Goal: Information Seeking & Learning: Compare options

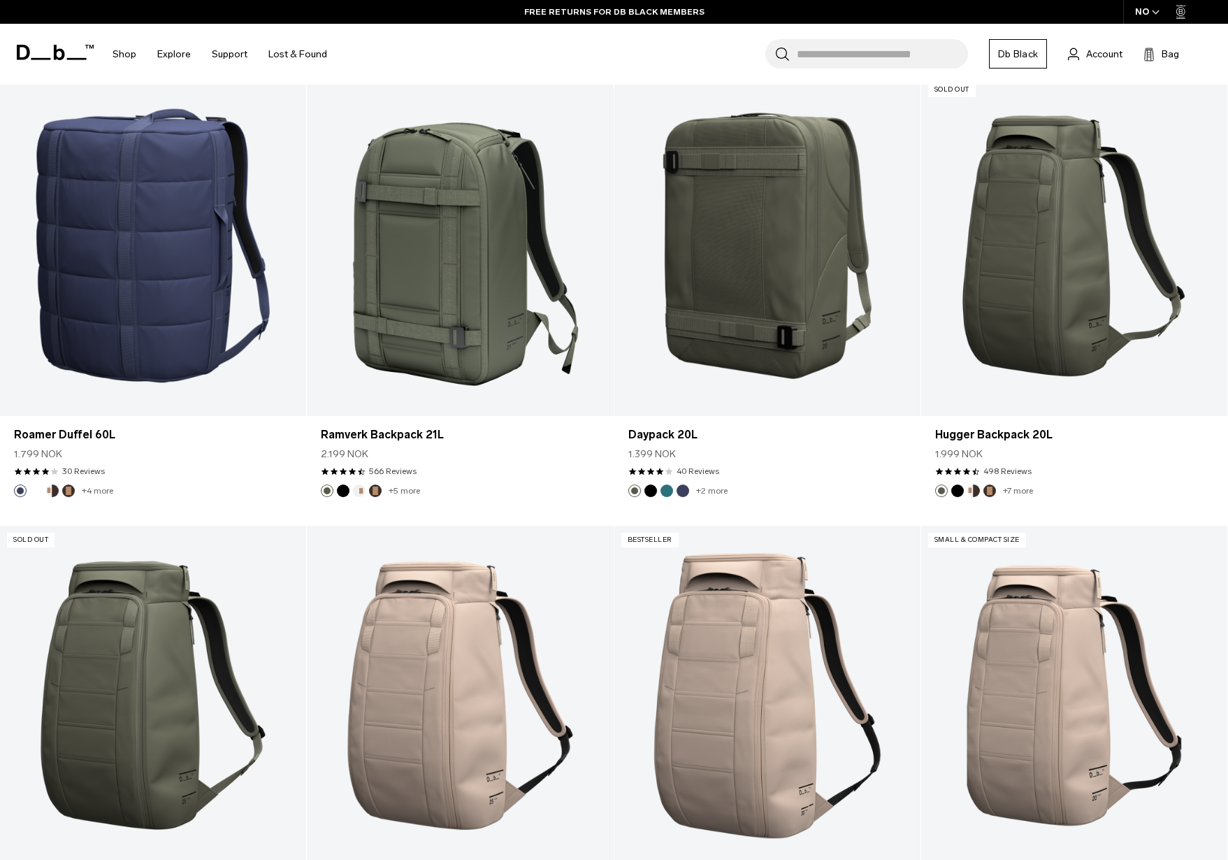
scroll to position [3469, 0]
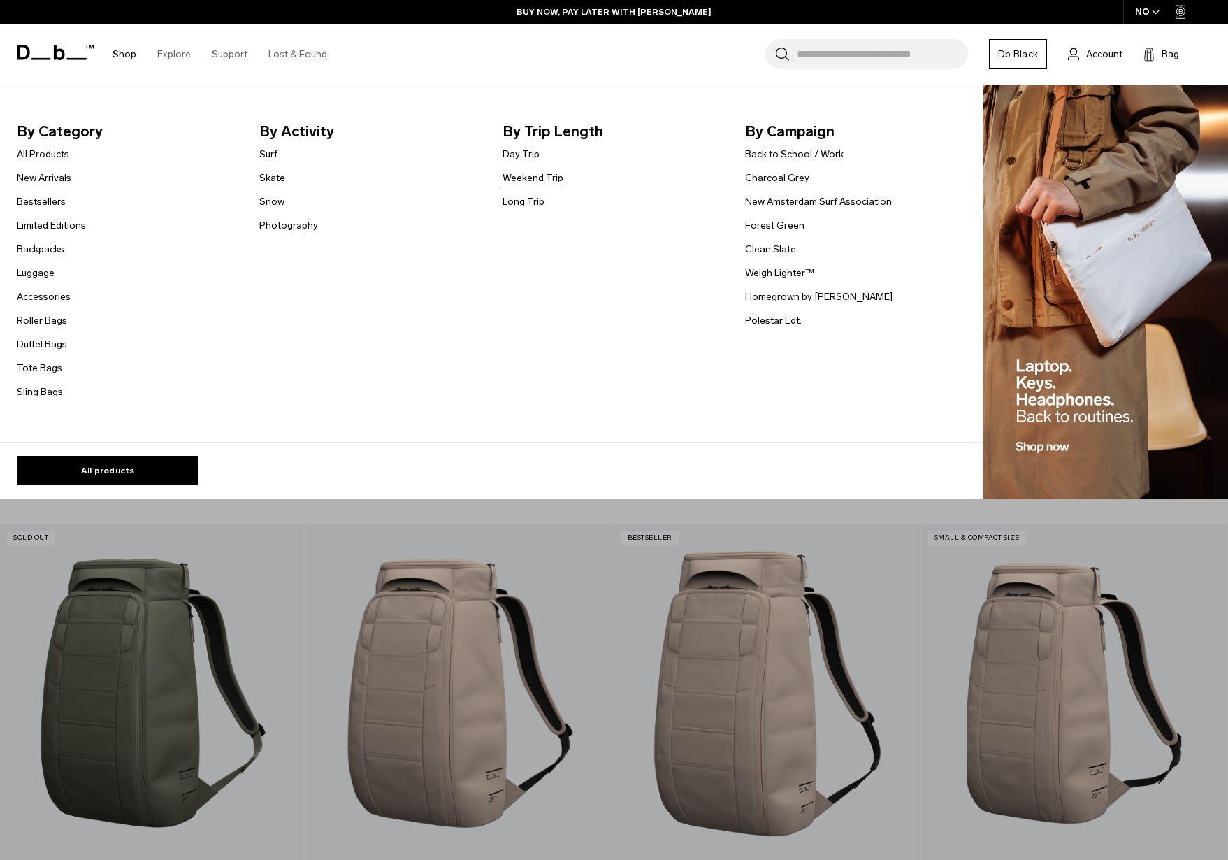
click at [526, 176] on link "Weekend Trip" at bounding box center [533, 178] width 61 height 15
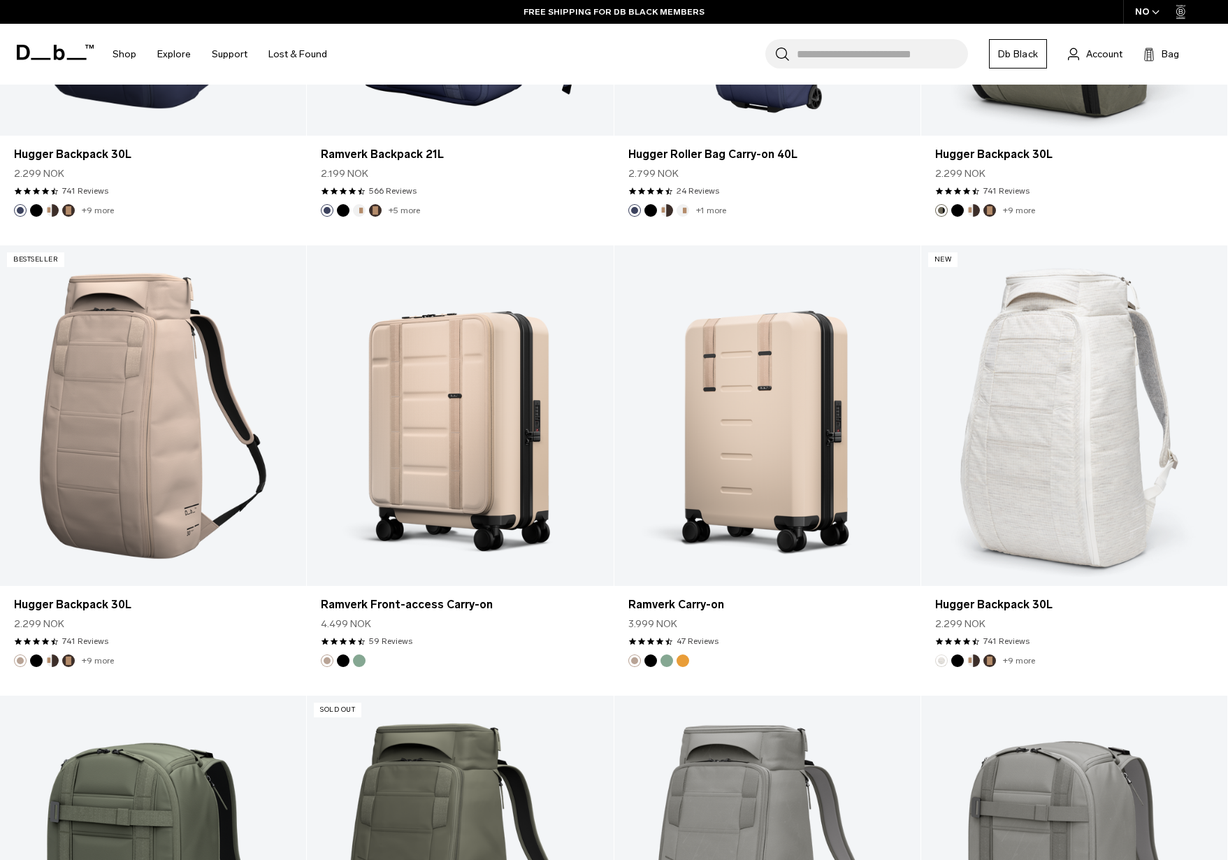
scroll to position [1549, 0]
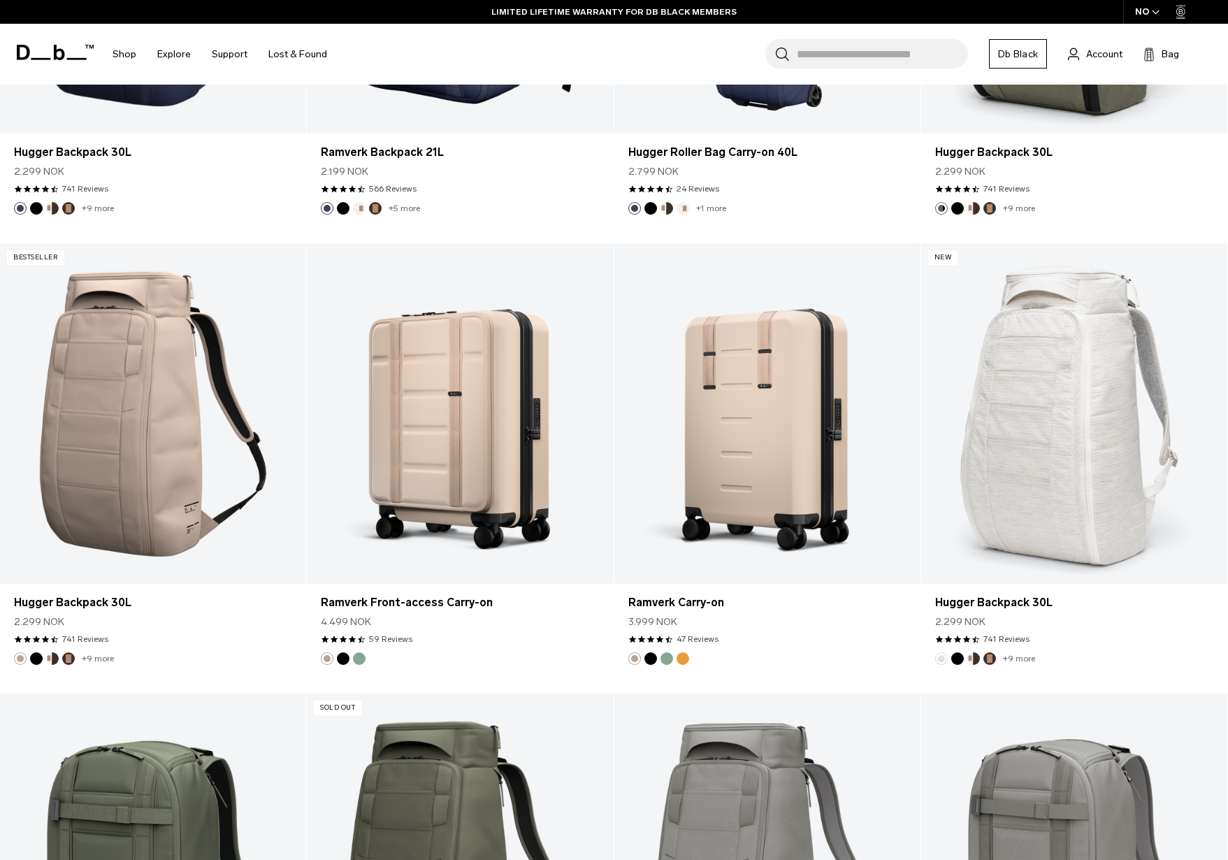
click at [1150, 14] on div "NO" at bounding box center [1147, 12] width 49 height 24
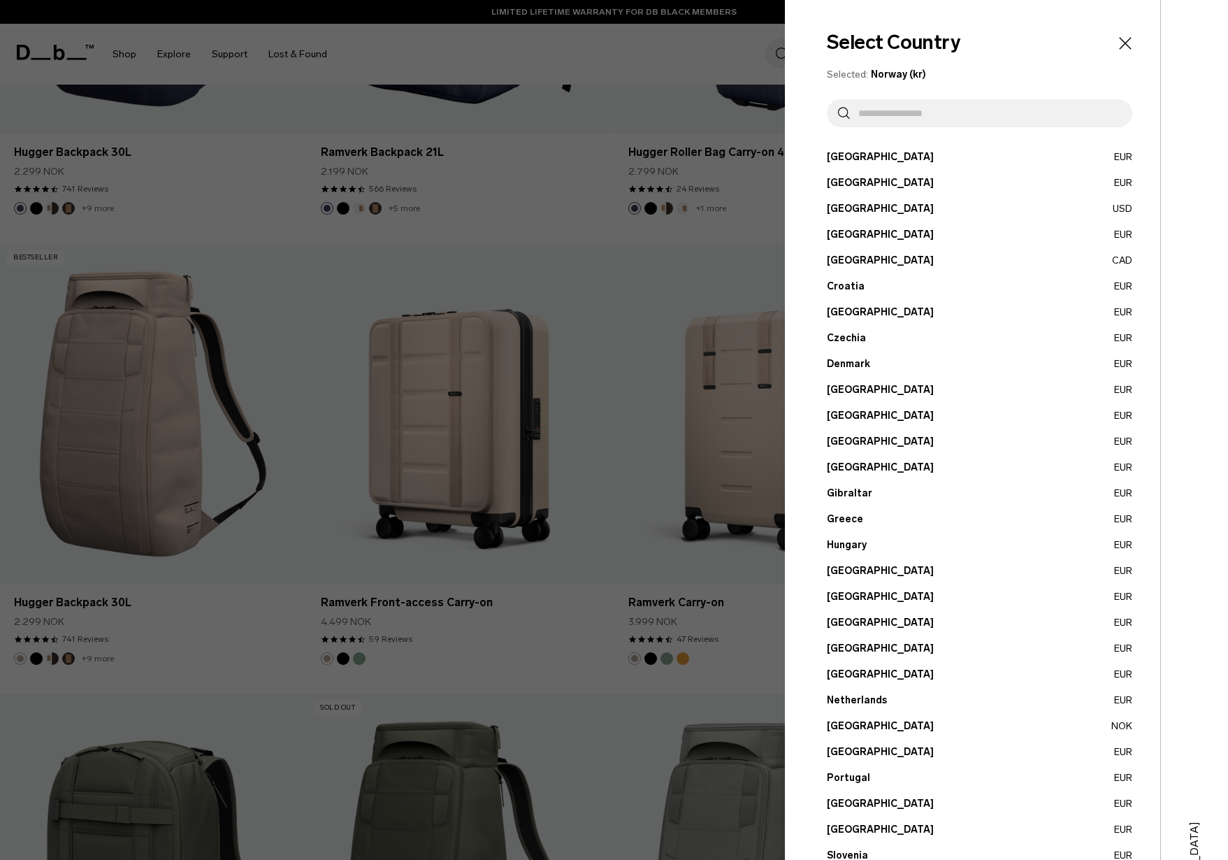
scroll to position [4, 0]
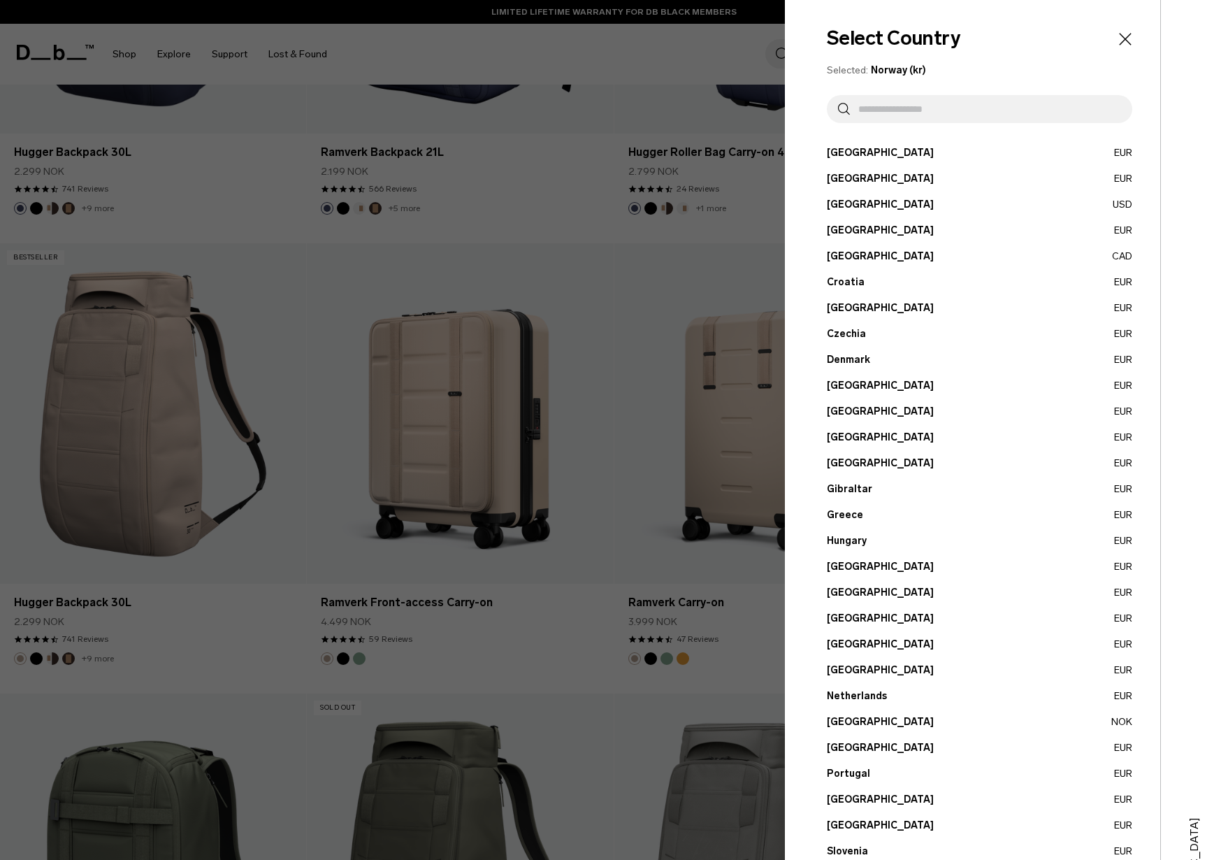
drag, startPoint x: 884, startPoint y: 135, endPoint x: 886, endPoint y: 125, distance: 10.0
click at [884, 134] on div "Select Country Selected: Norway (kr) Austria EUR Belgium EUR Brazil USD" at bounding box center [972, 511] width 375 height 1031
click at [886, 122] on input "text" at bounding box center [985, 109] width 271 height 28
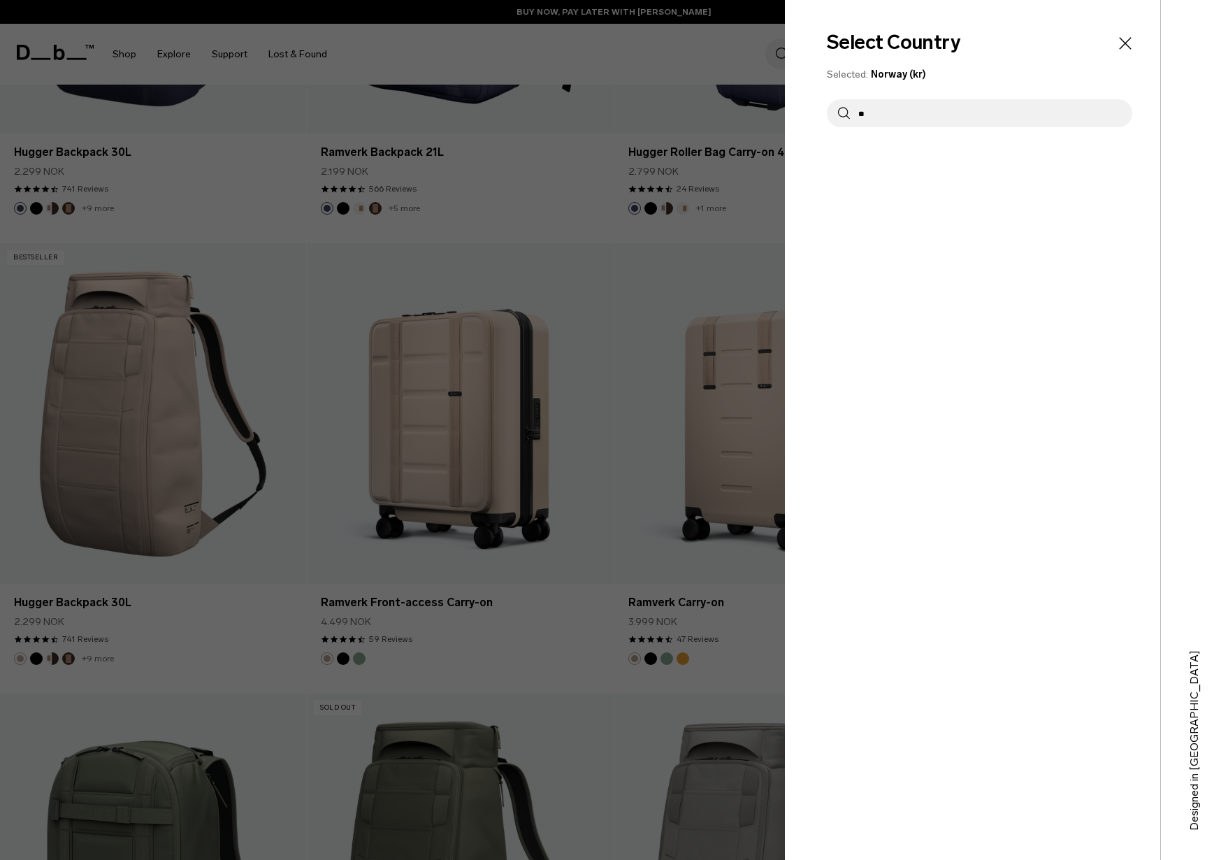
type input "*"
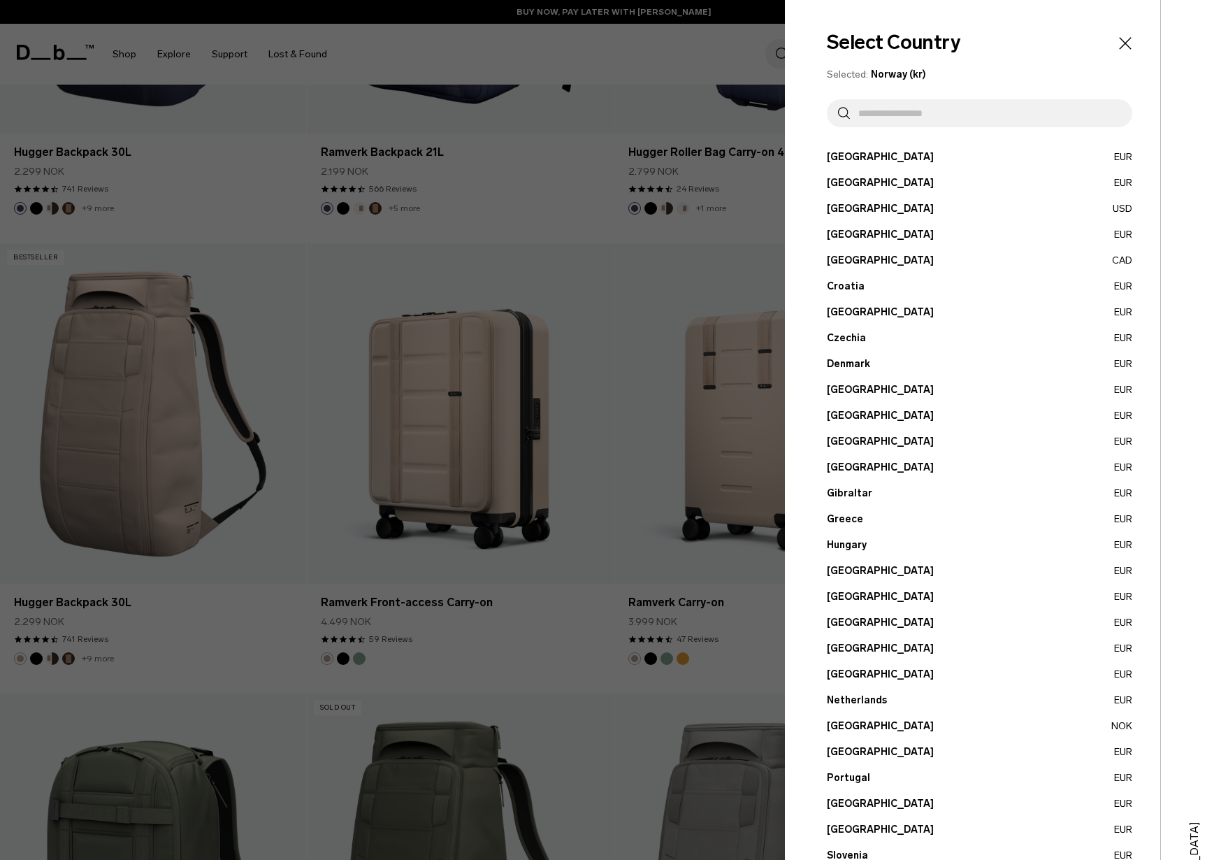
scroll to position [171, 0]
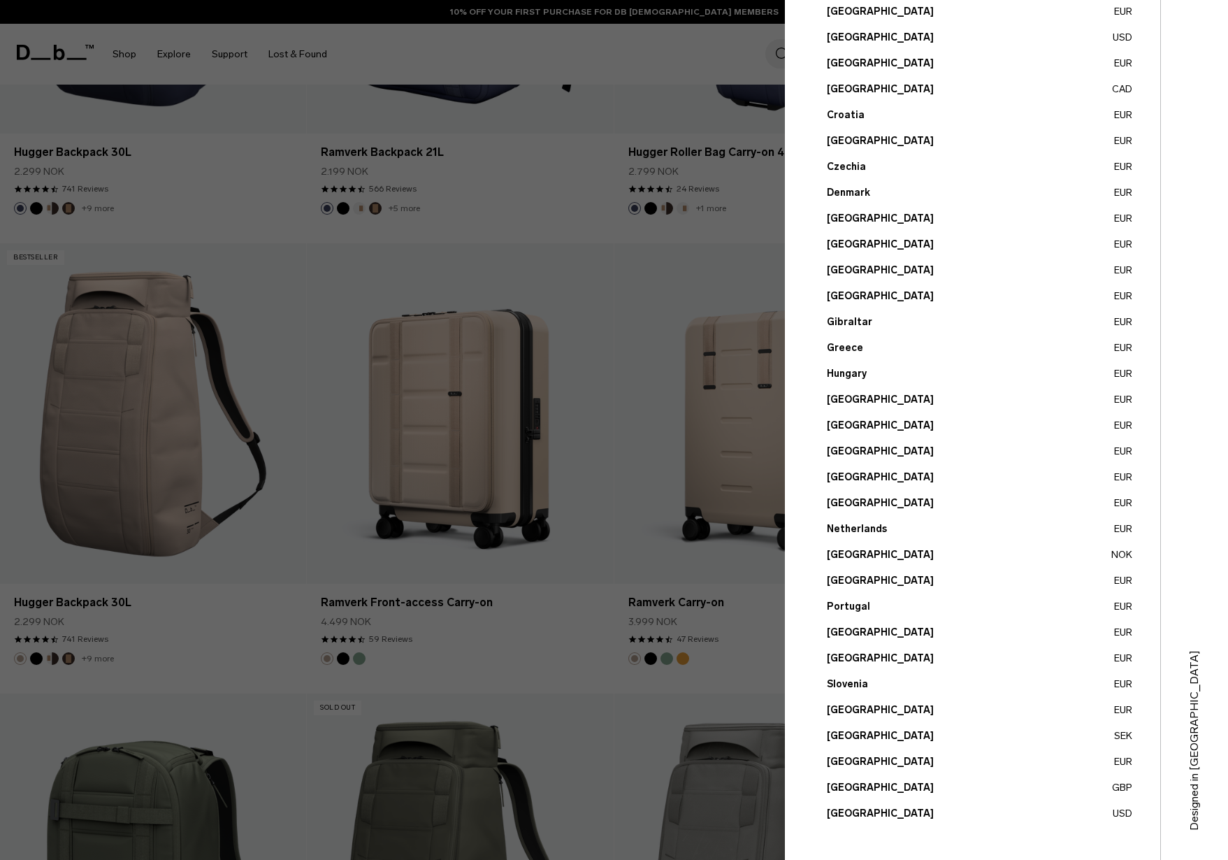
click at [853, 808] on button "United States USD" at bounding box center [980, 813] width 306 height 15
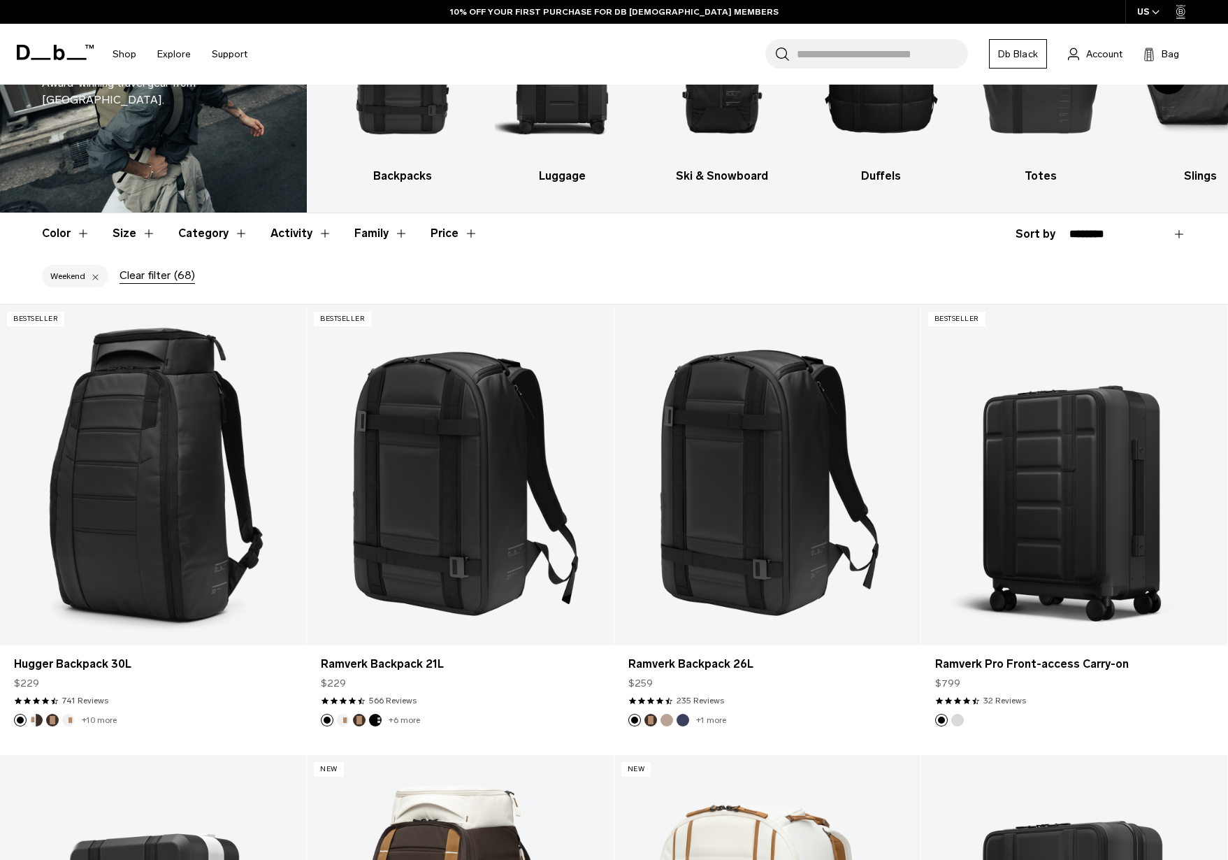
scroll to position [133, 0]
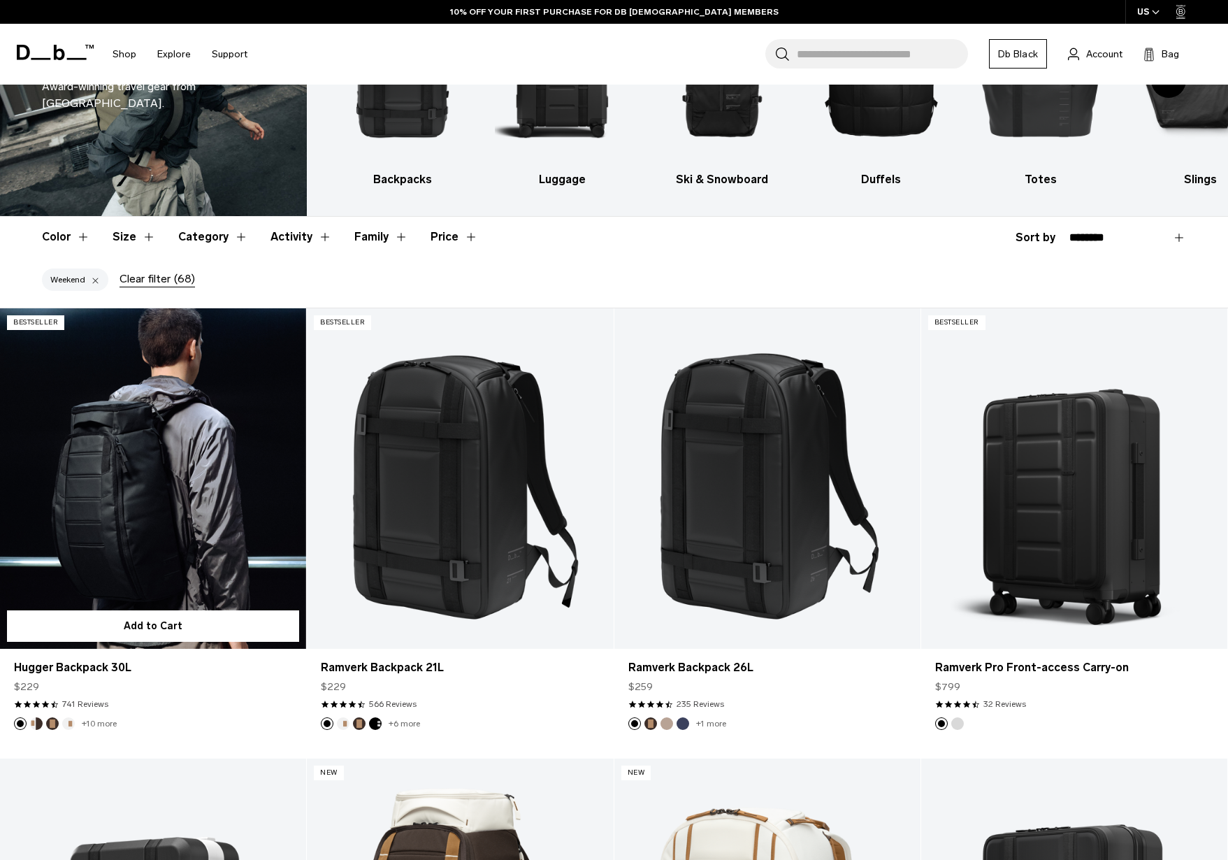
click at [110, 509] on link "Hugger Backpack 30L" at bounding box center [153, 478] width 306 height 340
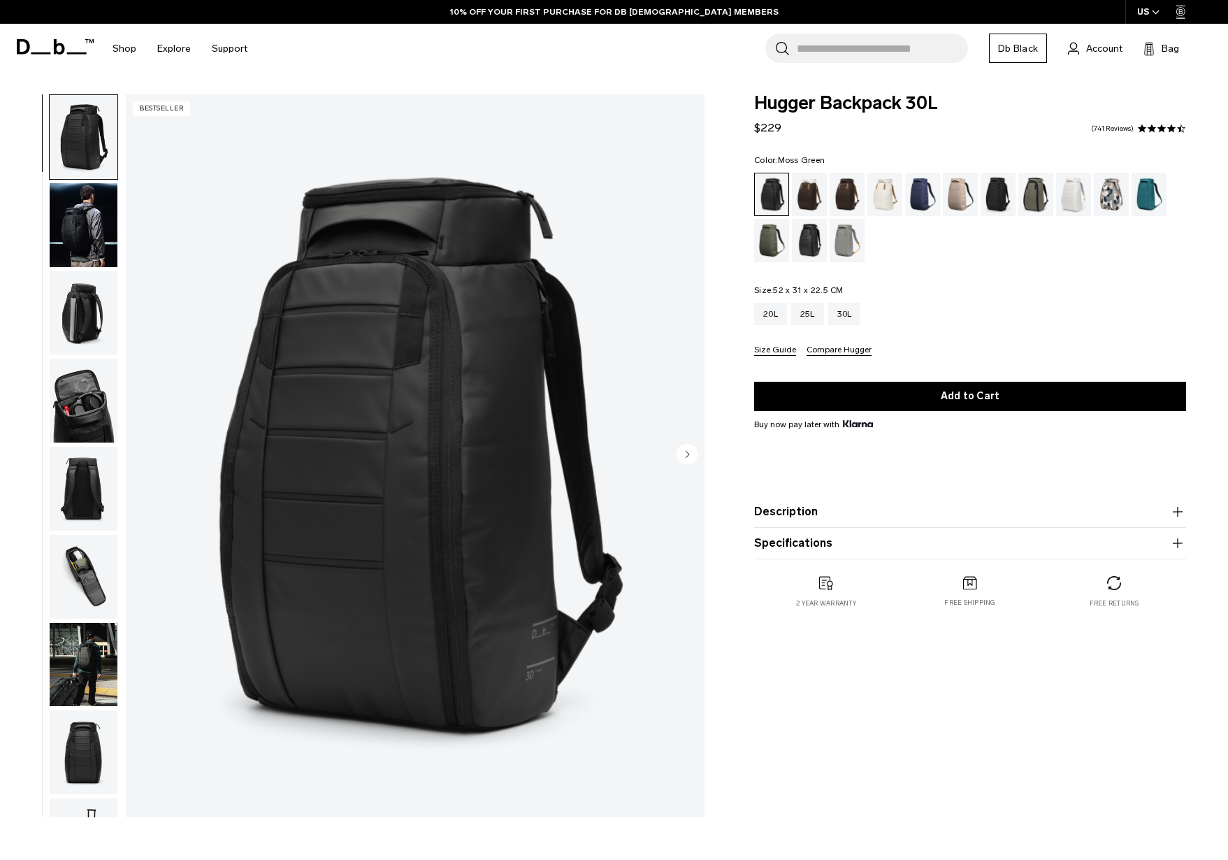
click at [770, 236] on div "Moss Green" at bounding box center [772, 240] width 36 height 43
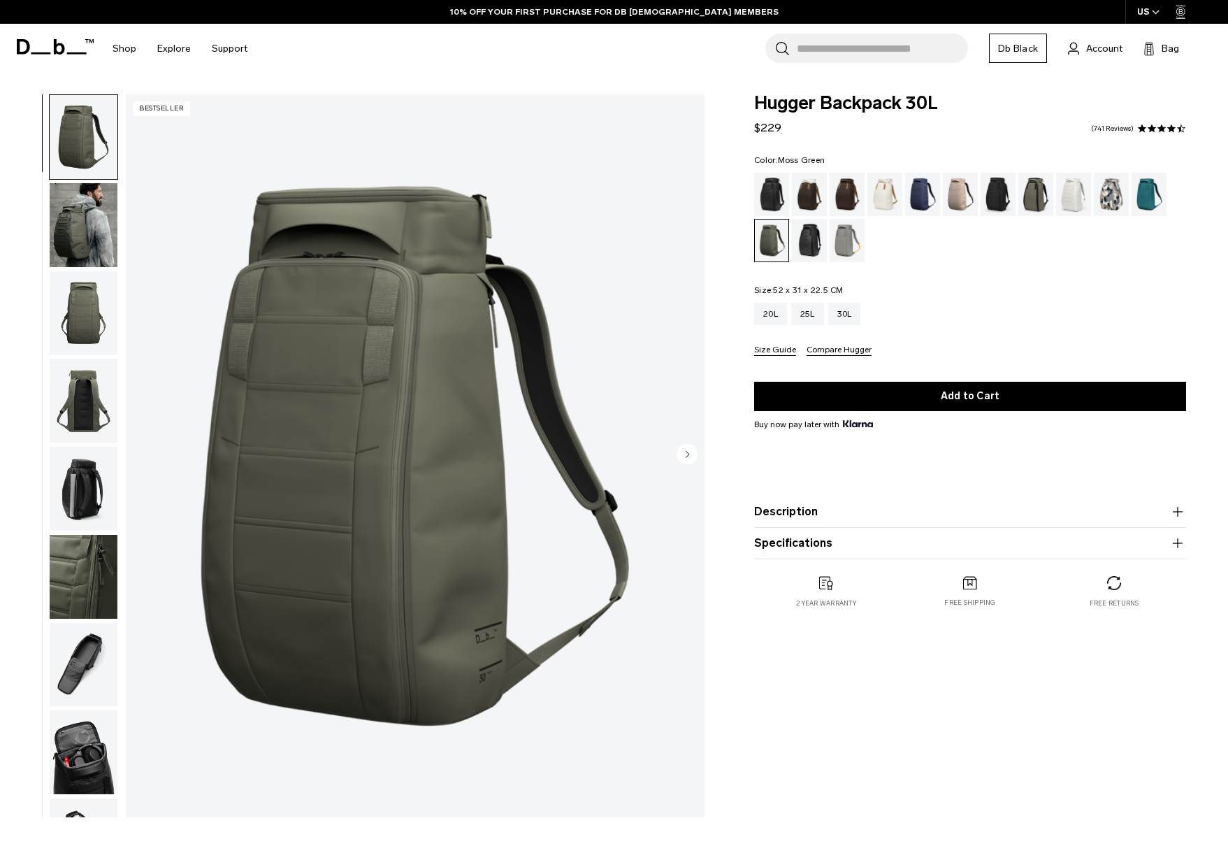
click at [72, 224] on img "button" at bounding box center [84, 225] width 68 height 84
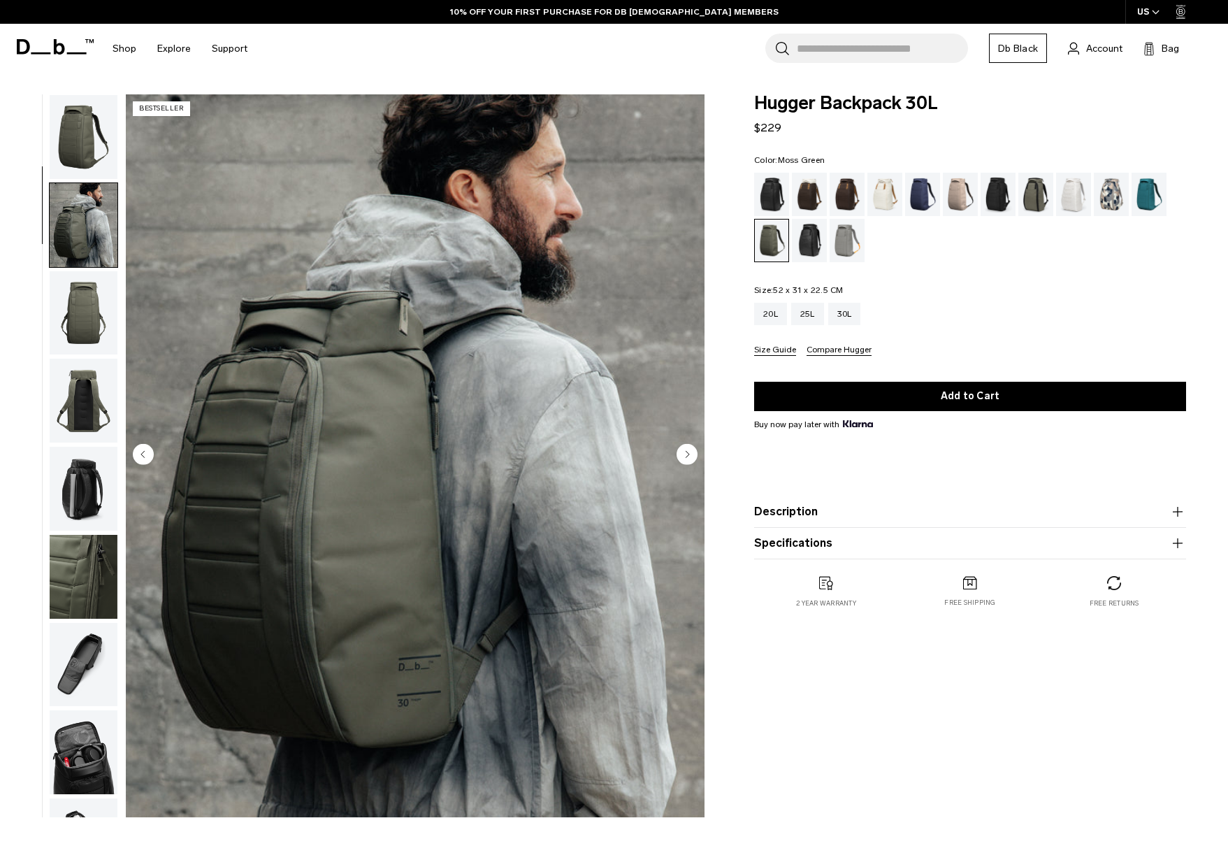
scroll to position [88, 0]
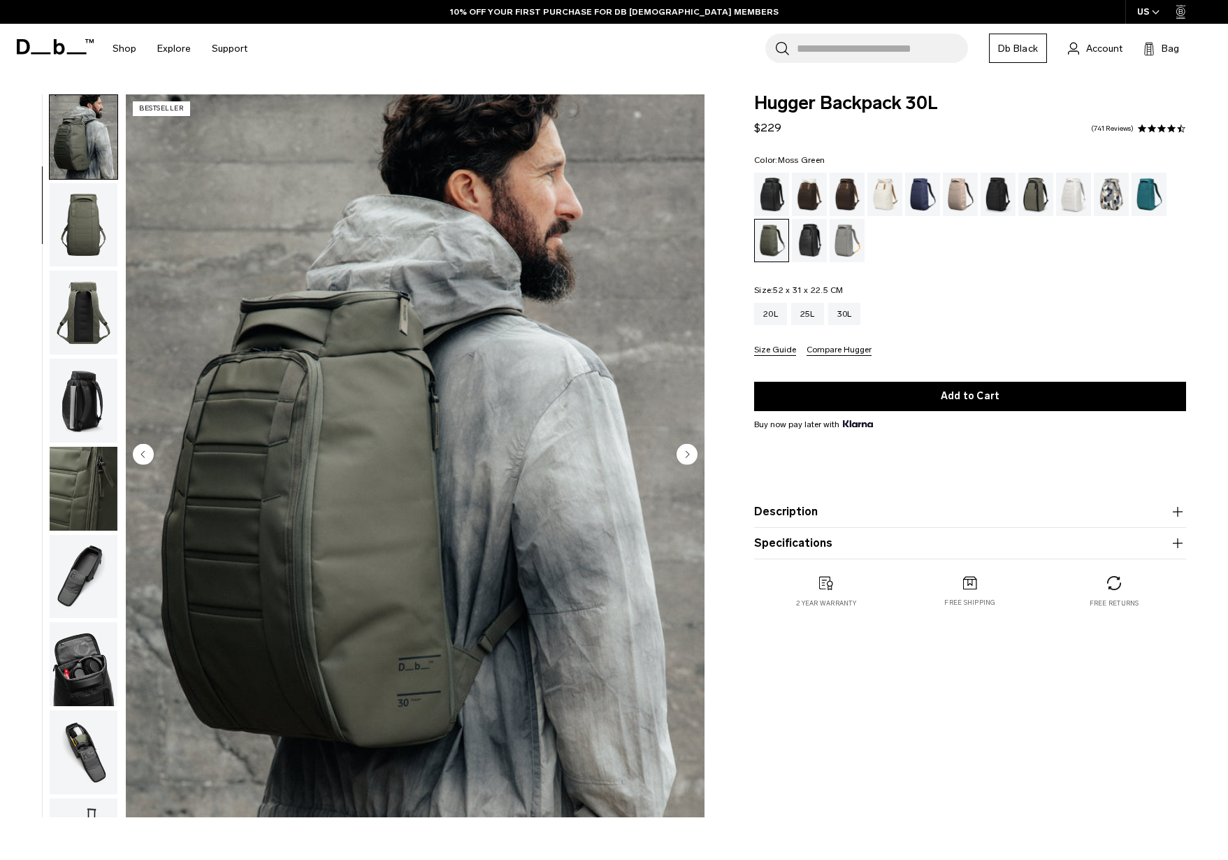
click at [109, 490] on img "button" at bounding box center [84, 489] width 68 height 84
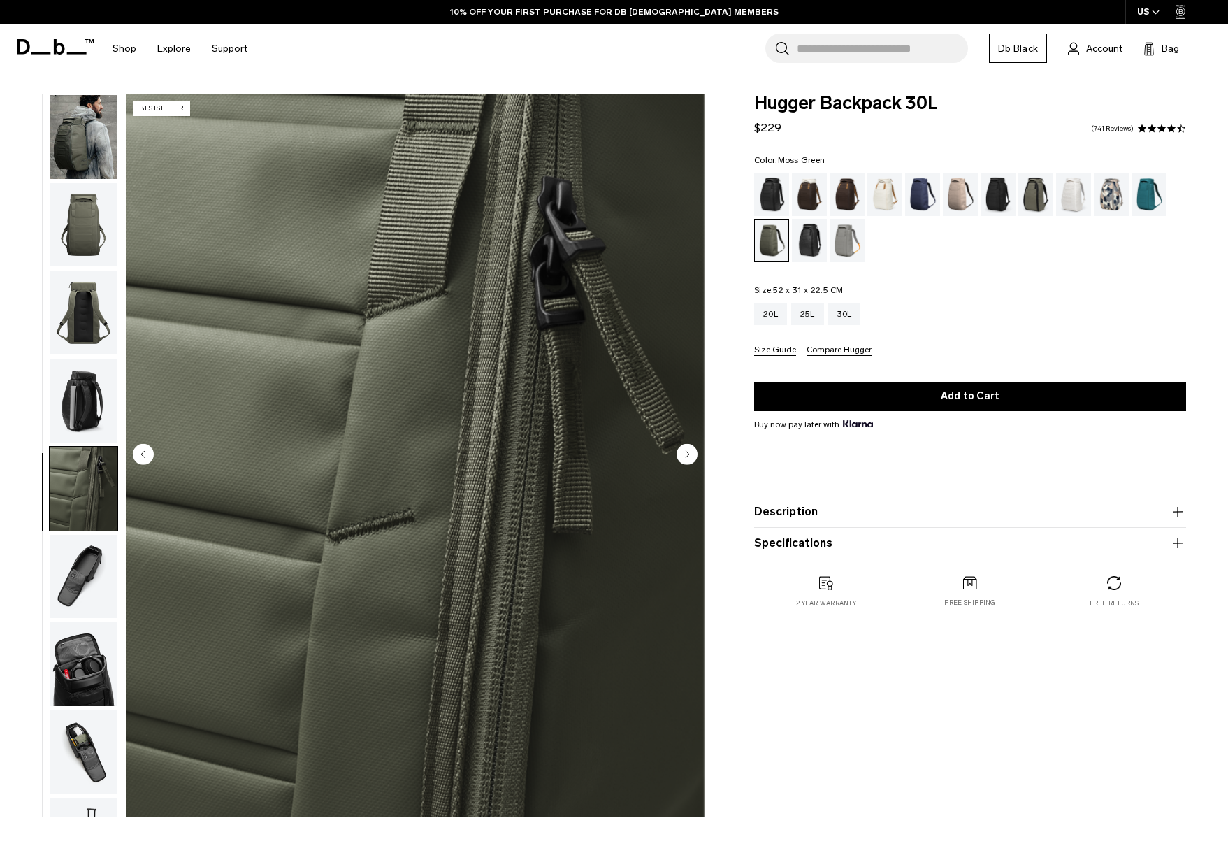
scroll to position [154, 0]
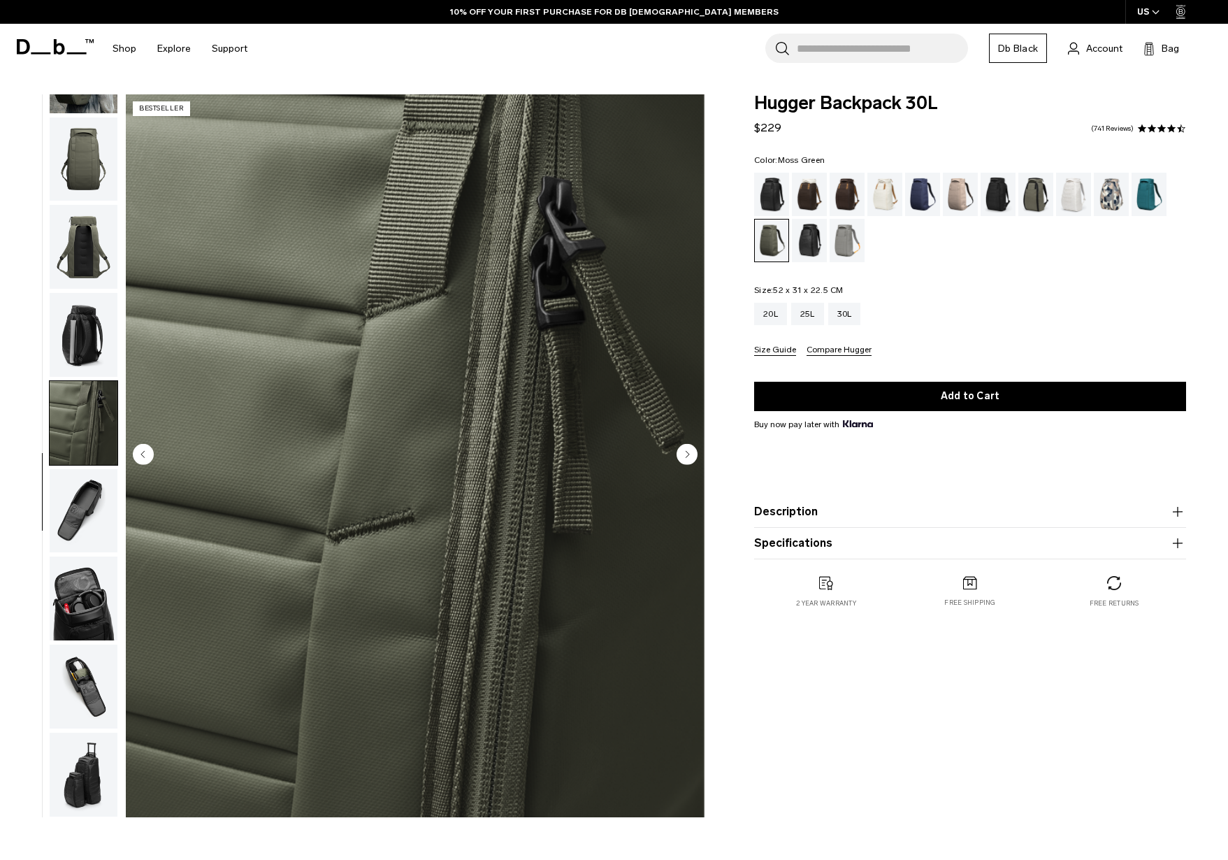
click at [71, 615] on img "button" at bounding box center [84, 598] width 68 height 84
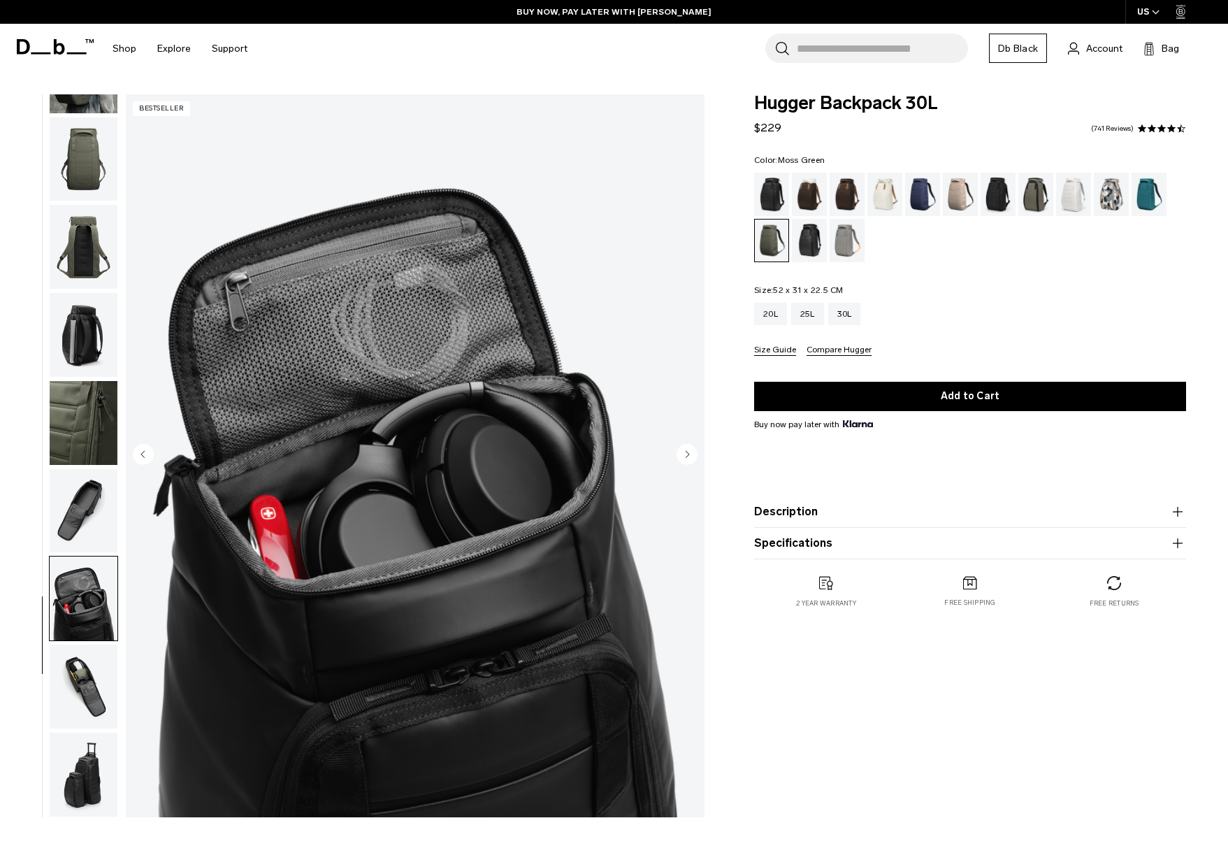
click at [65, 394] on img "button" at bounding box center [84, 423] width 68 height 84
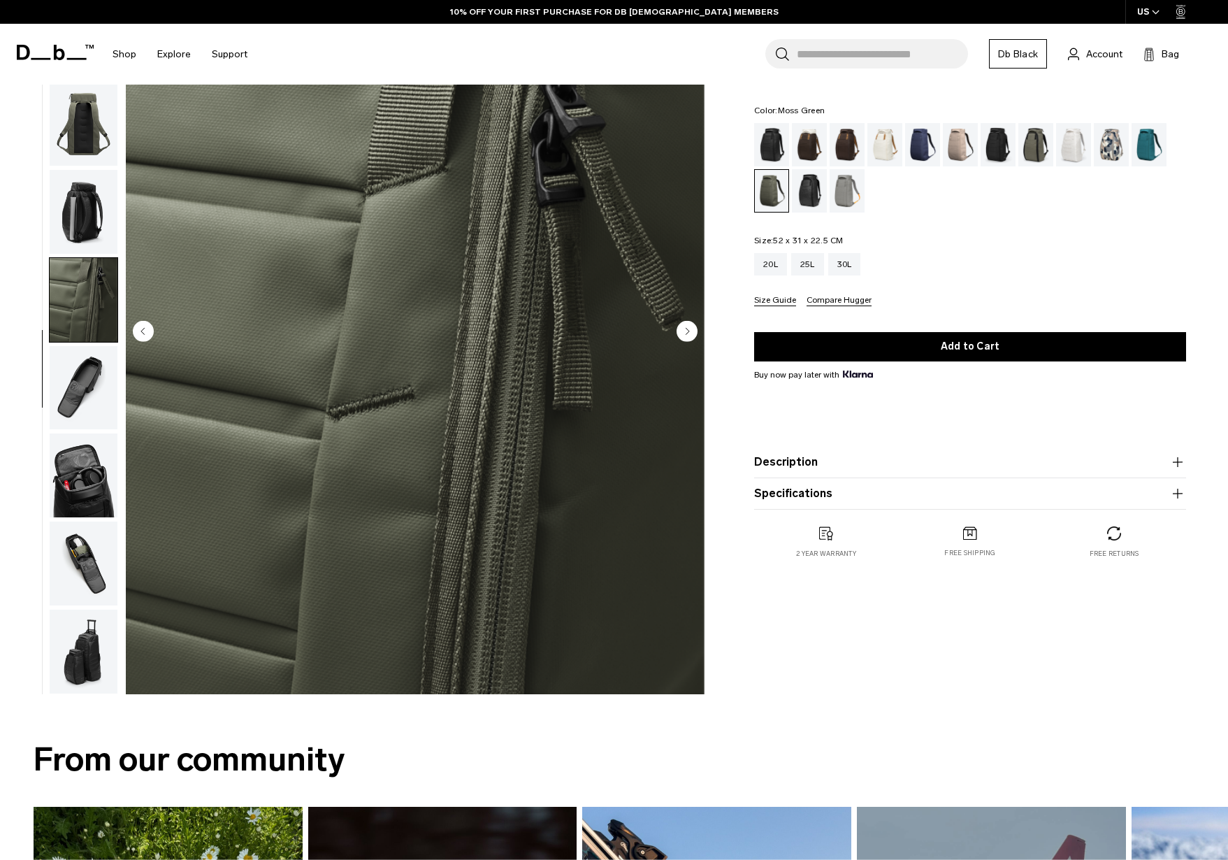
scroll to position [121, 0]
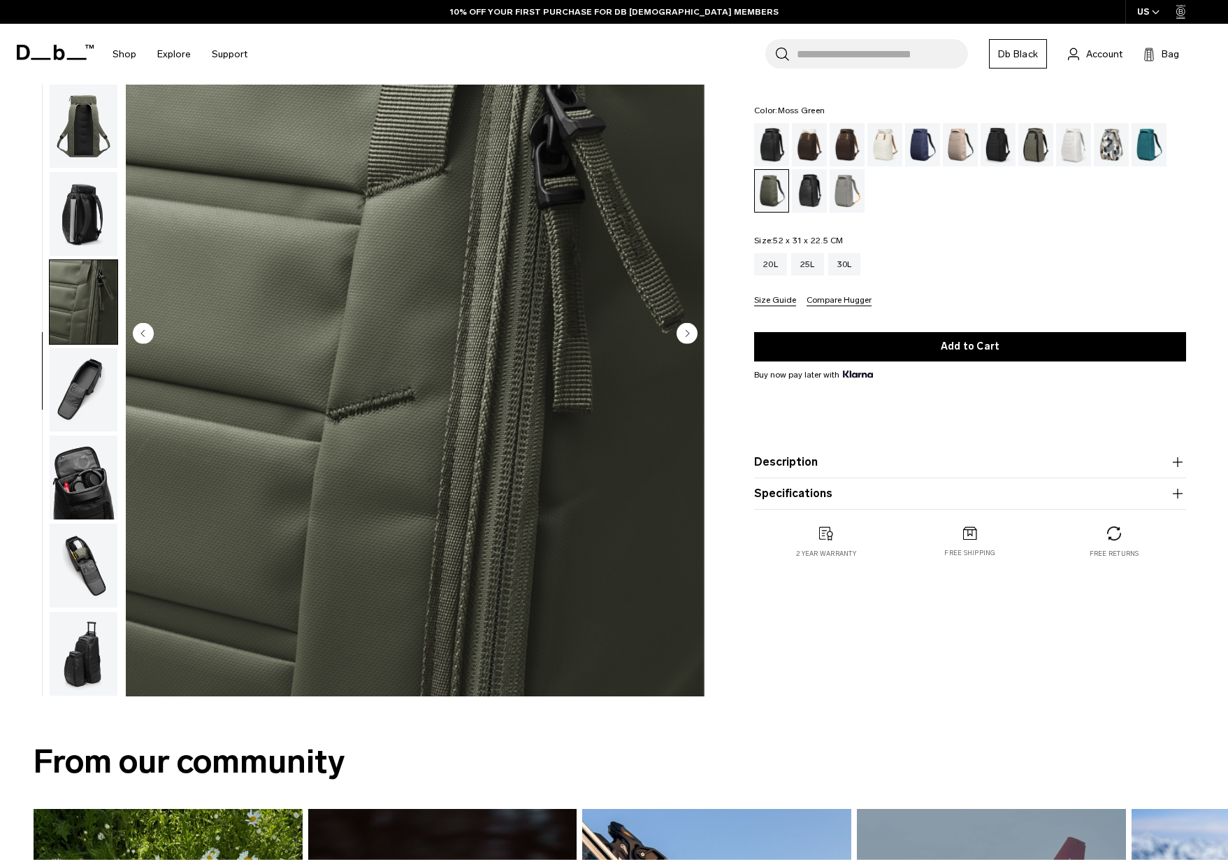
click at [78, 385] on img "button" at bounding box center [84, 390] width 68 height 84
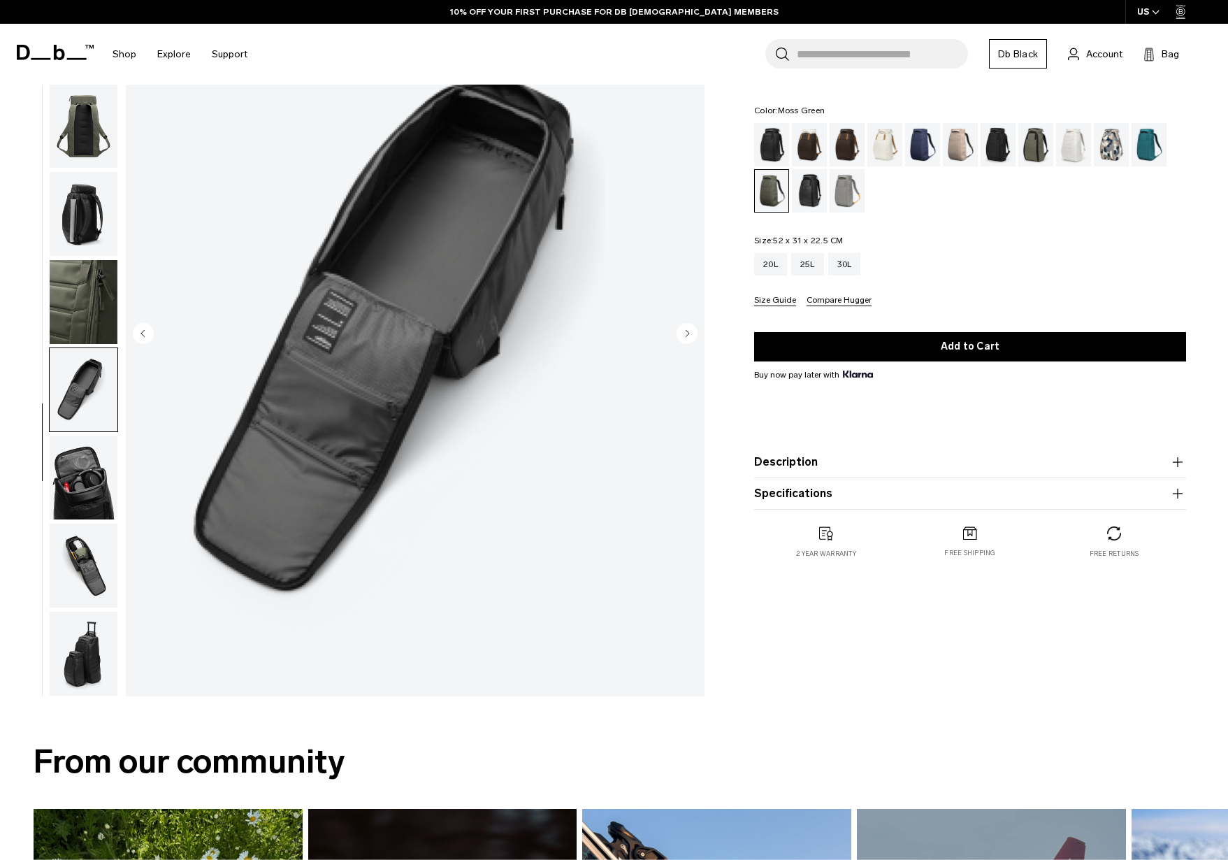
click at [66, 482] on img "button" at bounding box center [84, 478] width 68 height 84
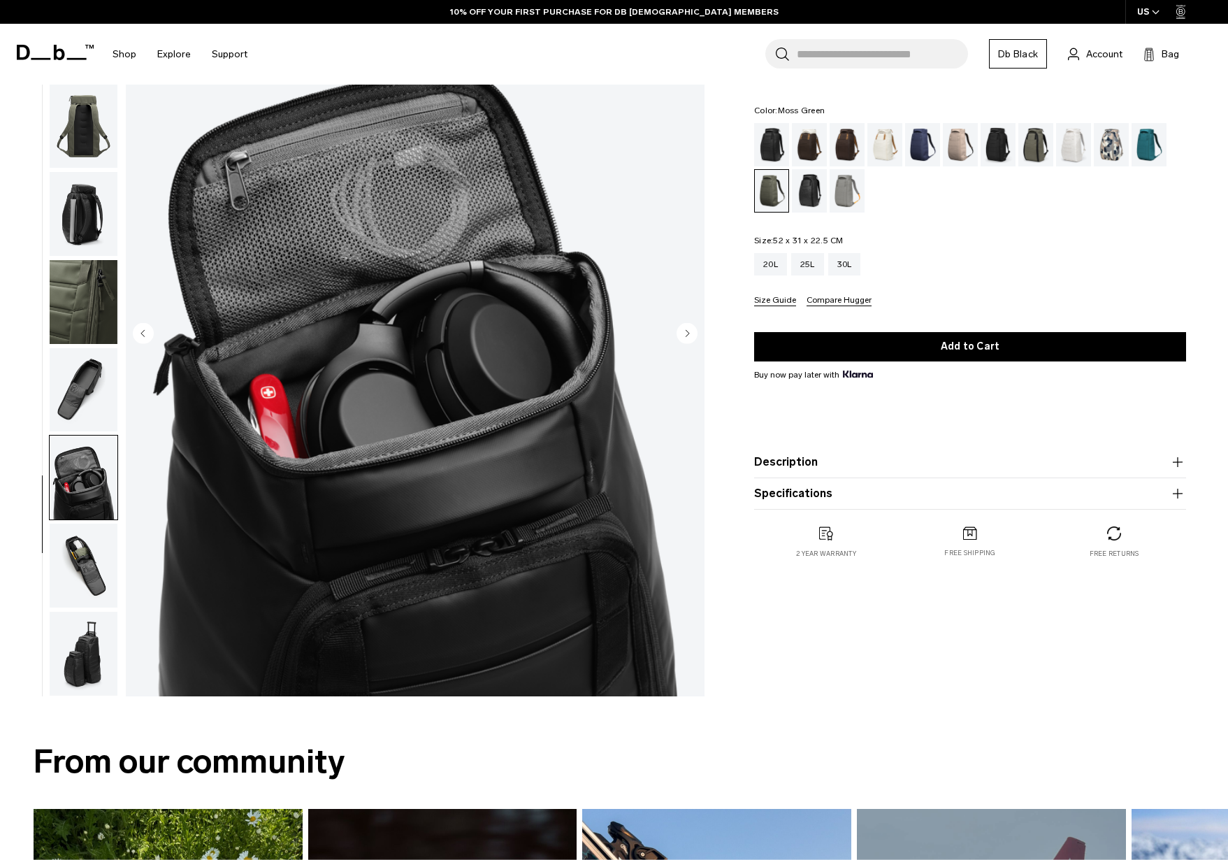
click at [62, 558] on img "button" at bounding box center [84, 566] width 68 height 84
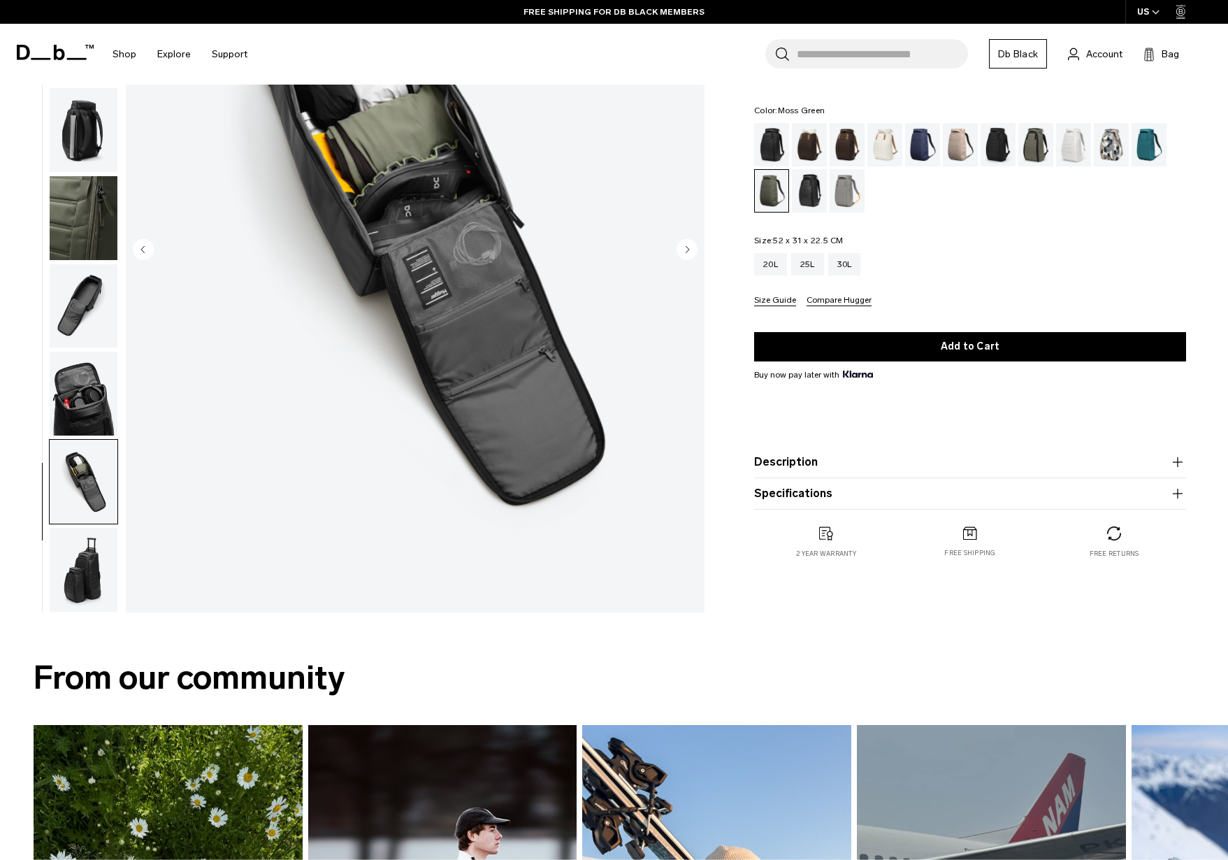
scroll to position [210, 0]
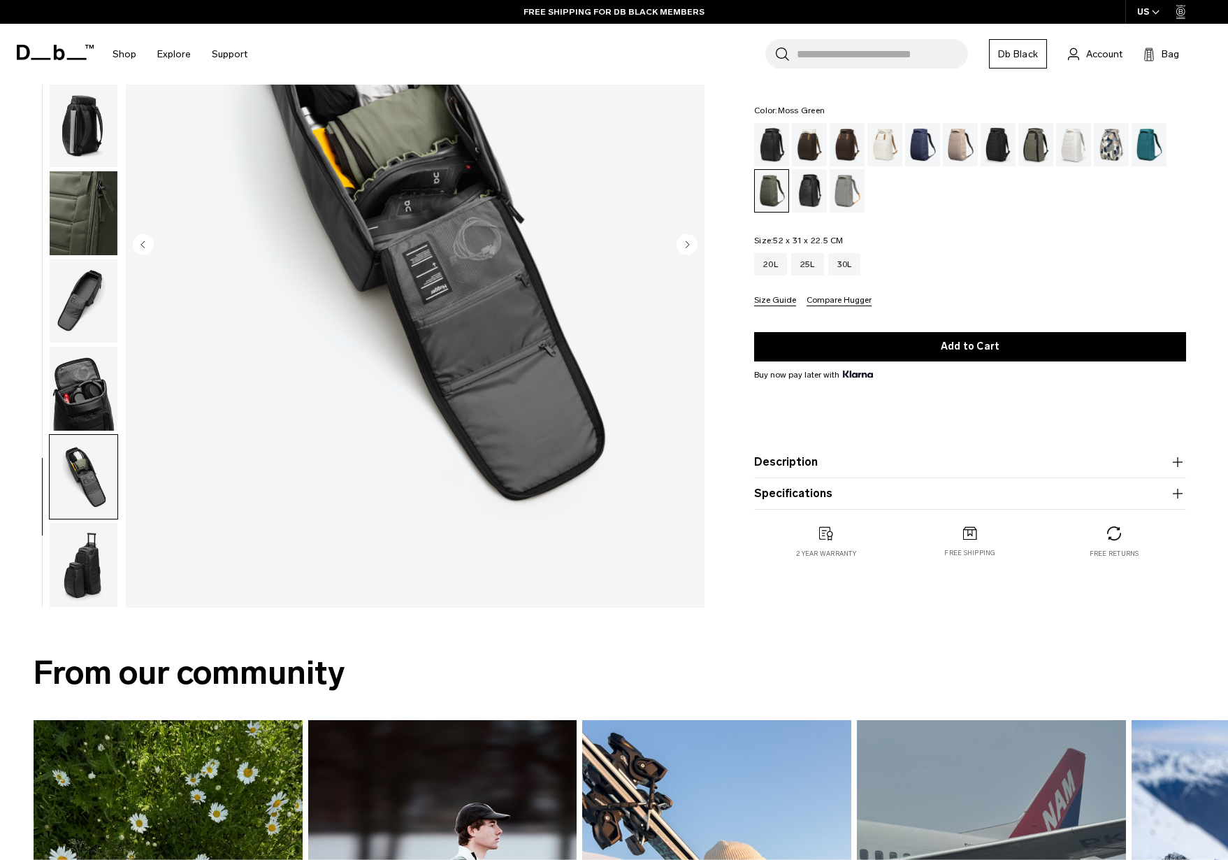
click at [68, 570] on img "button" at bounding box center [84, 565] width 68 height 84
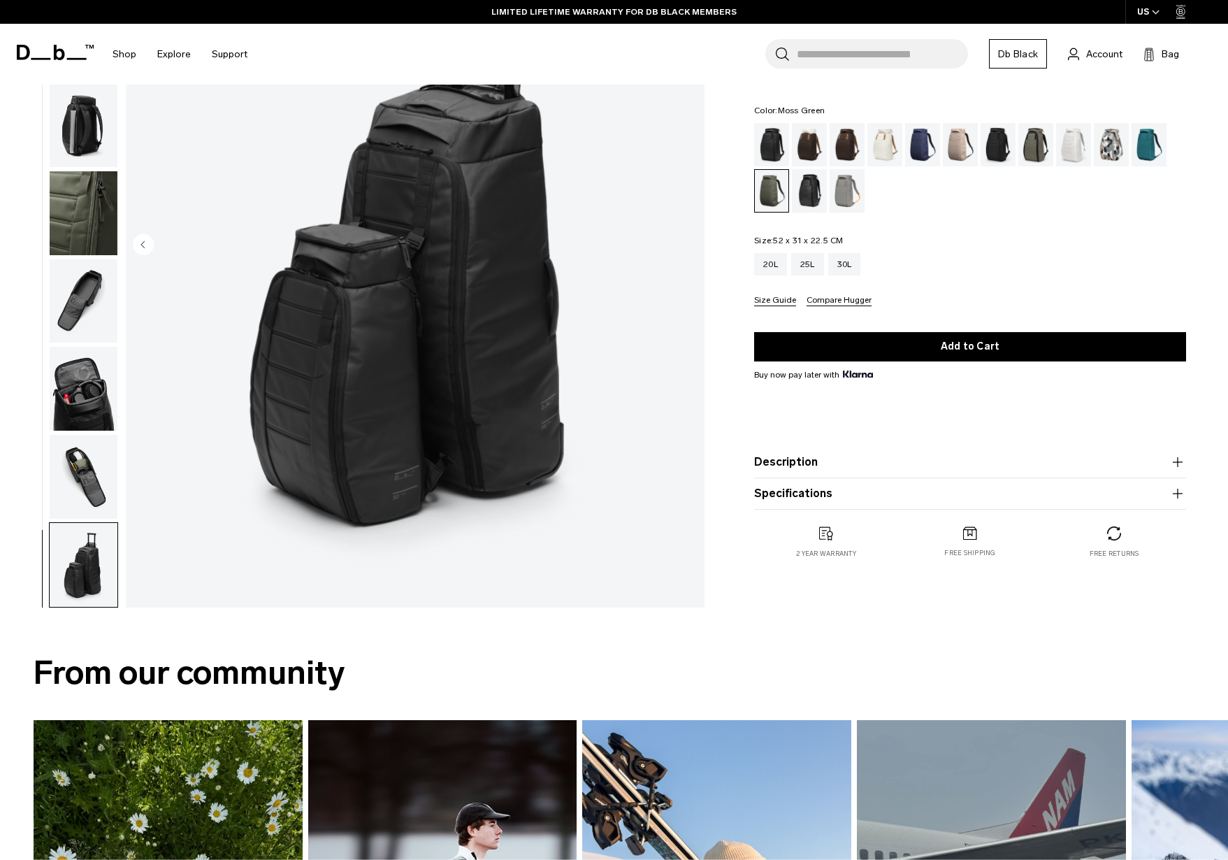
drag, startPoint x: 69, startPoint y: 569, endPoint x: 83, endPoint y: 533, distance: 38.6
click at [69, 569] on img "button" at bounding box center [84, 565] width 68 height 84
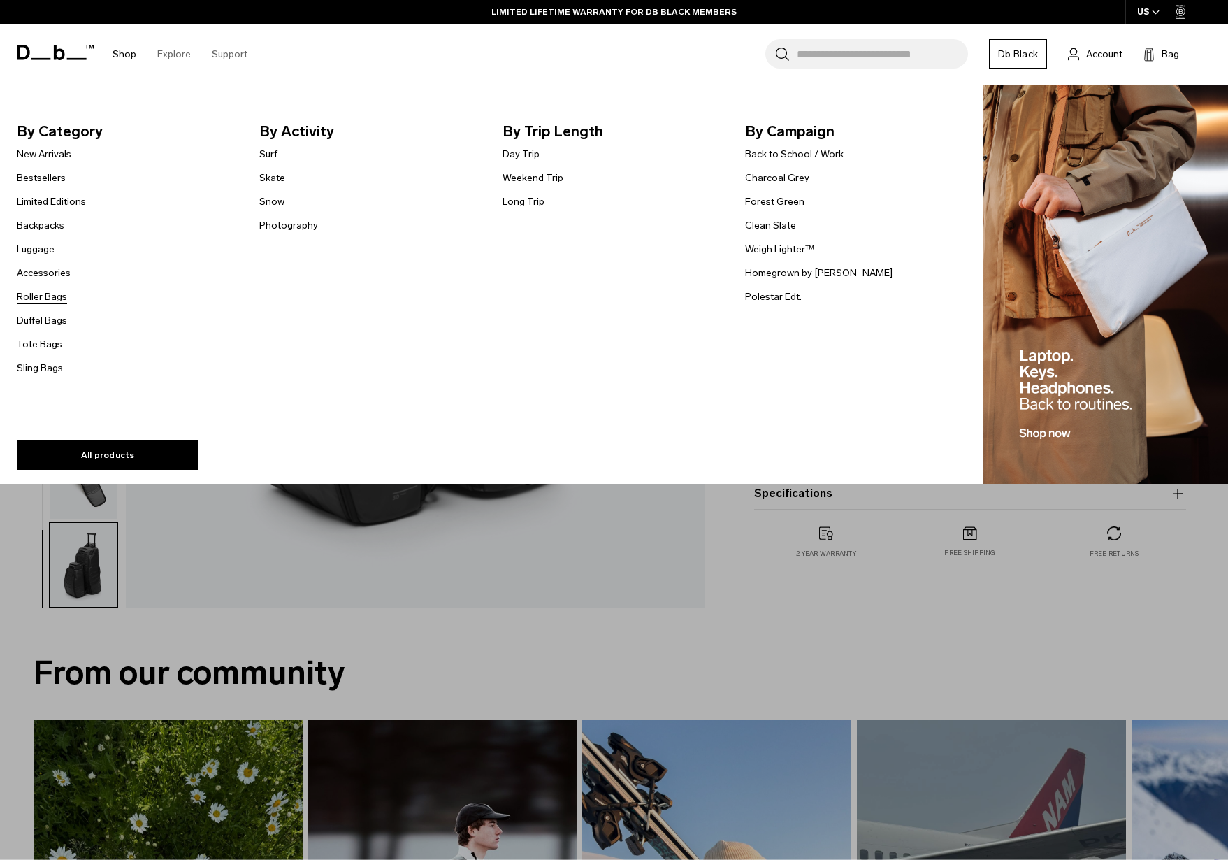
click at [38, 292] on link "Roller Bags" at bounding box center [42, 296] width 50 height 15
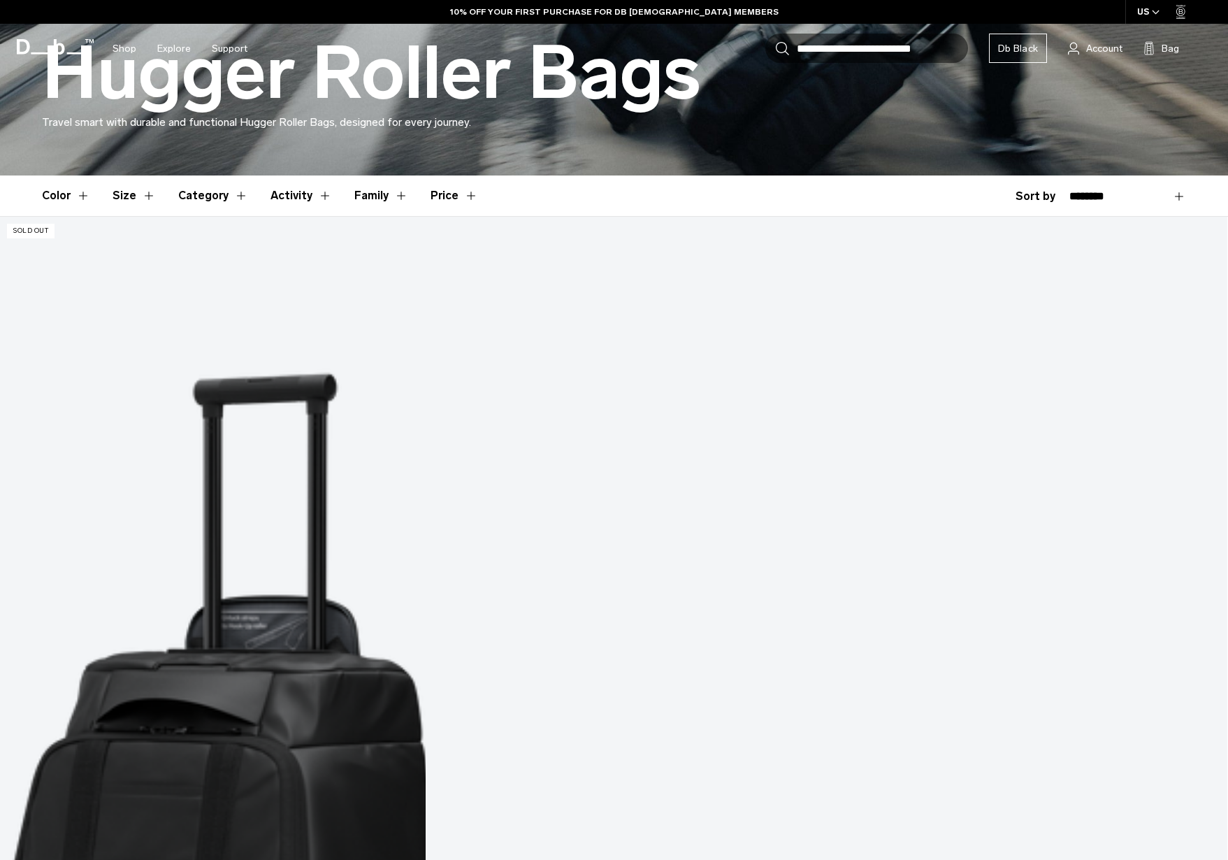
scroll to position [285, 0]
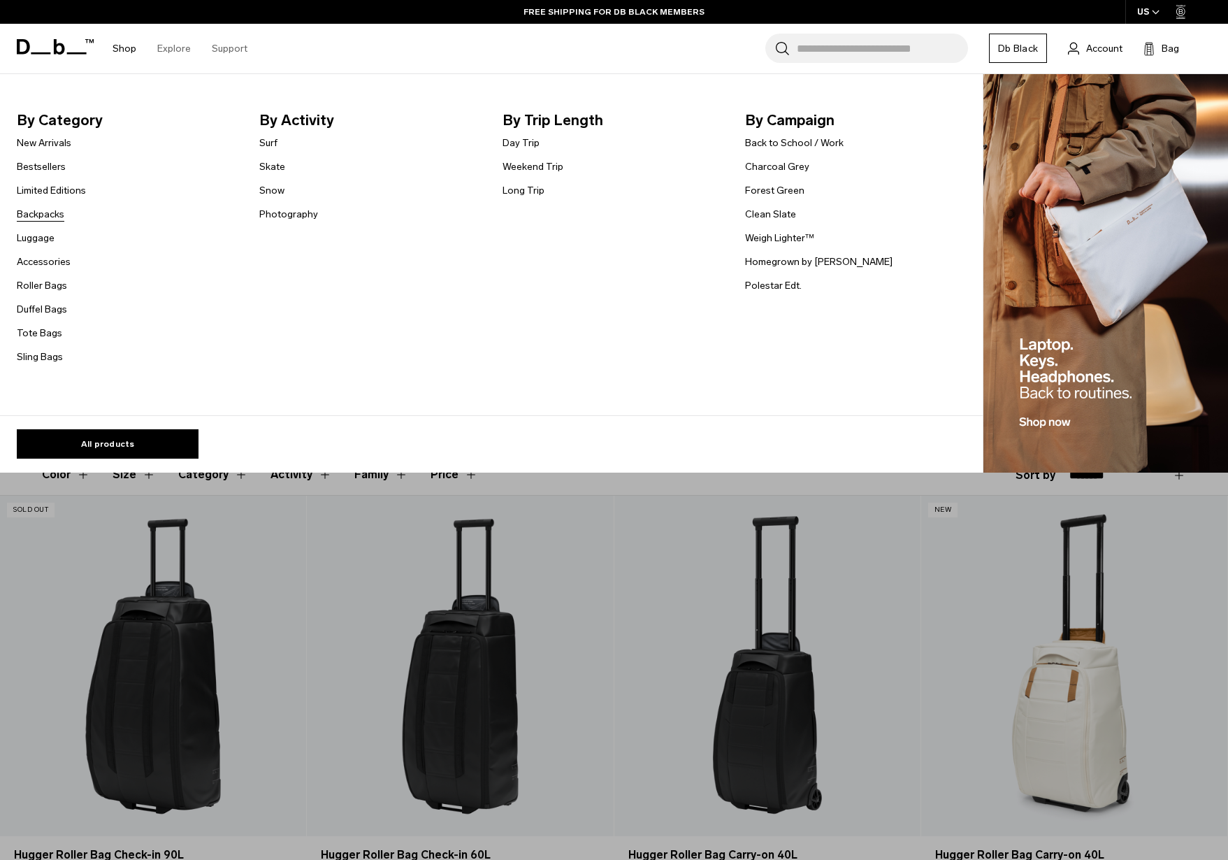
click at [38, 215] on link "Backpacks" at bounding box center [41, 214] width 48 height 15
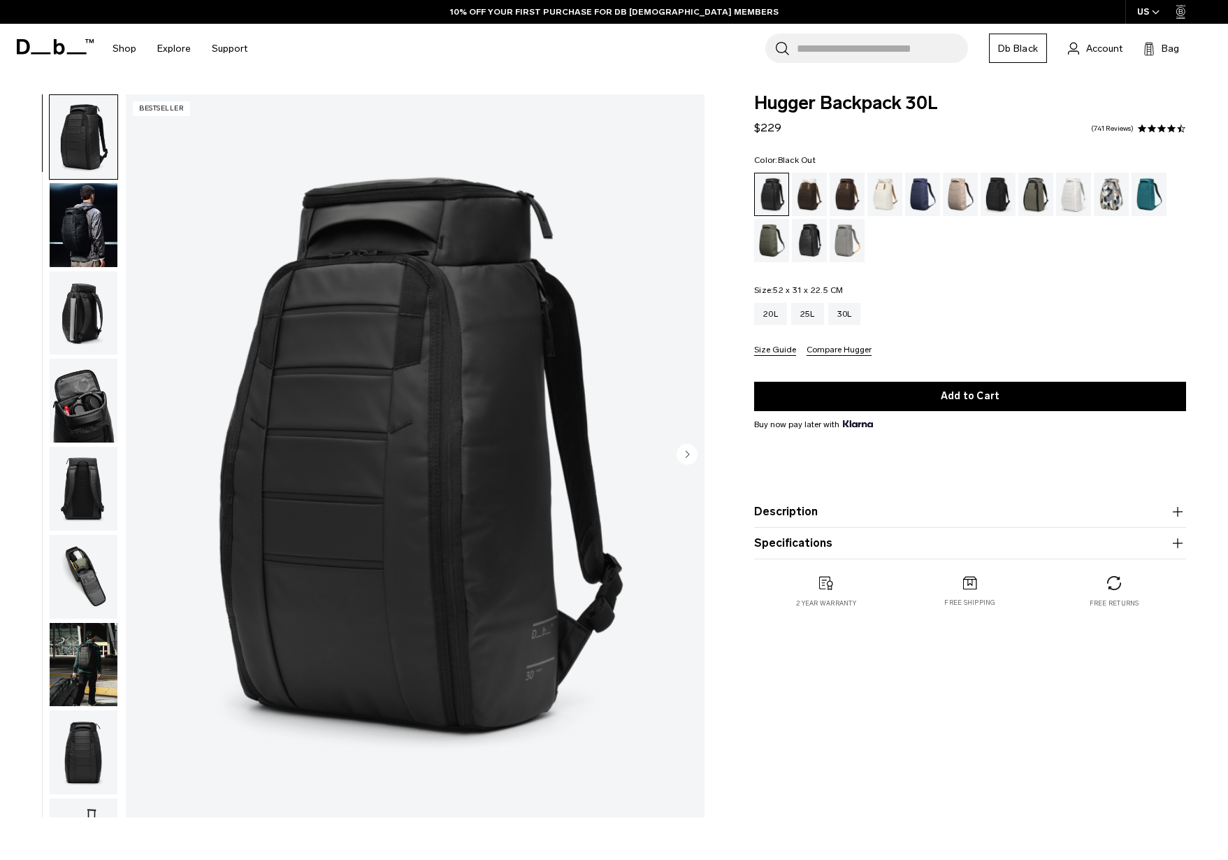
click at [69, 404] on img "button" at bounding box center [84, 401] width 68 height 84
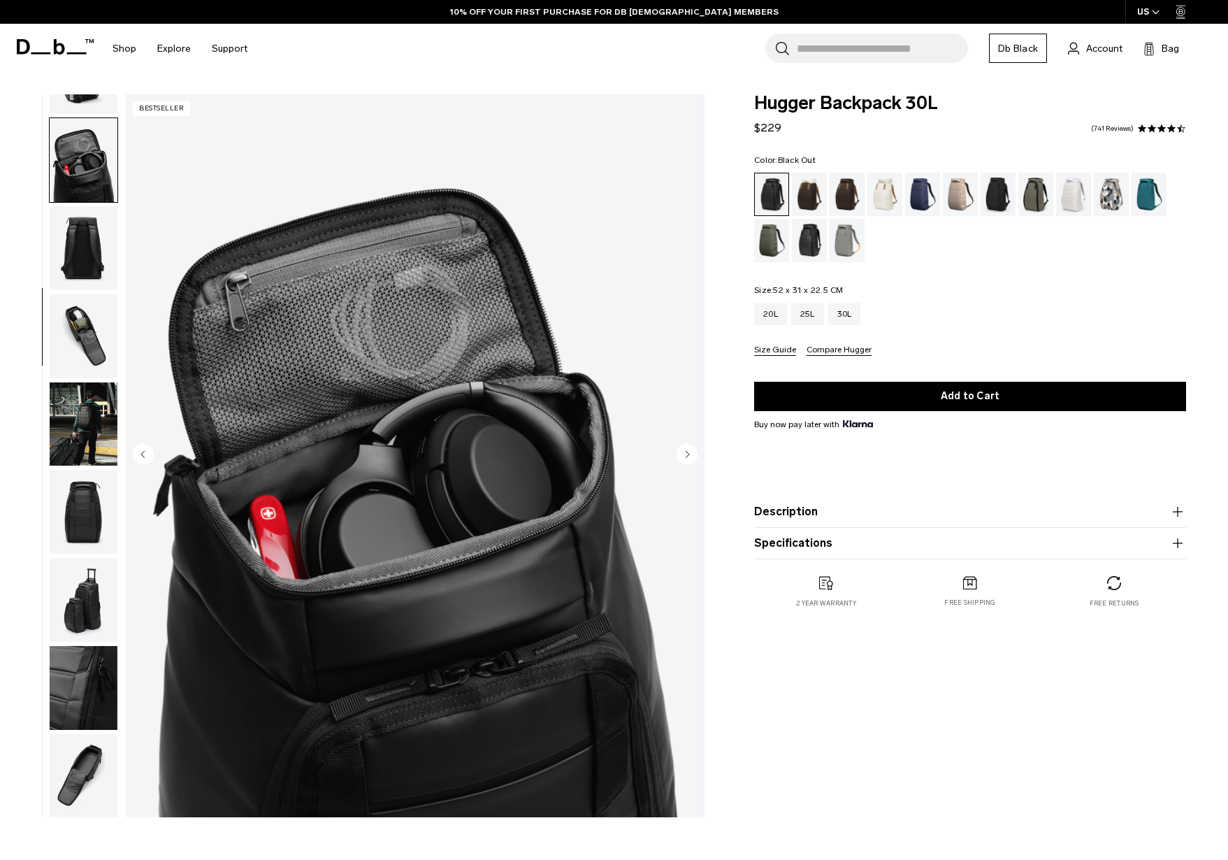
scroll to position [241, 0]
click at [76, 469] on img "button" at bounding box center [84, 511] width 68 height 84
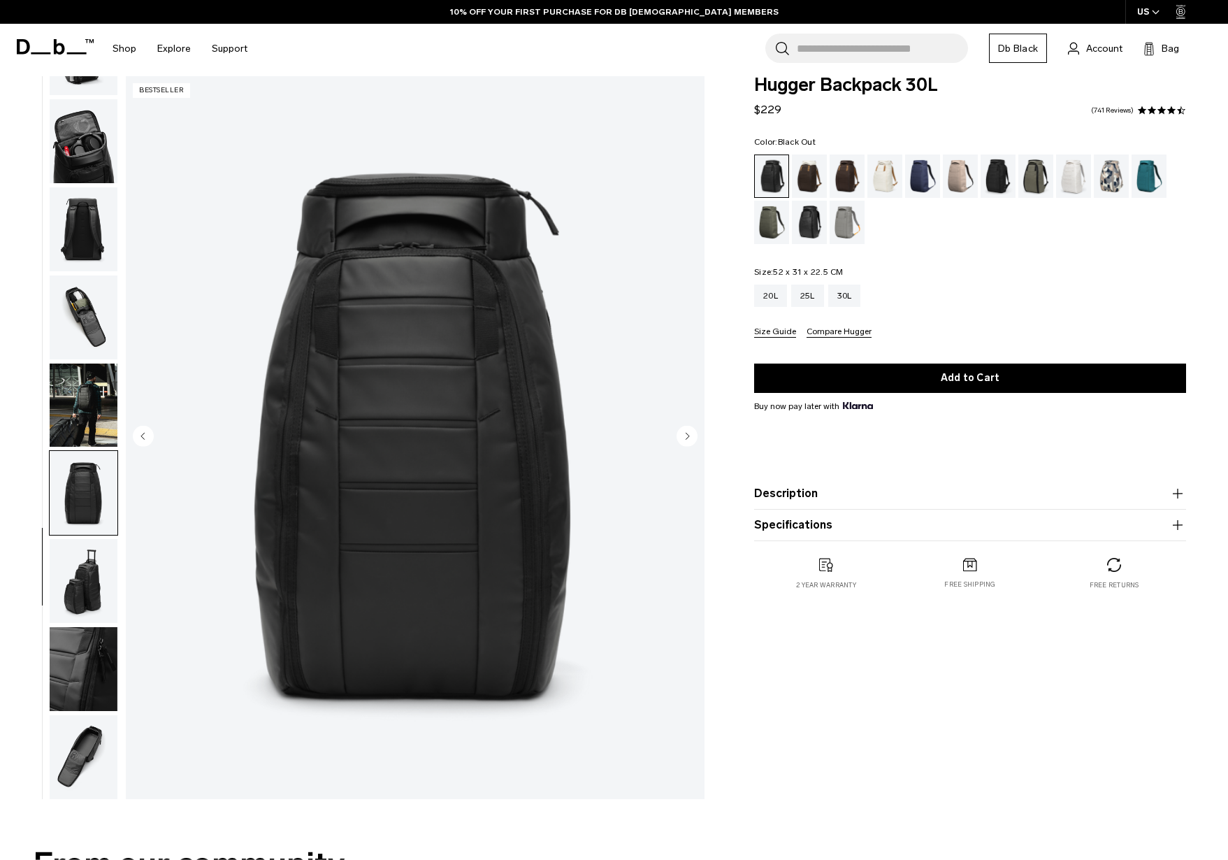
scroll to position [20, 0]
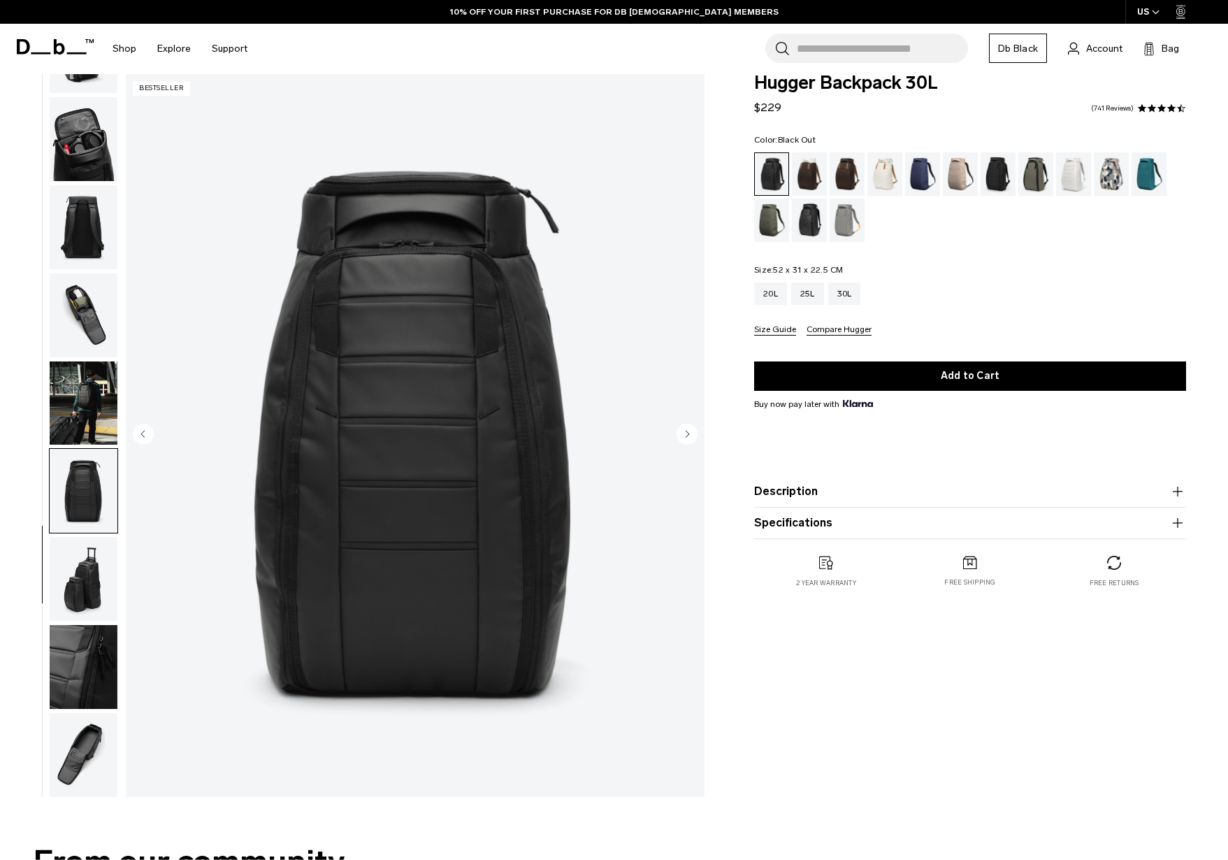
click at [79, 574] on img "button" at bounding box center [84, 579] width 68 height 84
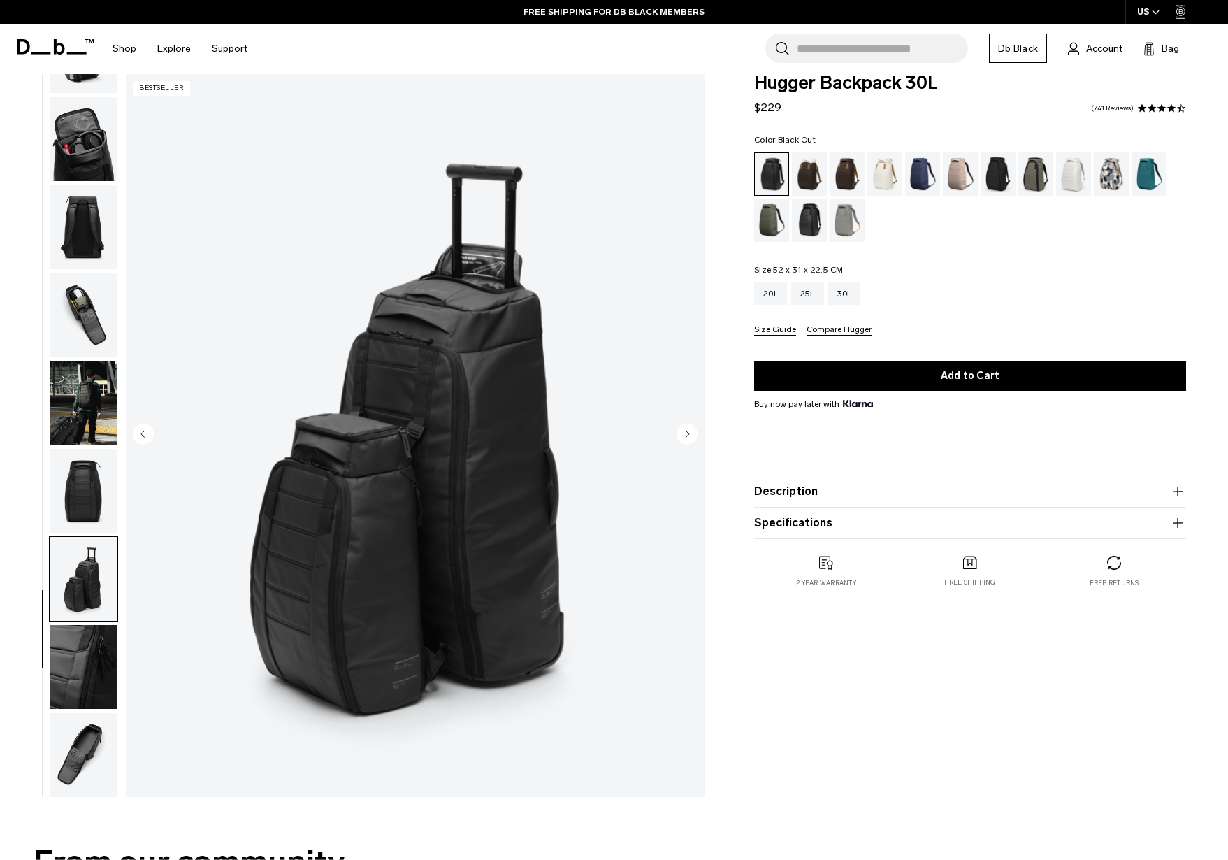
click at [69, 675] on img "button" at bounding box center [84, 667] width 68 height 84
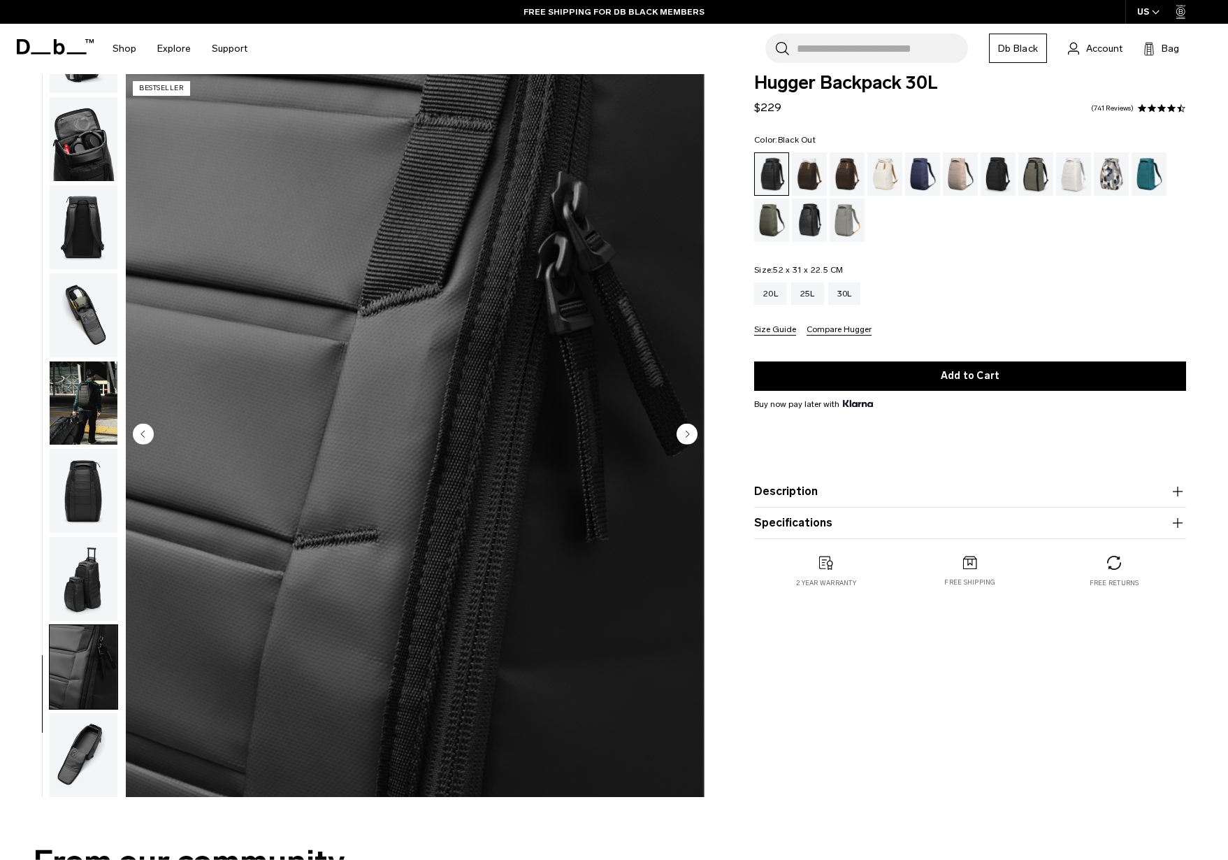
click at [62, 744] on img "button" at bounding box center [84, 755] width 68 height 84
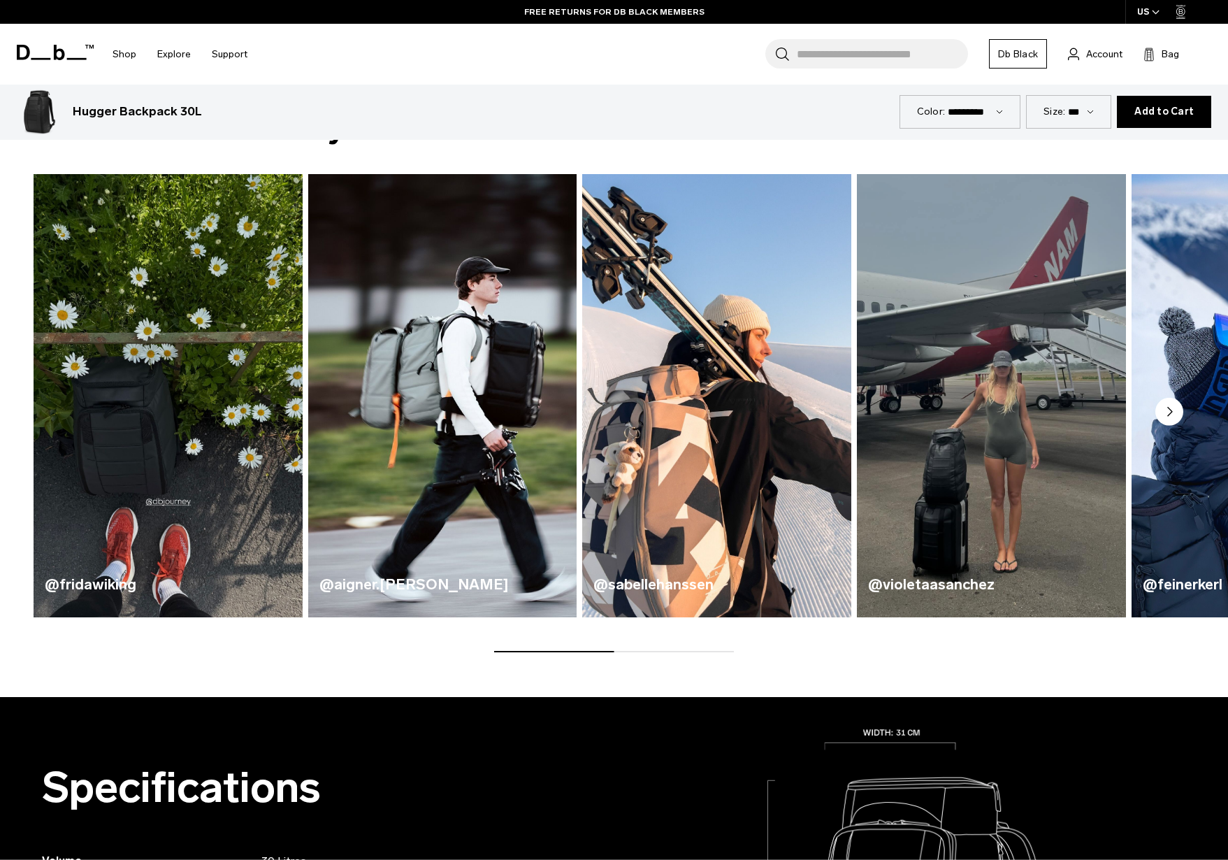
scroll to position [761, 0]
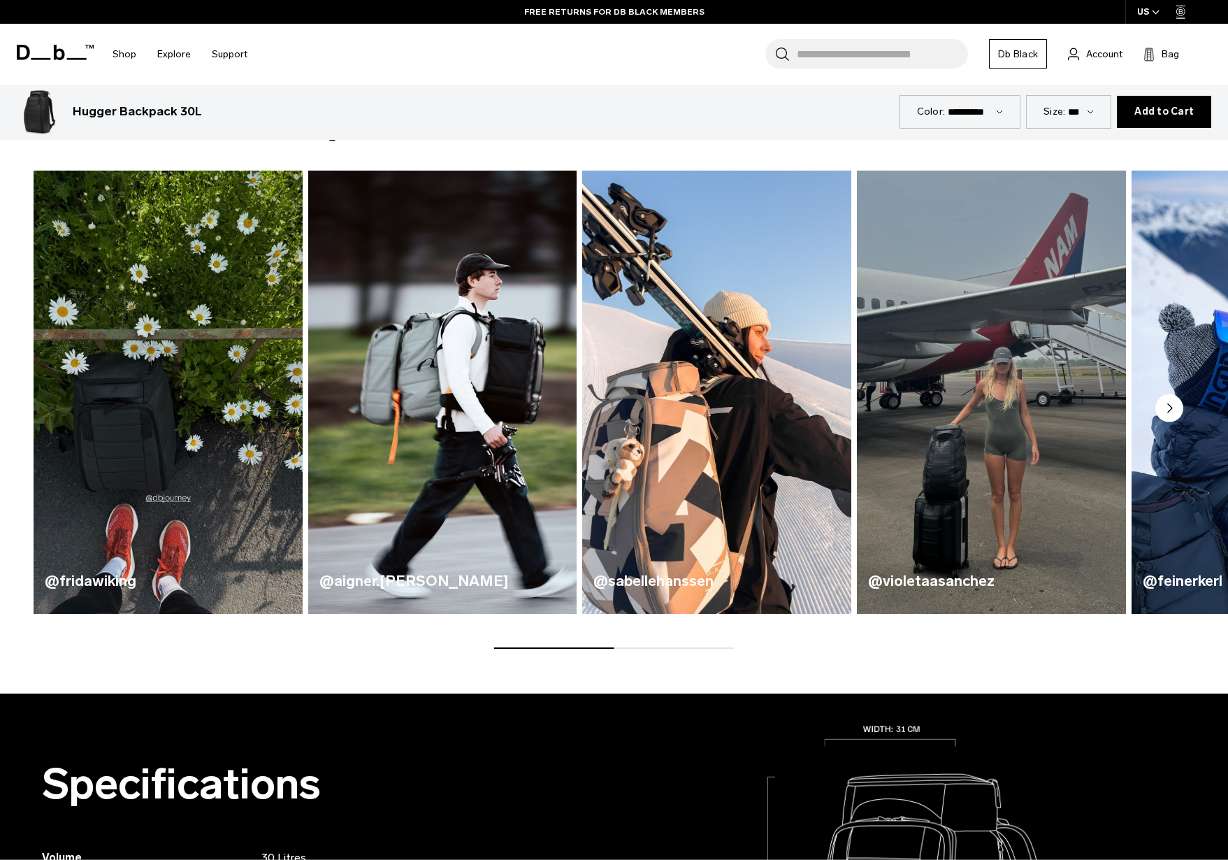
click at [977, 455] on img "4 / 5" at bounding box center [991, 392] width 277 height 457
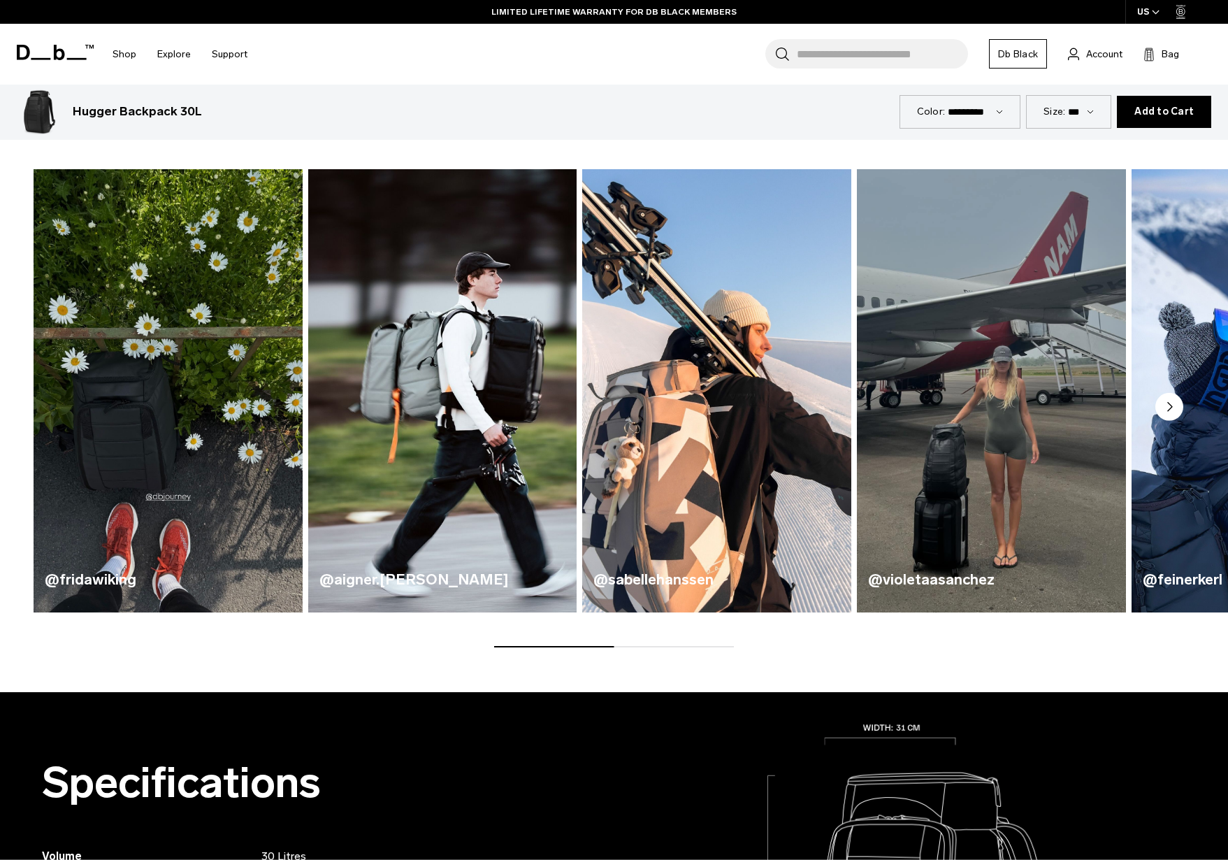
click at [942, 572] on h4 "@violetaasanchez" at bounding box center [991, 579] width 247 height 22
click at [1170, 410] on circle "Next slide" at bounding box center [1170, 407] width 28 height 28
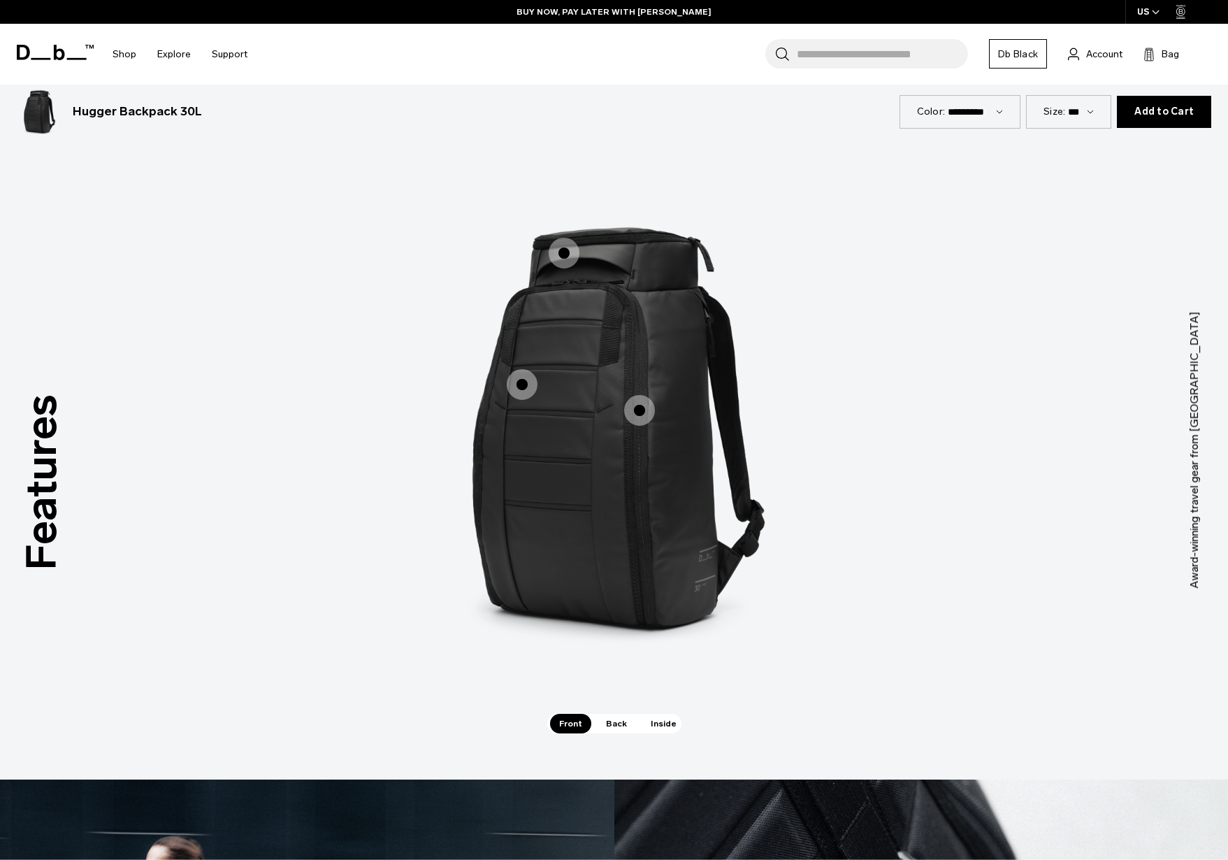
scroll to position [1849, 0]
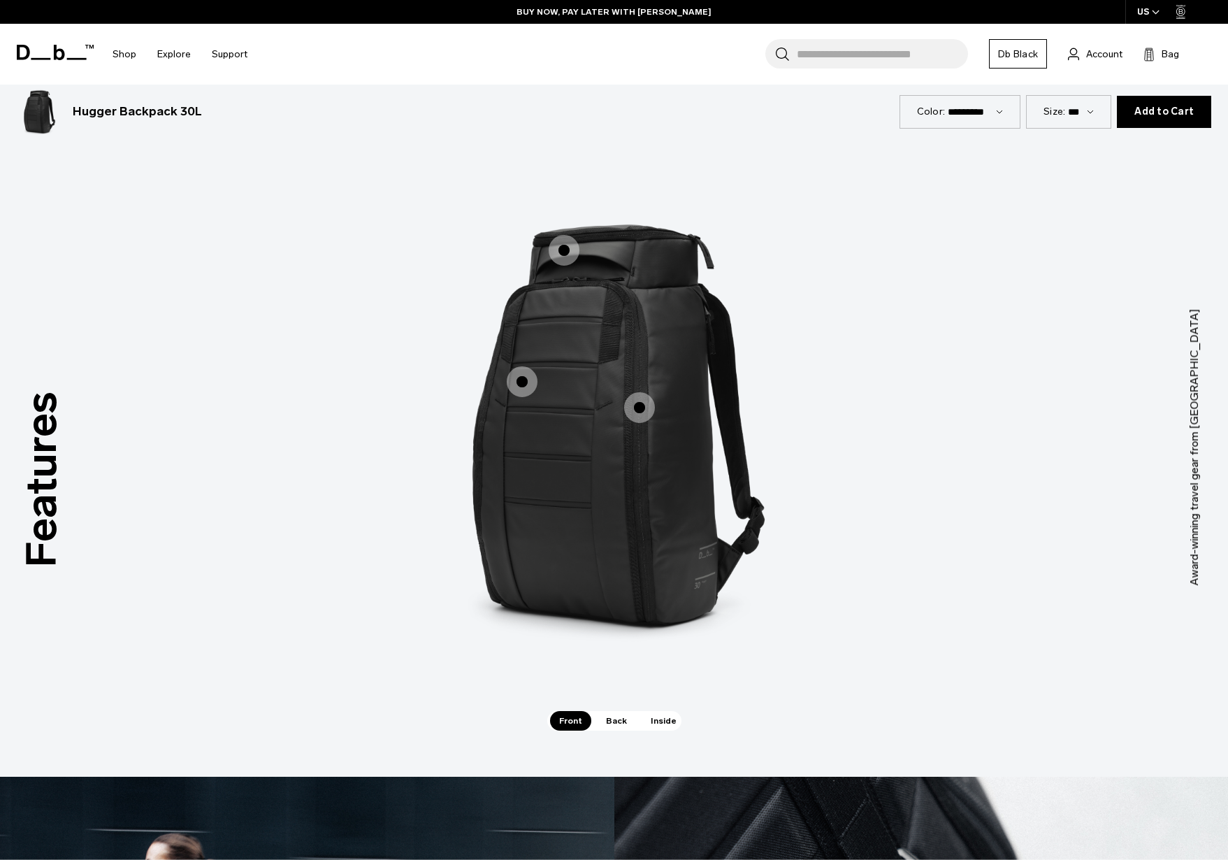
click at [633, 410] on span "1 / 3" at bounding box center [639, 407] width 31 height 31
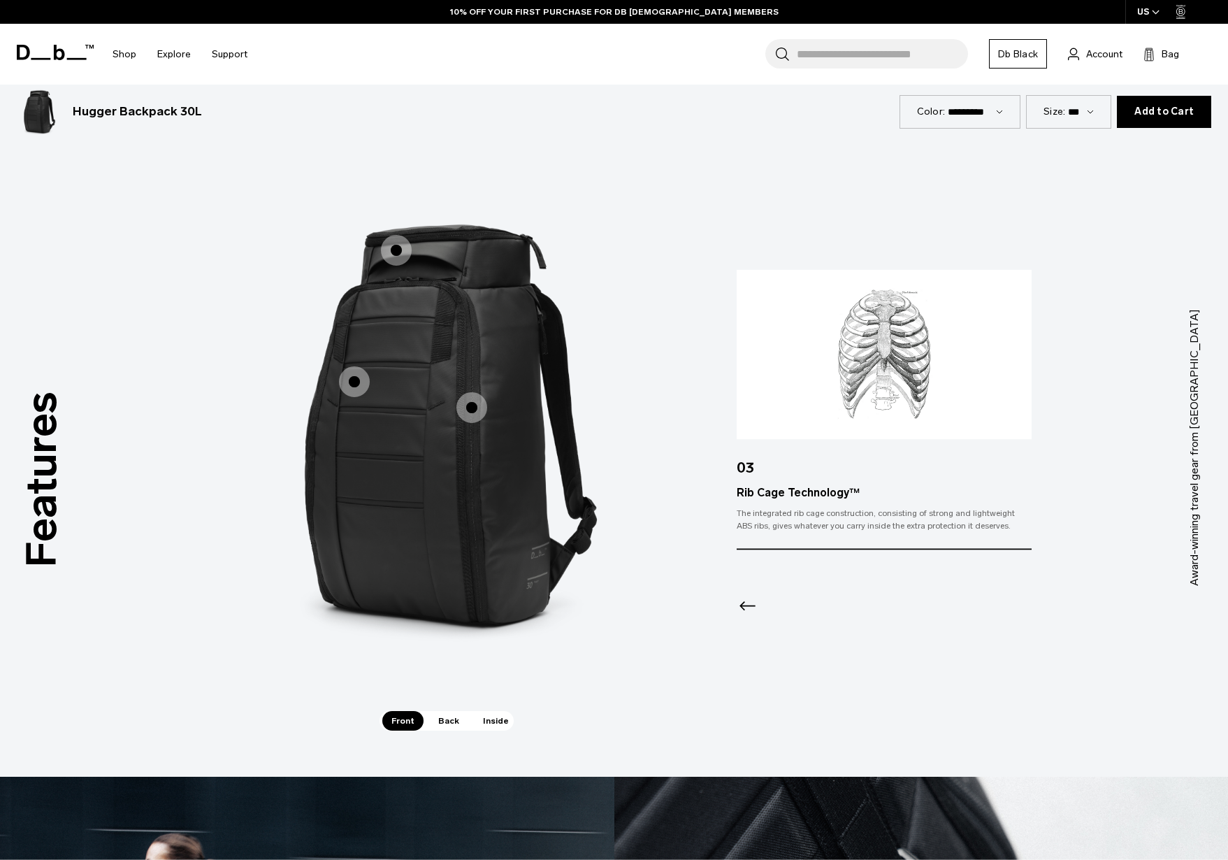
click at [361, 377] on span "1 / 3" at bounding box center [354, 381] width 31 height 31
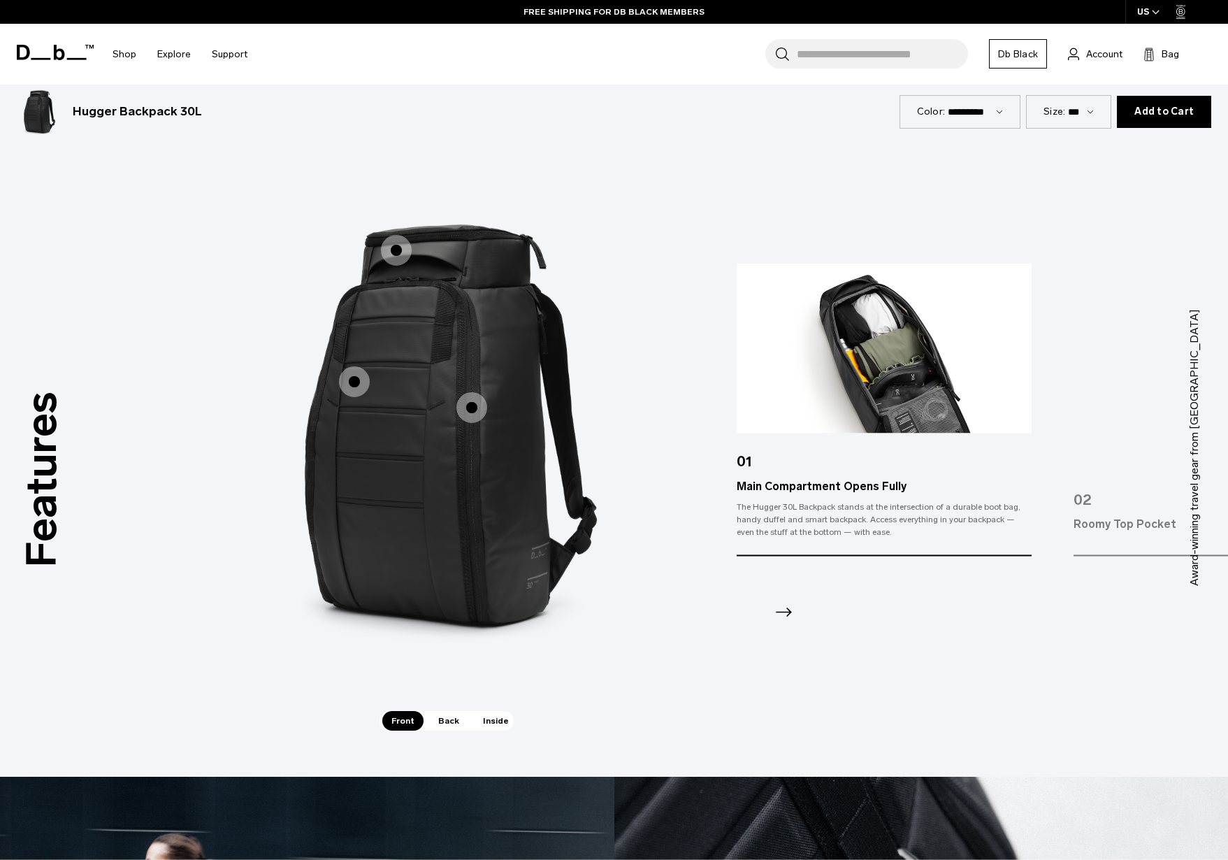
click at [393, 250] on span "1 / 3" at bounding box center [396, 250] width 31 height 31
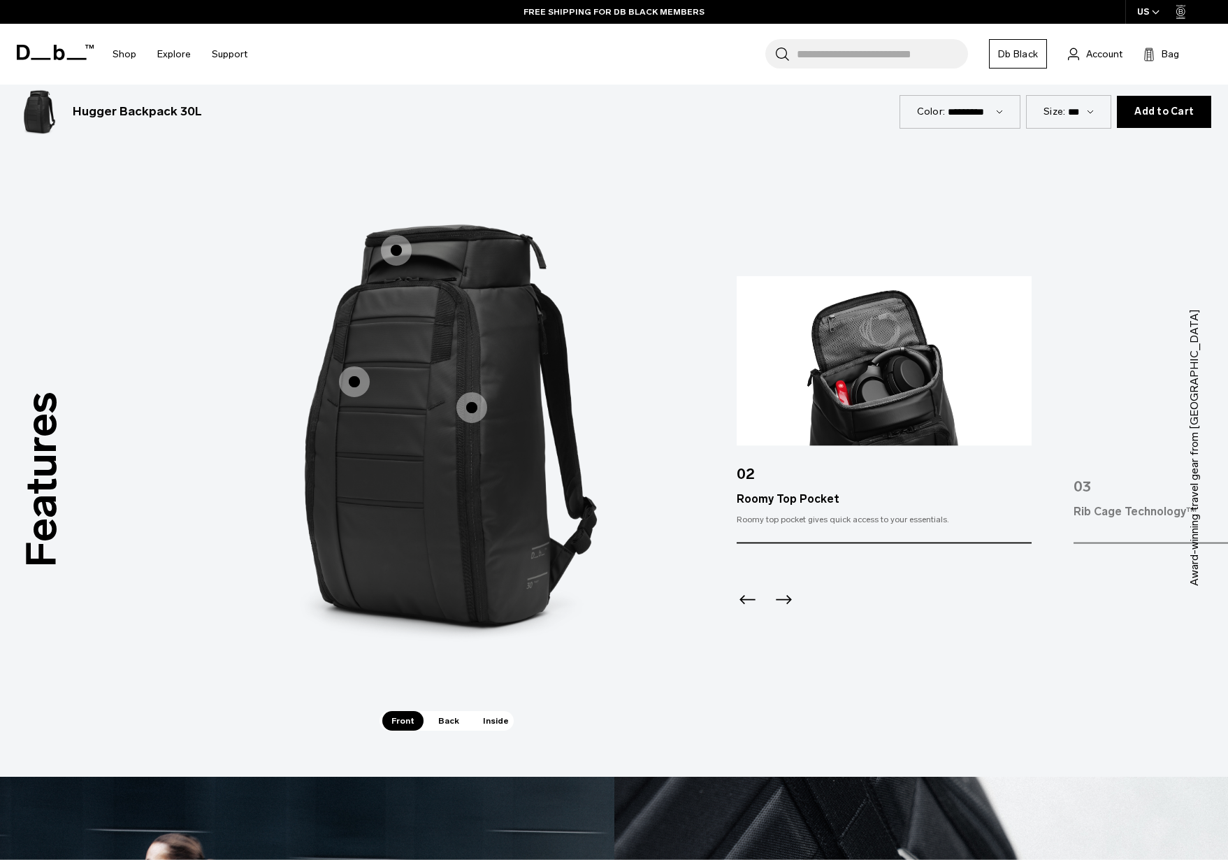
click at [784, 592] on icon "Next slide" at bounding box center [784, 600] width 22 height 22
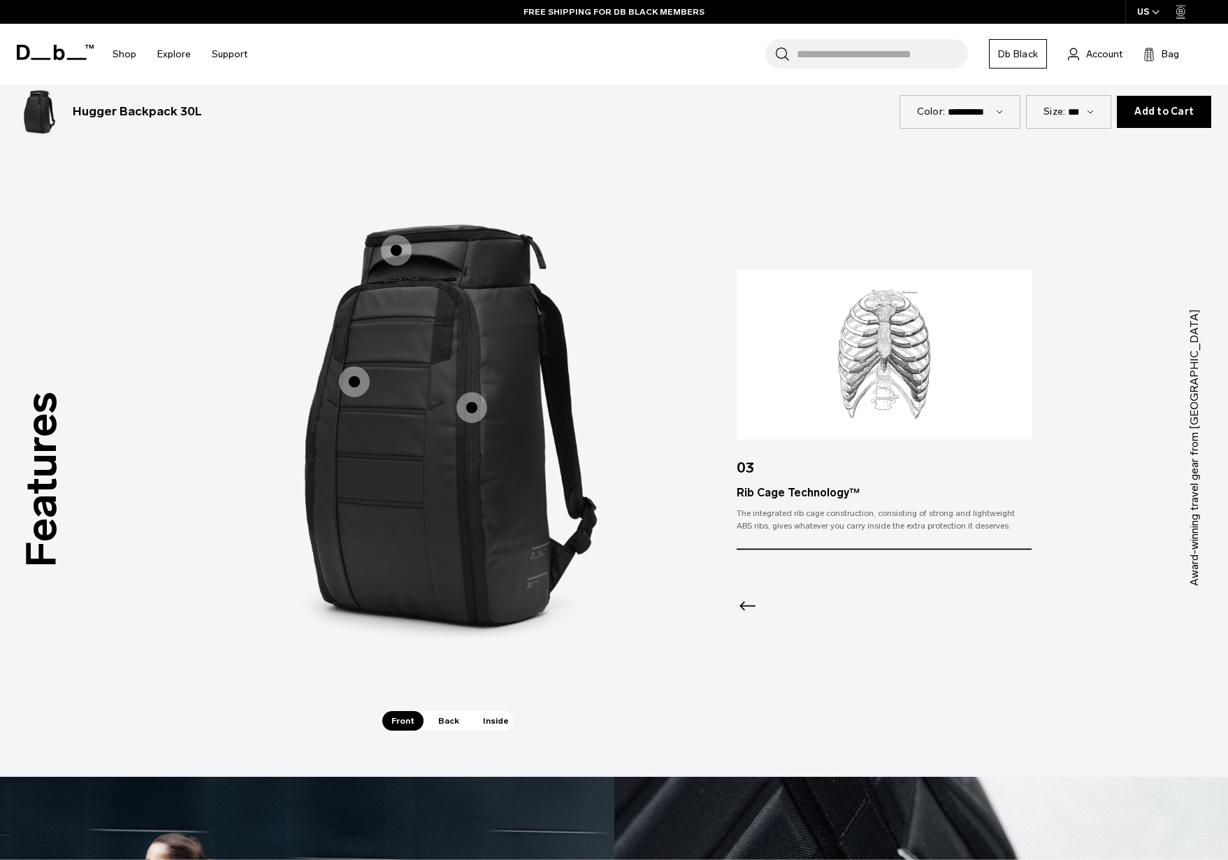
click at [784, 592] on div at bounding box center [884, 588] width 295 height 76
click at [747, 604] on icon "Previous slide" at bounding box center [748, 606] width 22 height 22
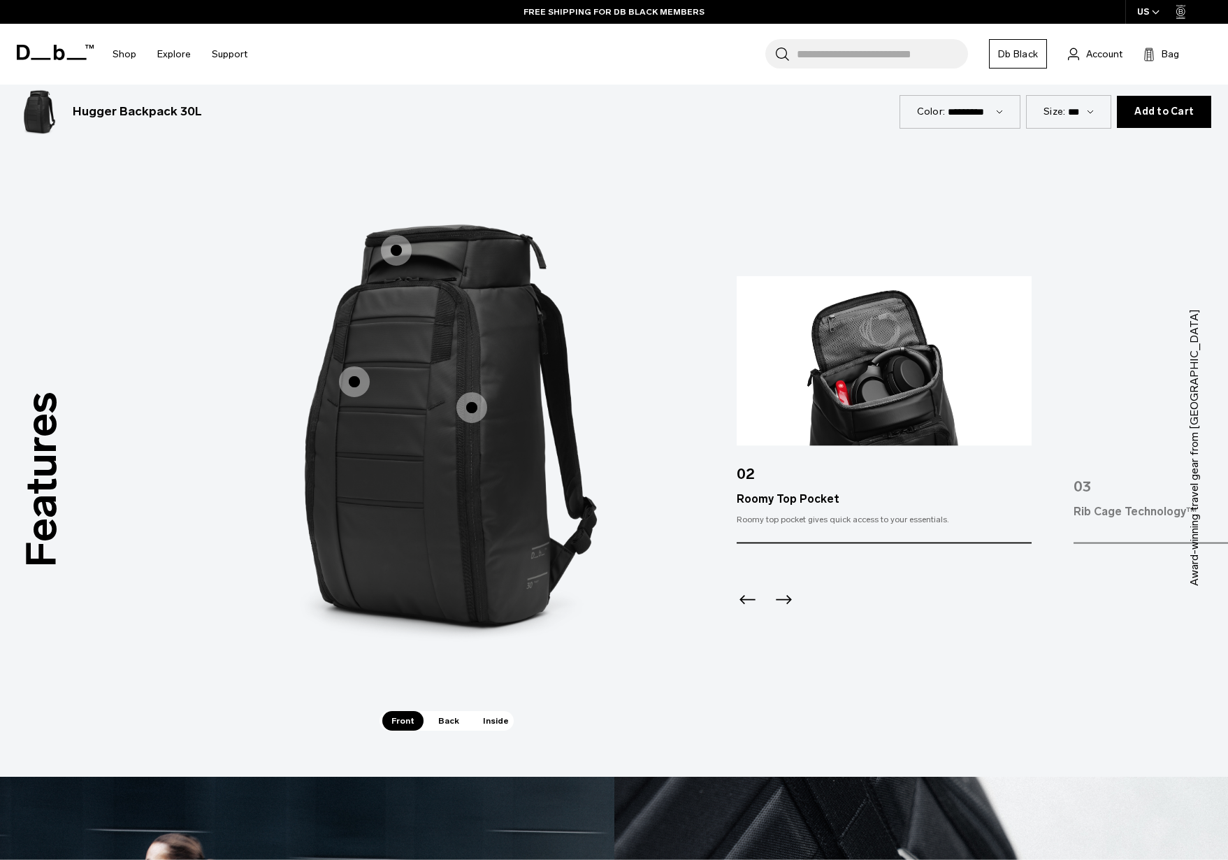
click at [450, 718] on span "Back" at bounding box center [448, 721] width 39 height 20
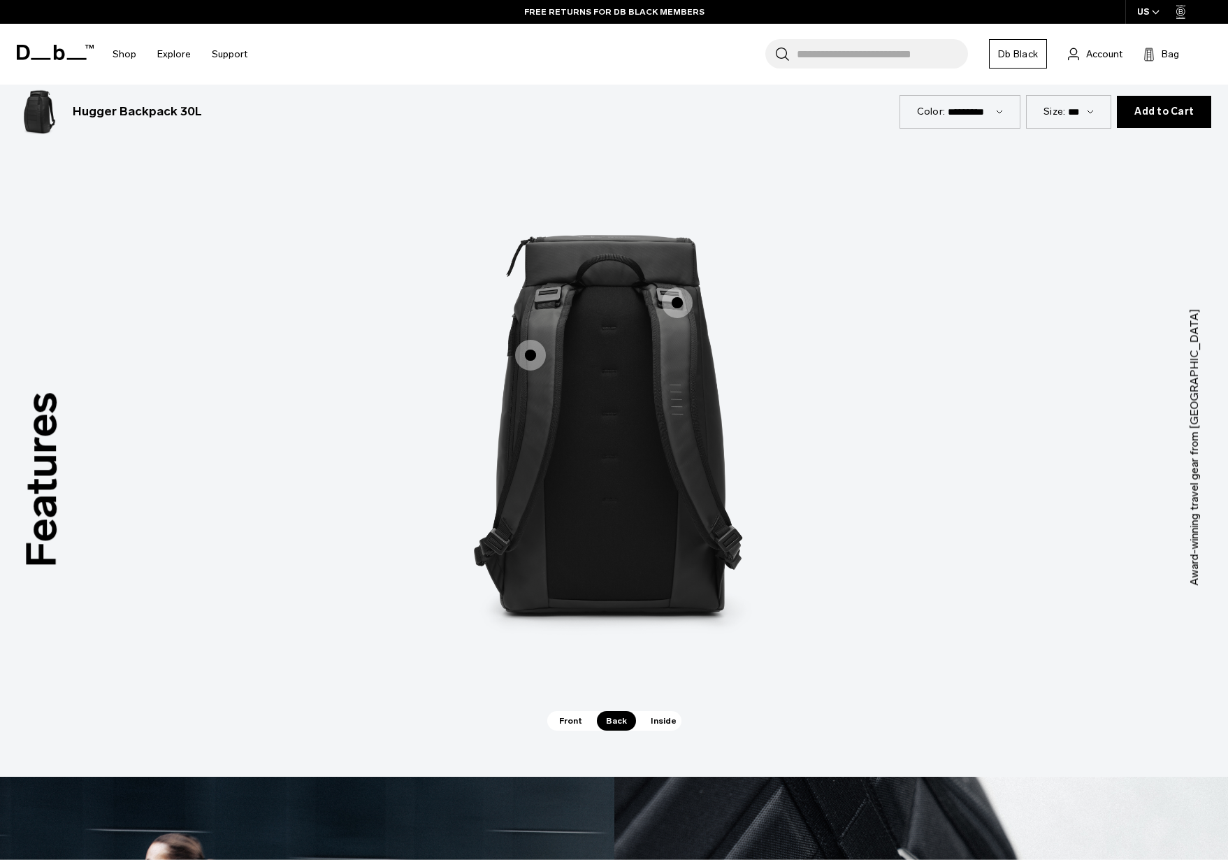
click at [663, 719] on span "Inside" at bounding box center [664, 721] width 44 height 20
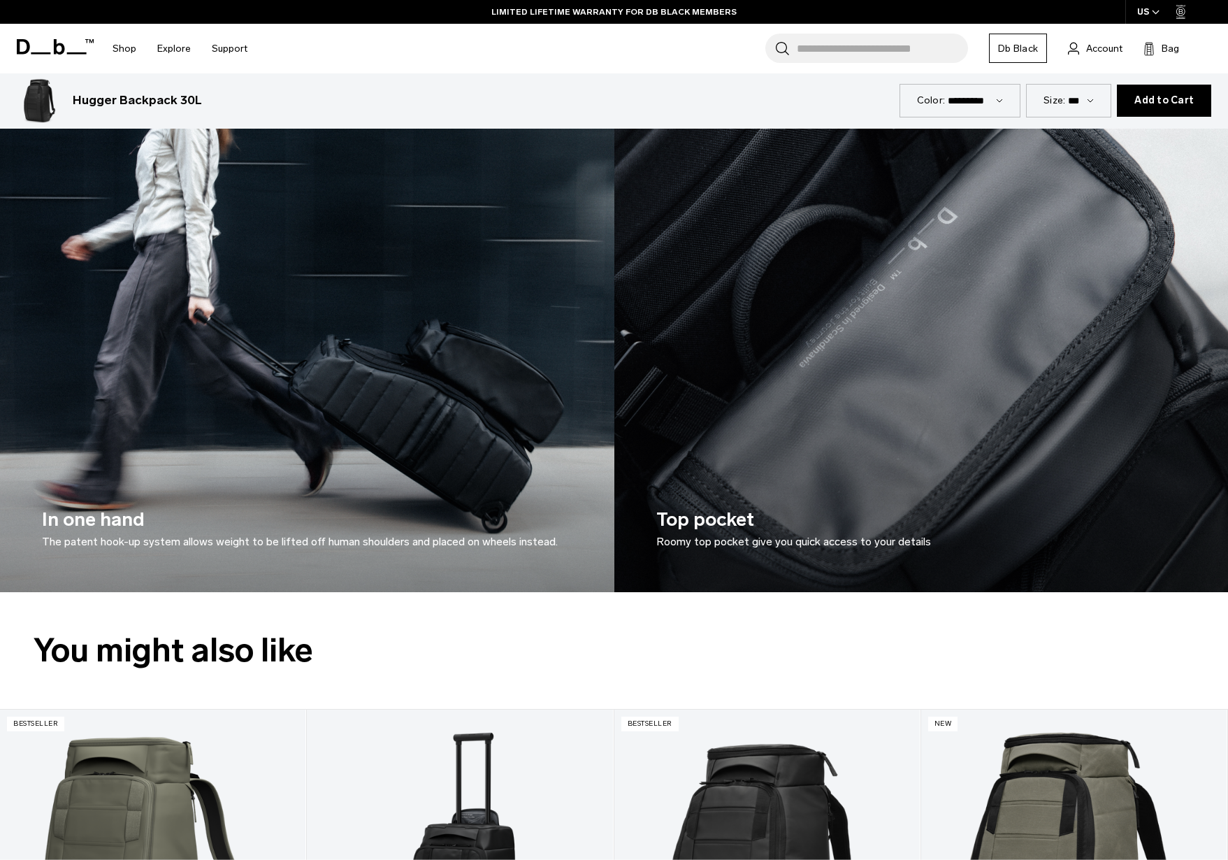
scroll to position [2666, 0]
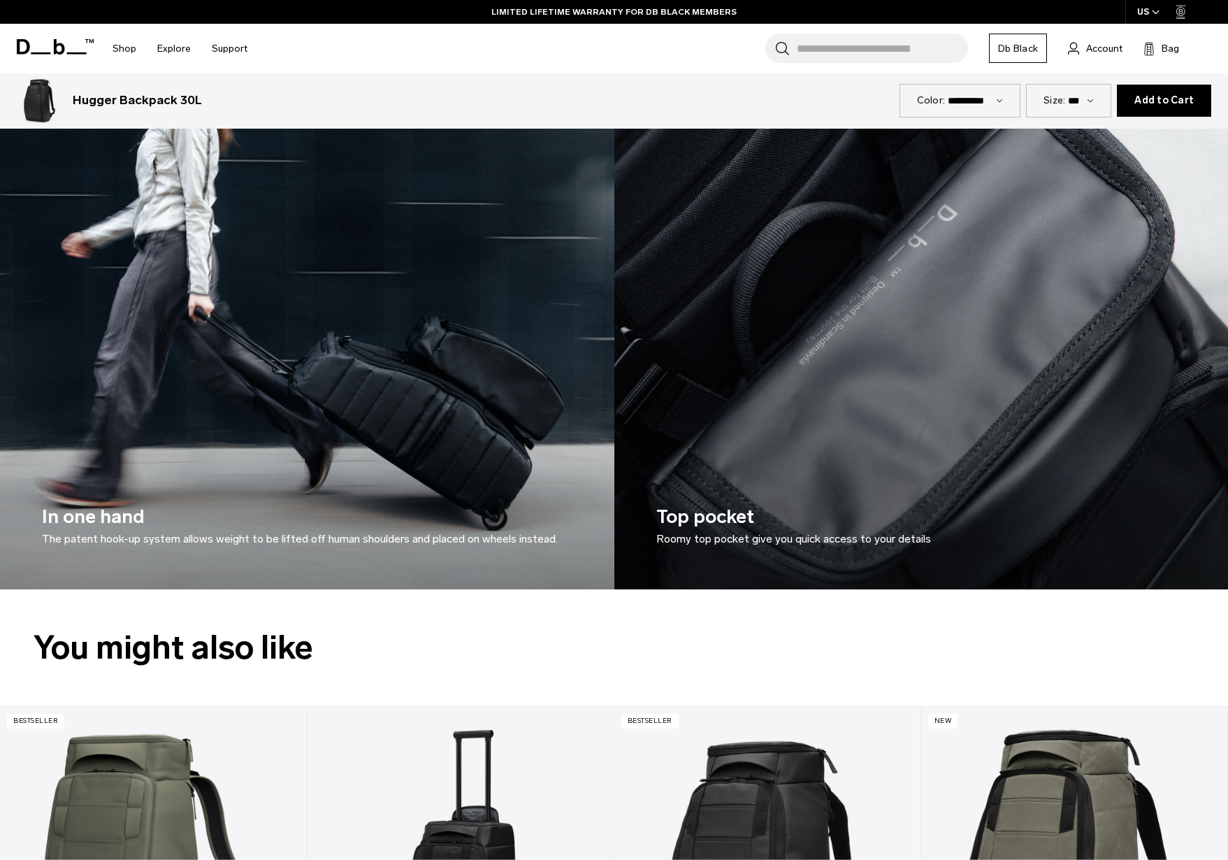
click at [298, 336] on img at bounding box center [307, 274] width 615 height 629
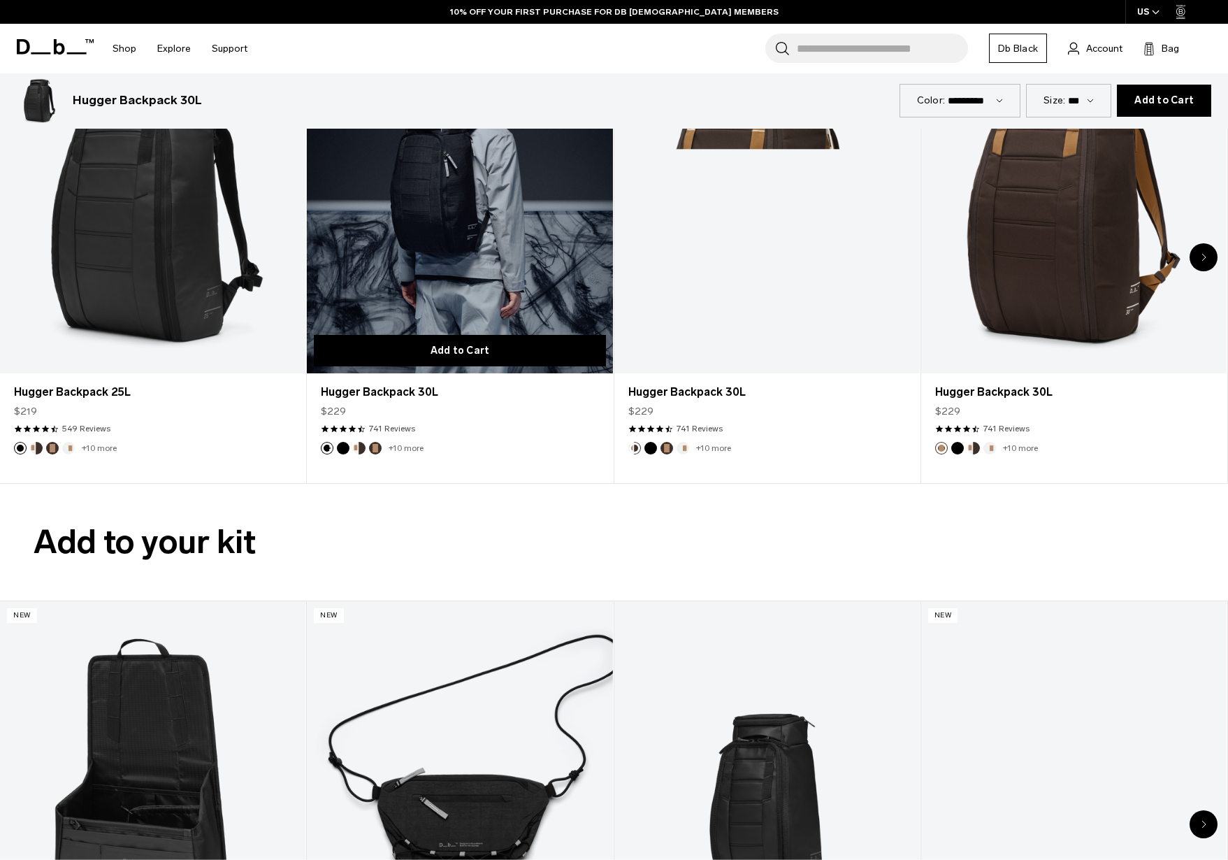
scroll to position [4328, 0]
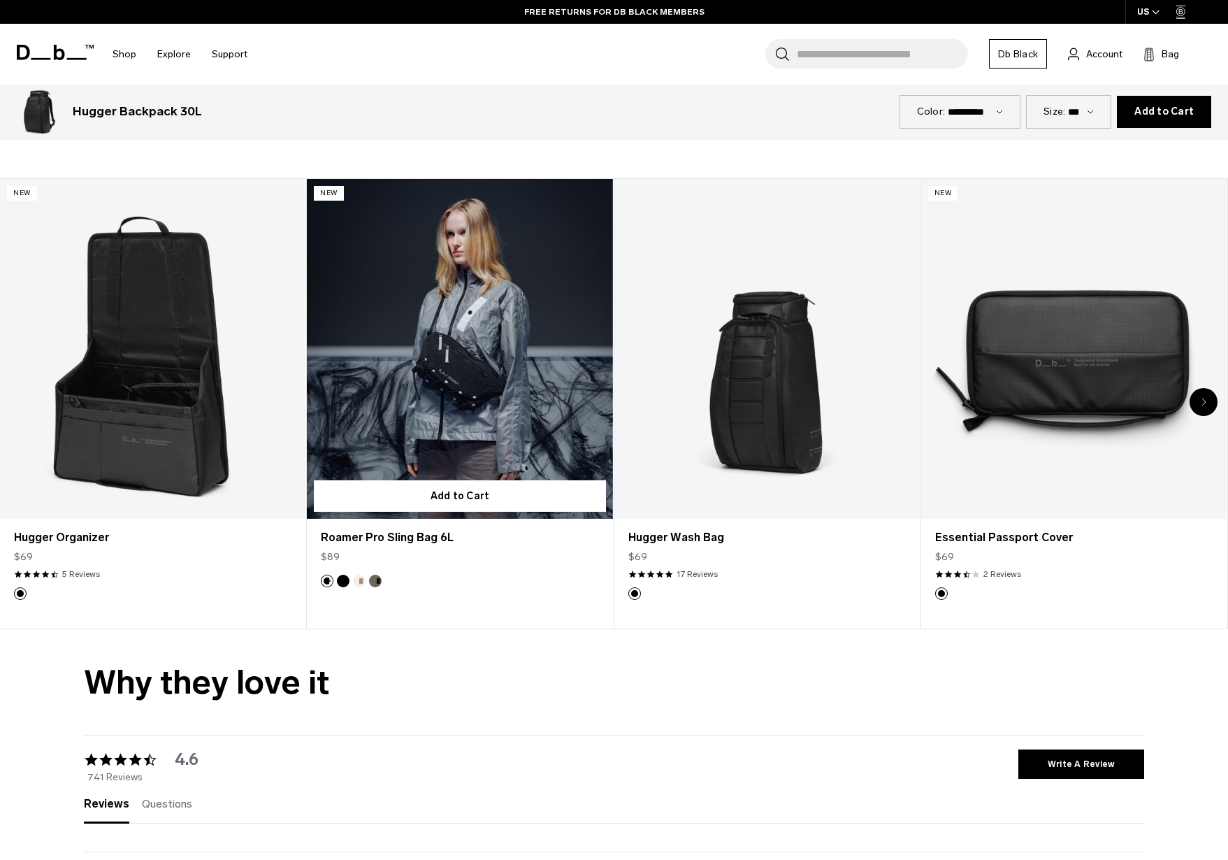
click at [479, 382] on link "Roamer Pro Sling Bag 6L" at bounding box center [460, 349] width 306 height 340
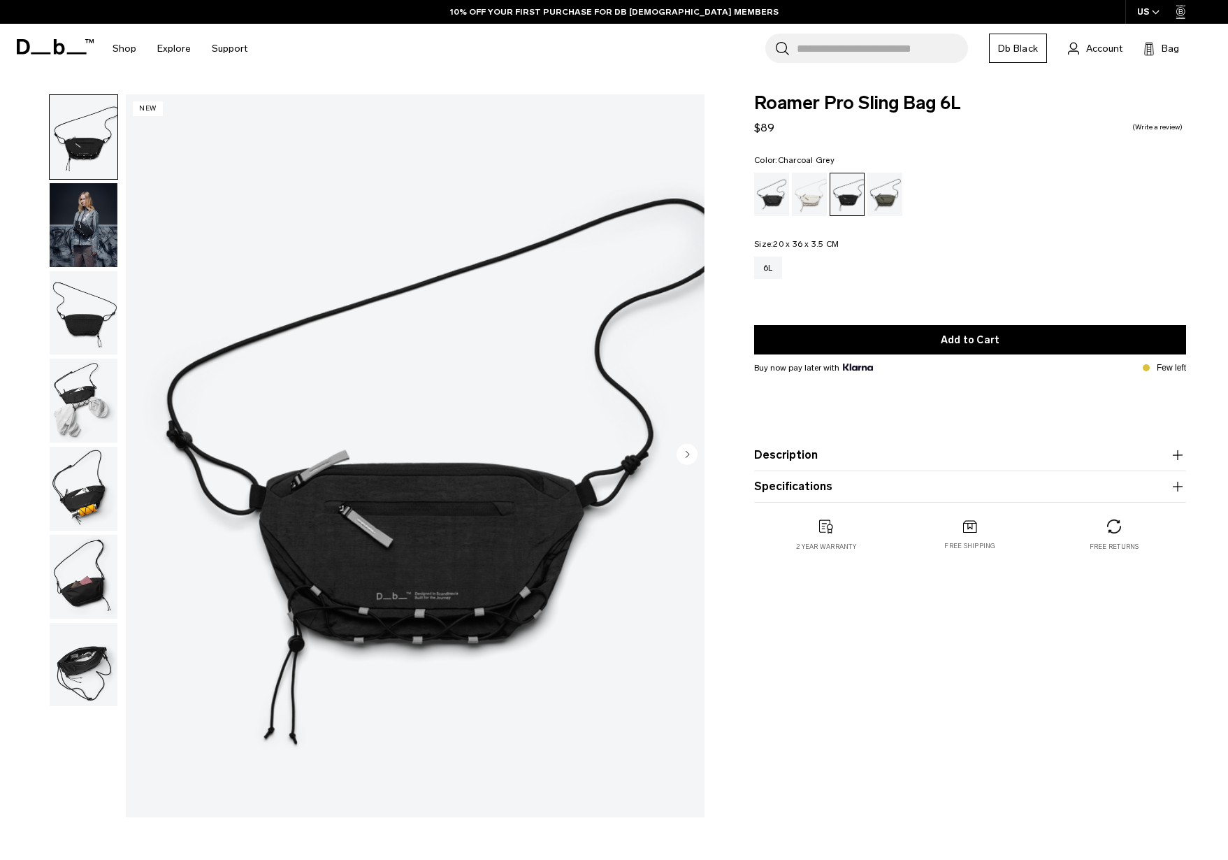
click at [60, 317] on img "button" at bounding box center [84, 313] width 68 height 84
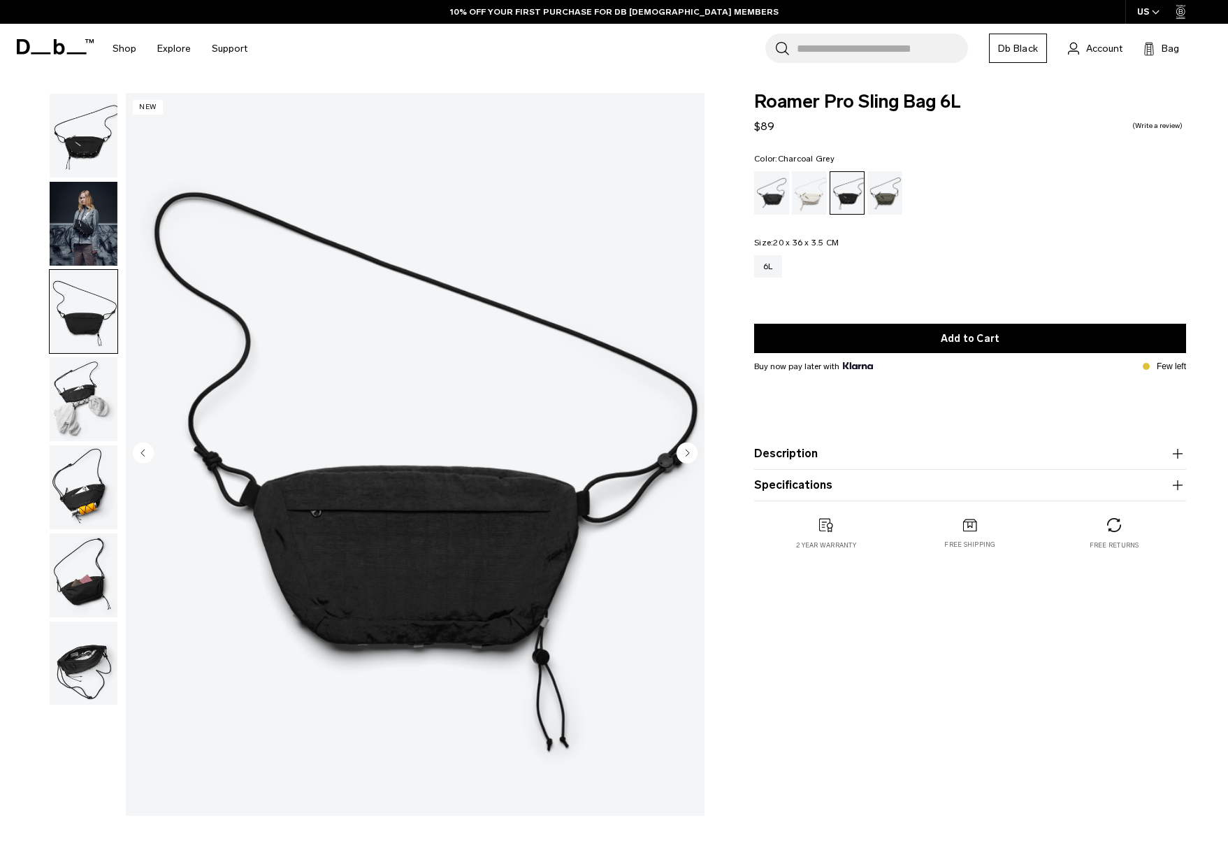
click at [78, 408] on img "button" at bounding box center [84, 399] width 68 height 84
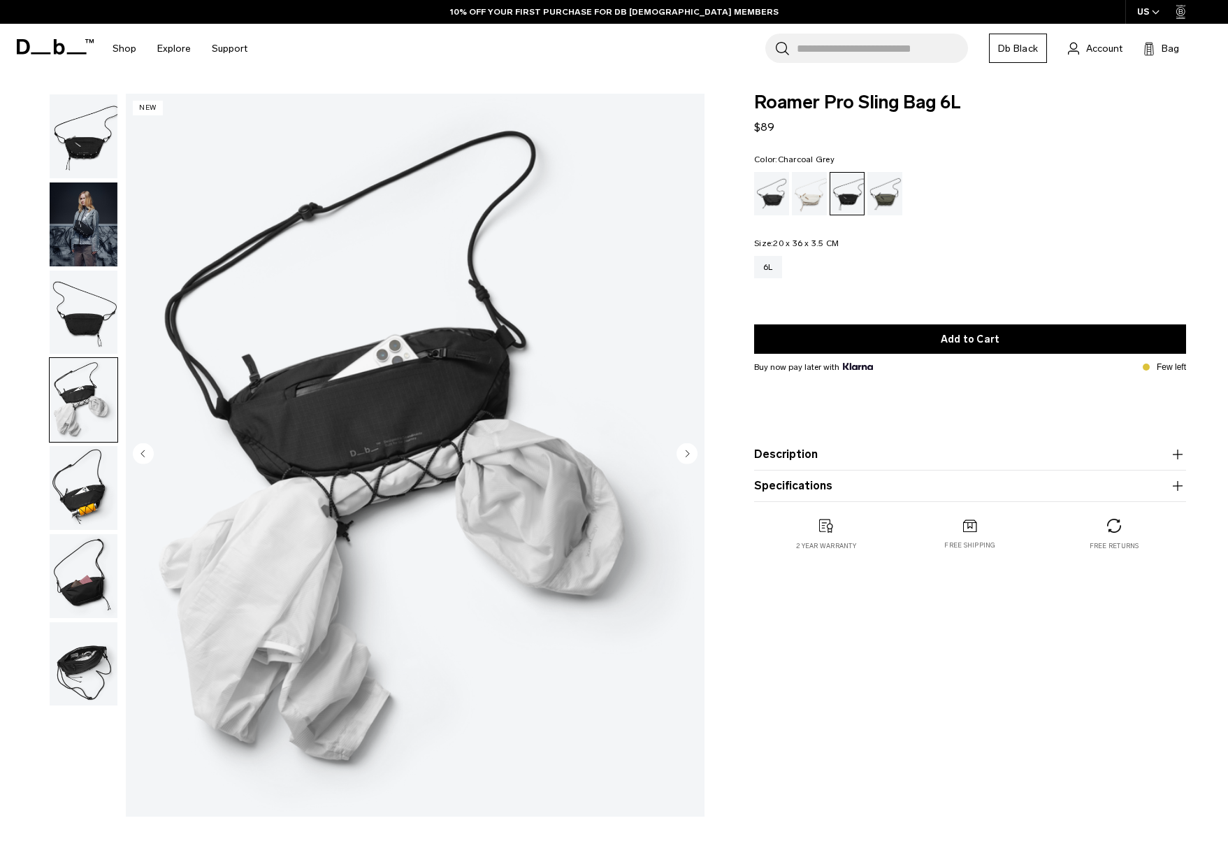
click at [102, 547] on img "button" at bounding box center [84, 576] width 68 height 84
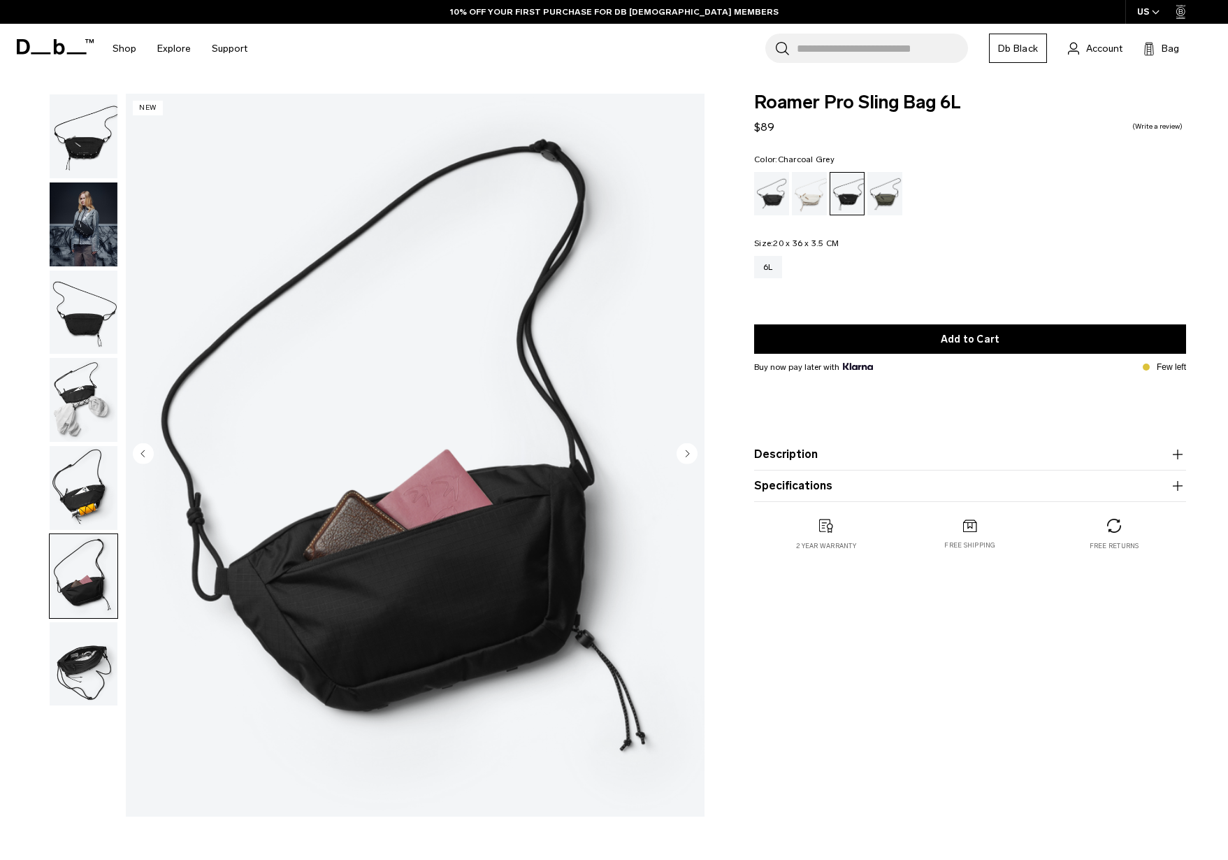
click at [90, 682] on img "button" at bounding box center [84, 664] width 68 height 84
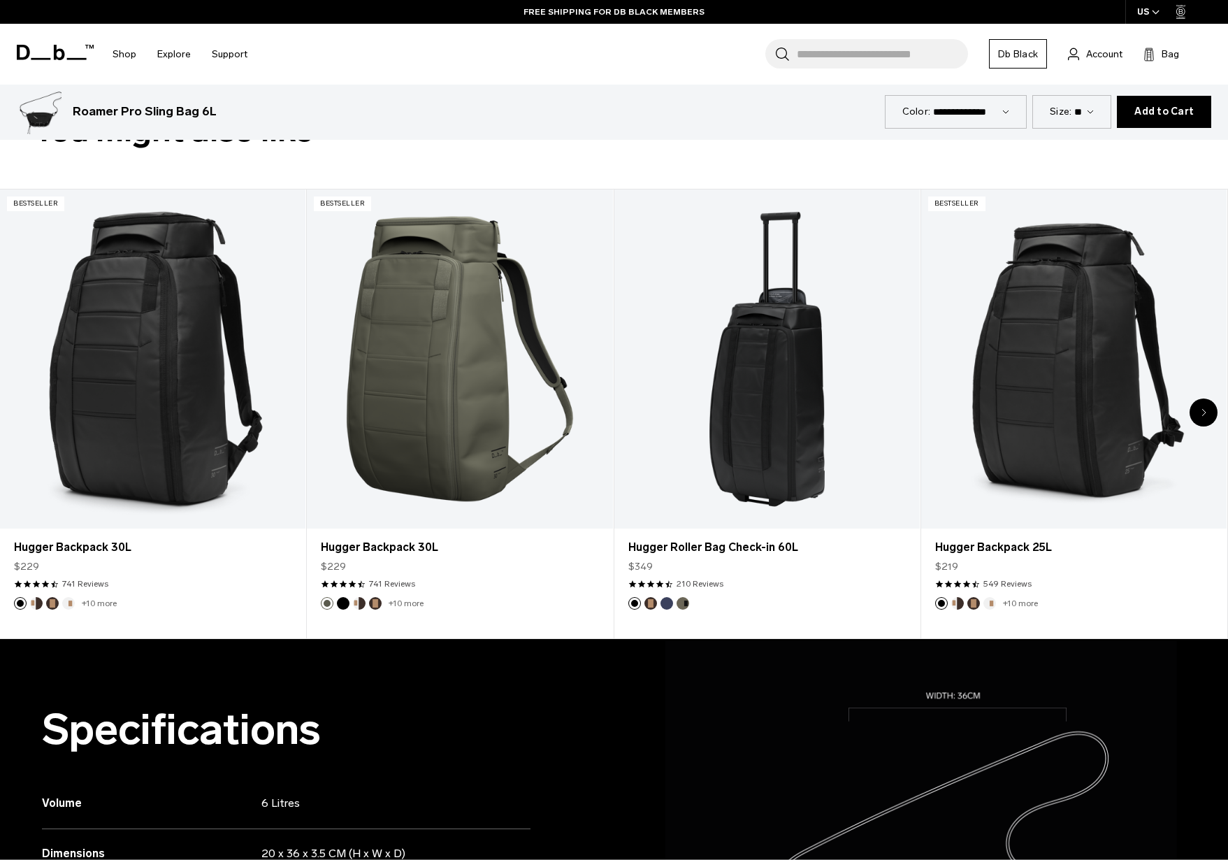
scroll to position [754, 0]
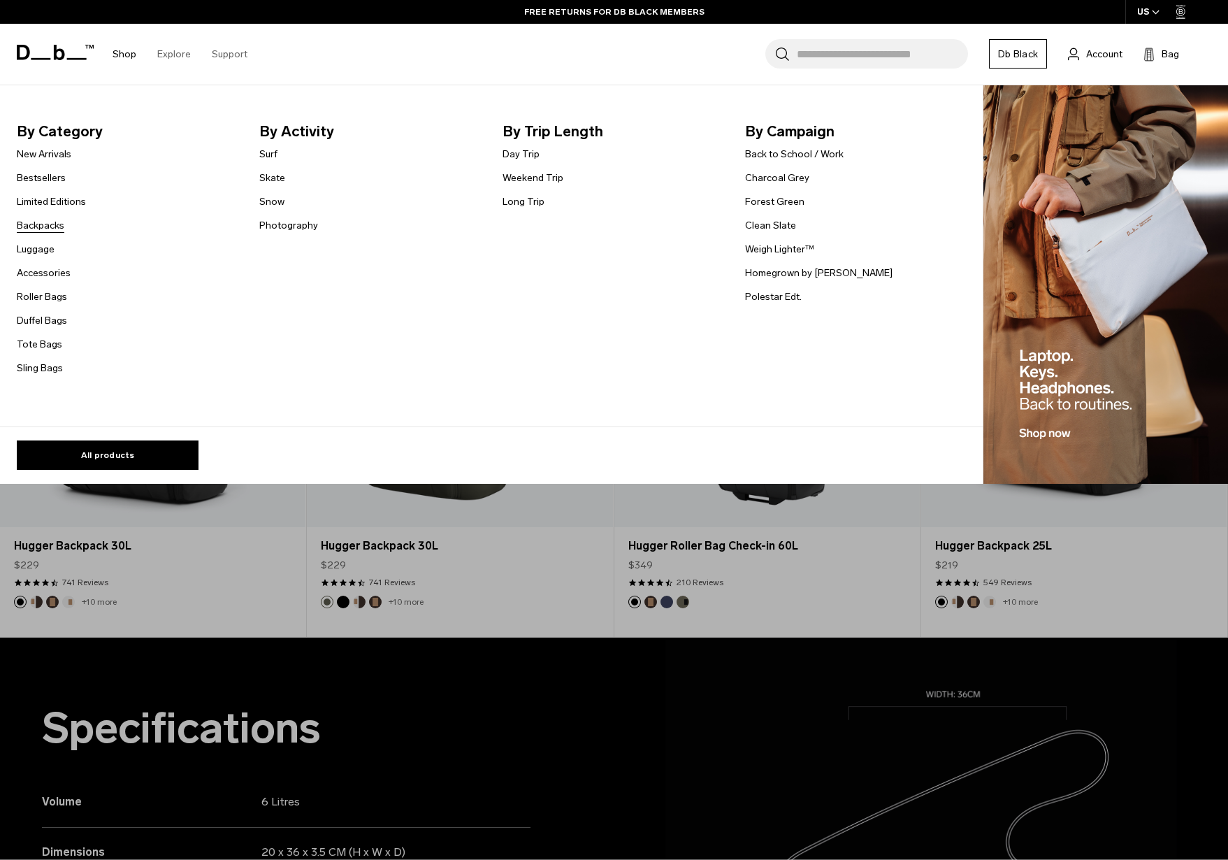
click at [45, 226] on link "Backpacks" at bounding box center [41, 225] width 48 height 15
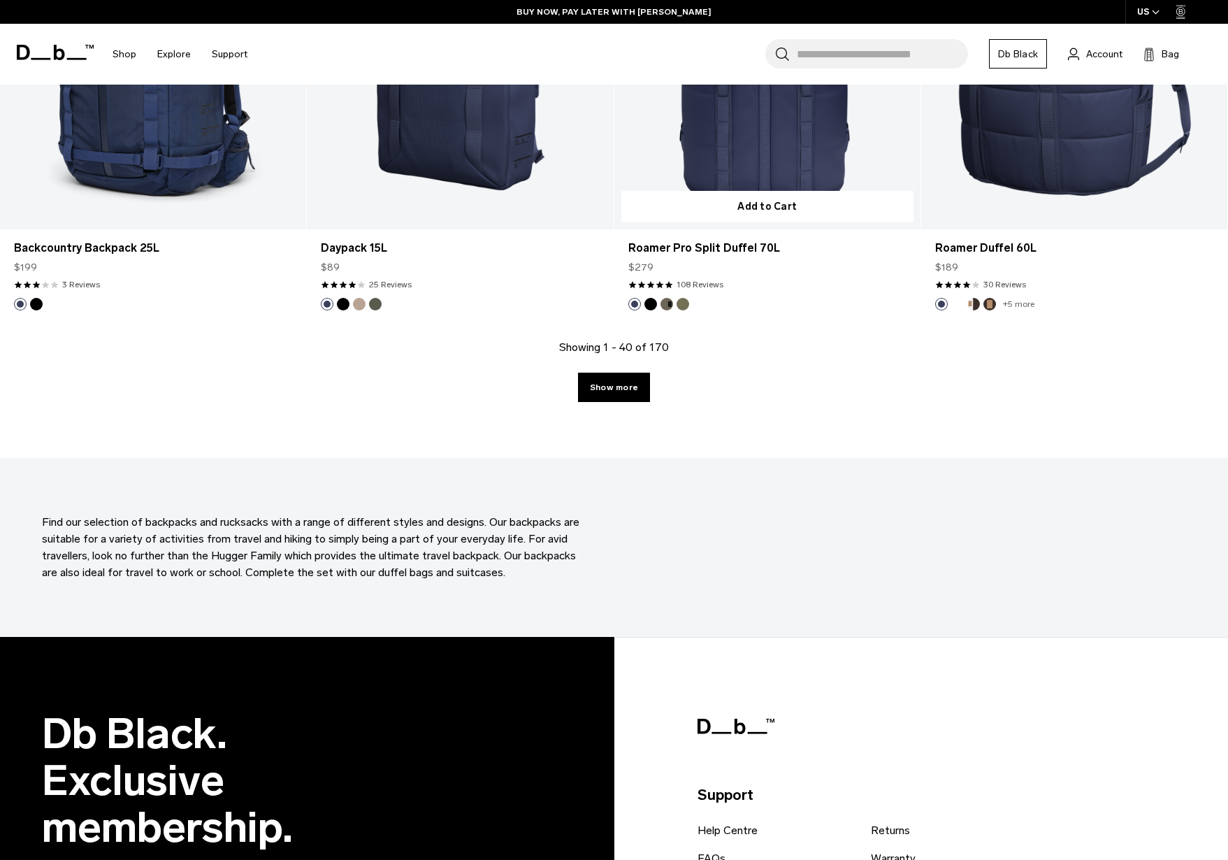
scroll to position [4556, 0]
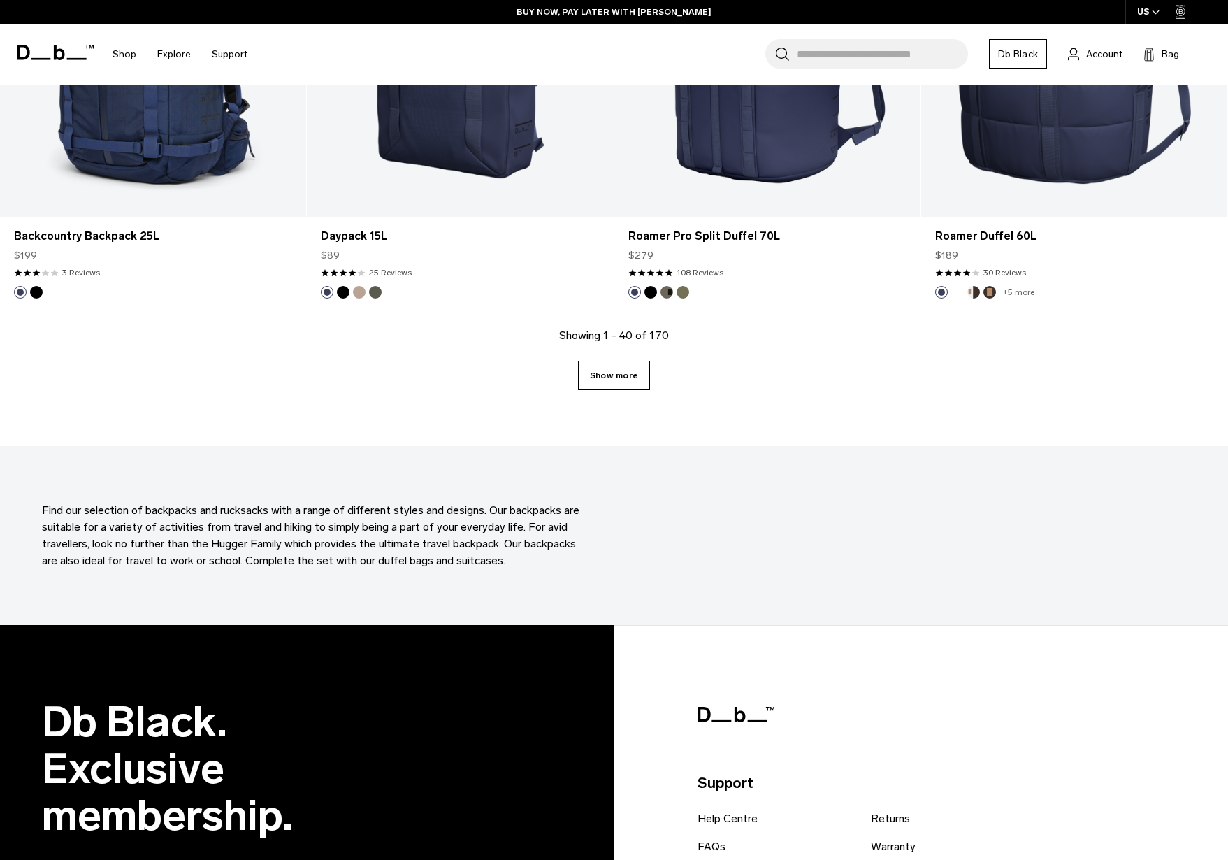
click at [631, 362] on link "Show more" at bounding box center [614, 375] width 72 height 29
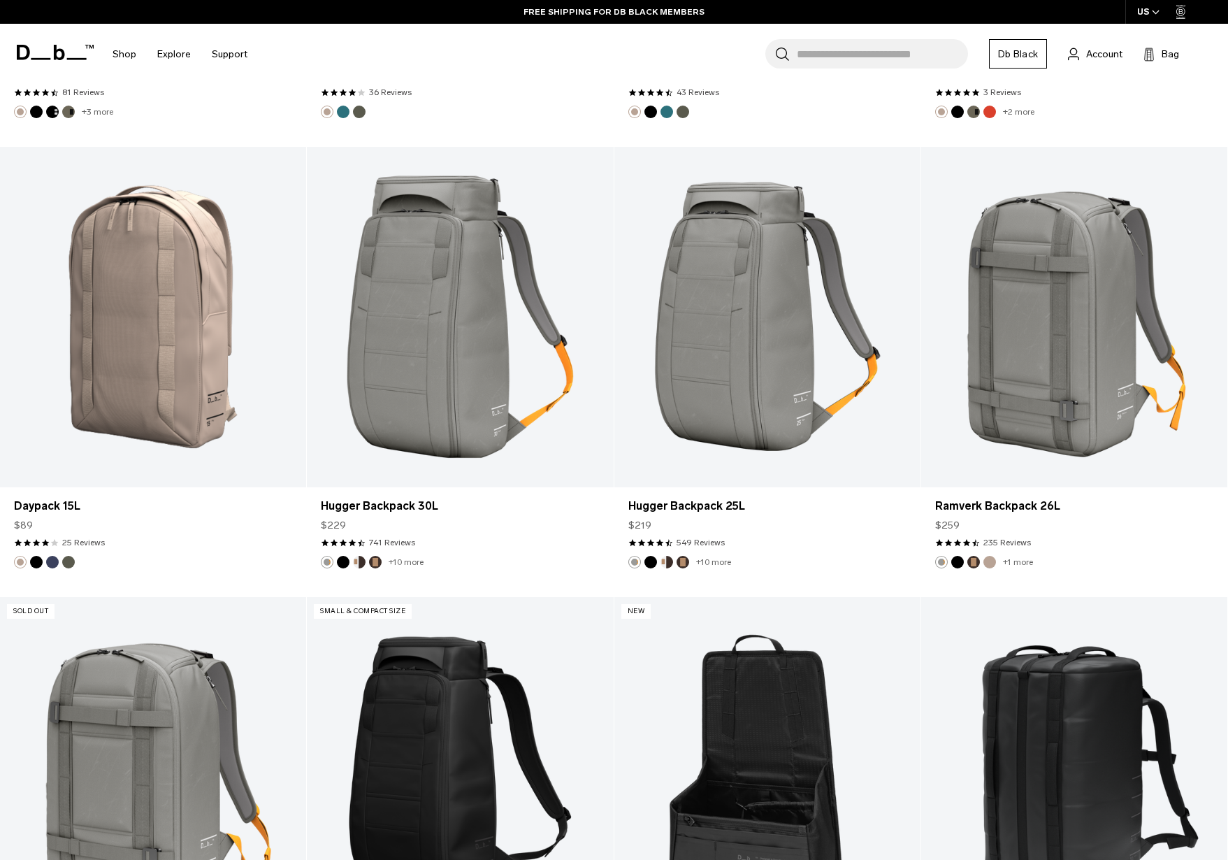
scroll to position [6090, 0]
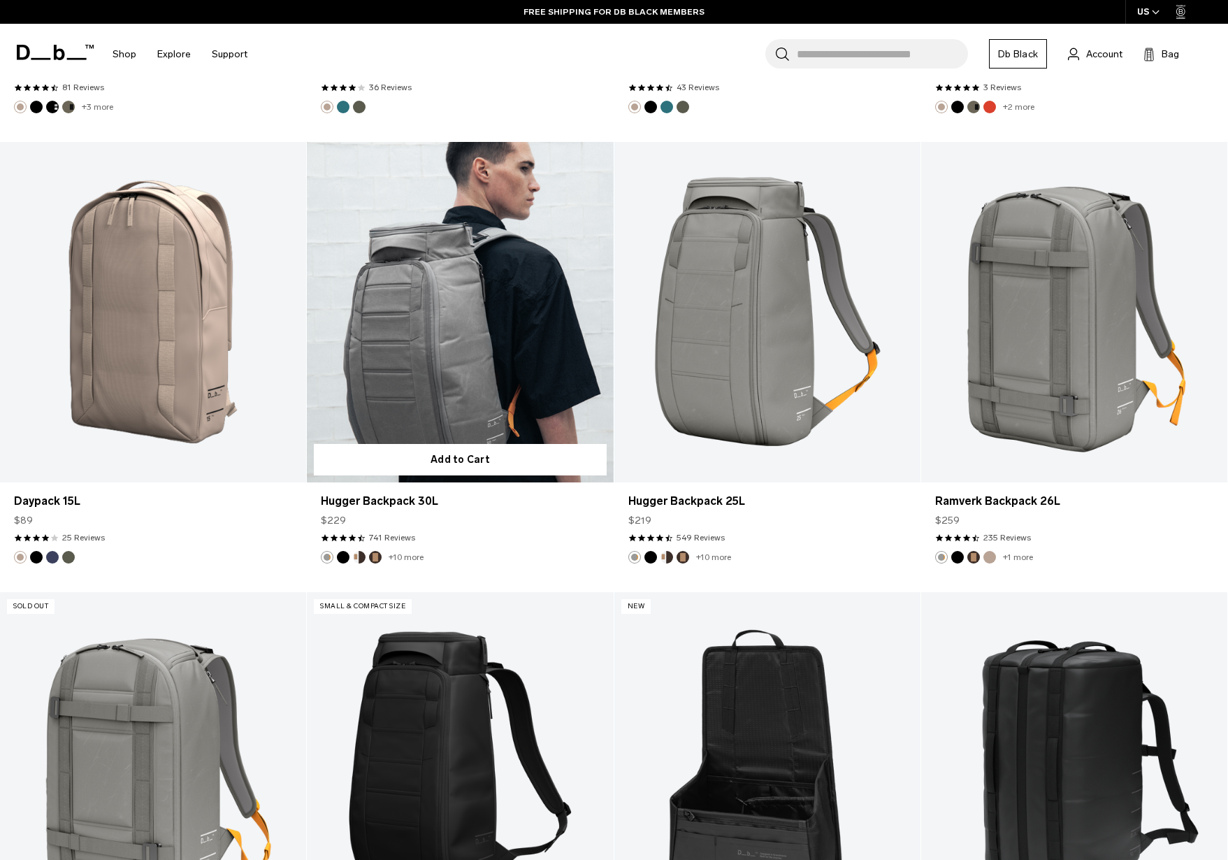
click at [438, 287] on link "Hugger Backpack 30L" at bounding box center [460, 312] width 306 height 340
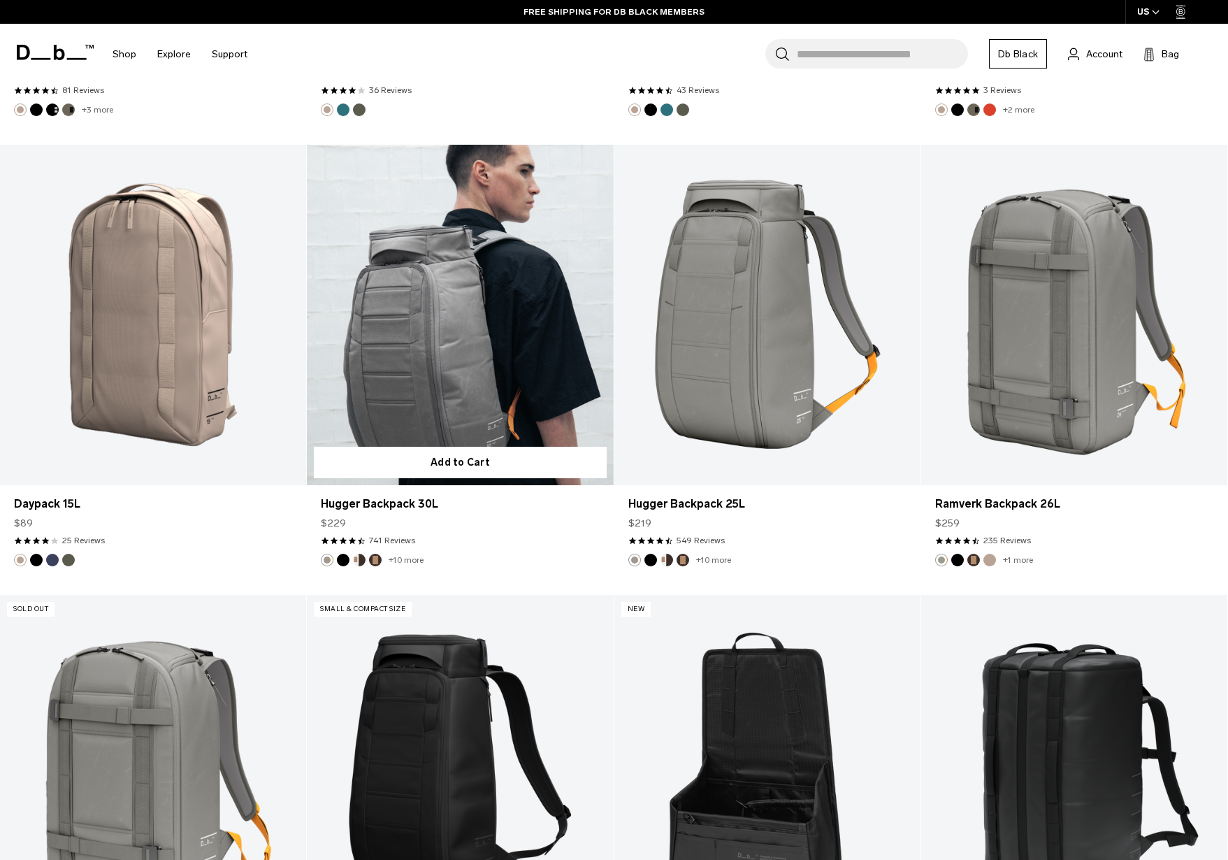
scroll to position [6092, 0]
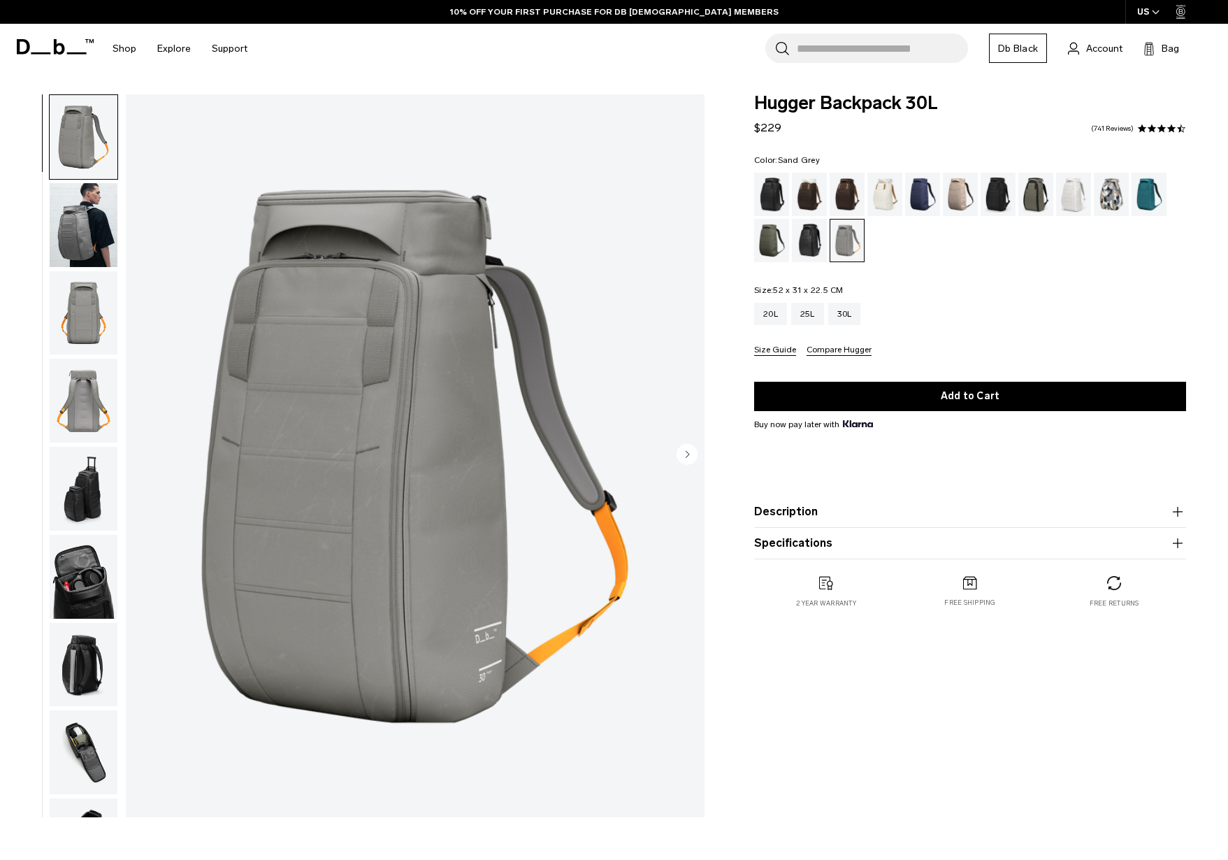
click at [80, 553] on img "button" at bounding box center [84, 577] width 68 height 84
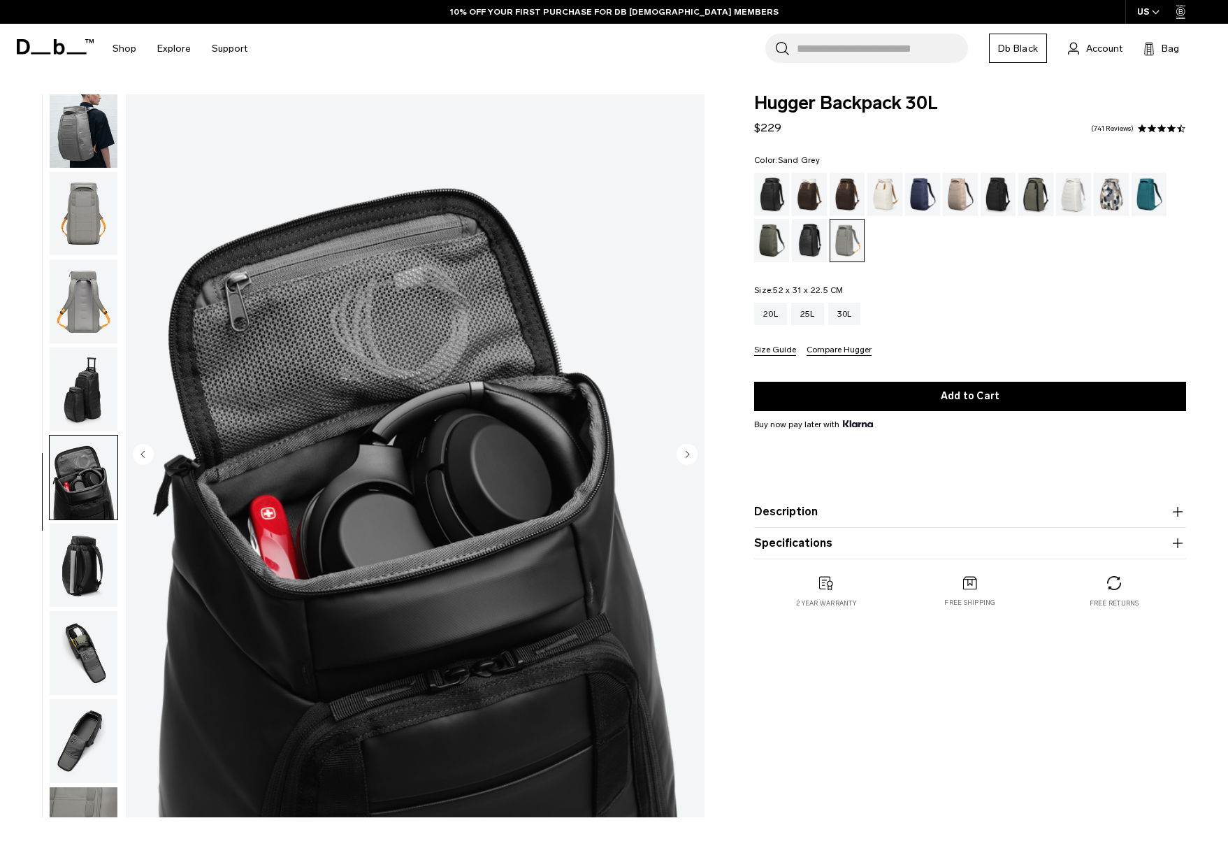
scroll to position [154, 0]
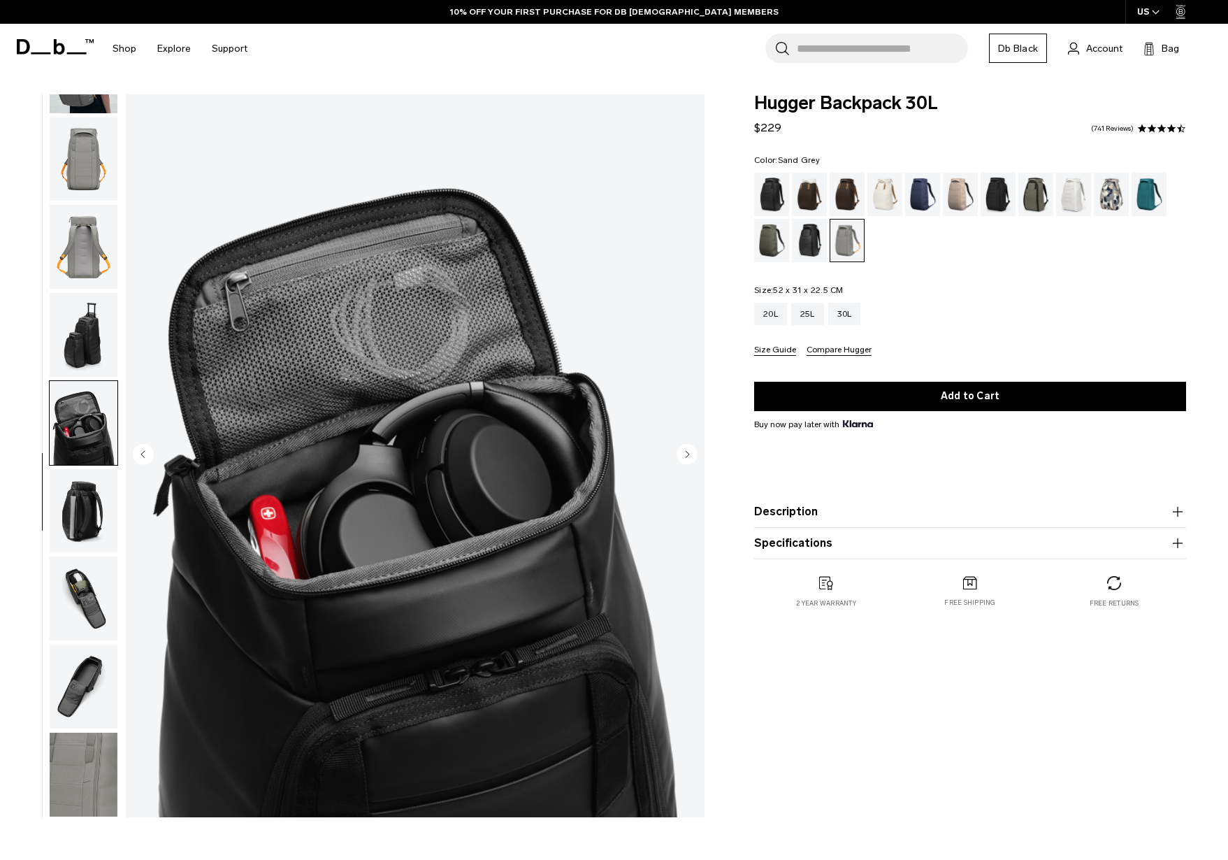
click at [104, 540] on img "button" at bounding box center [84, 511] width 68 height 84
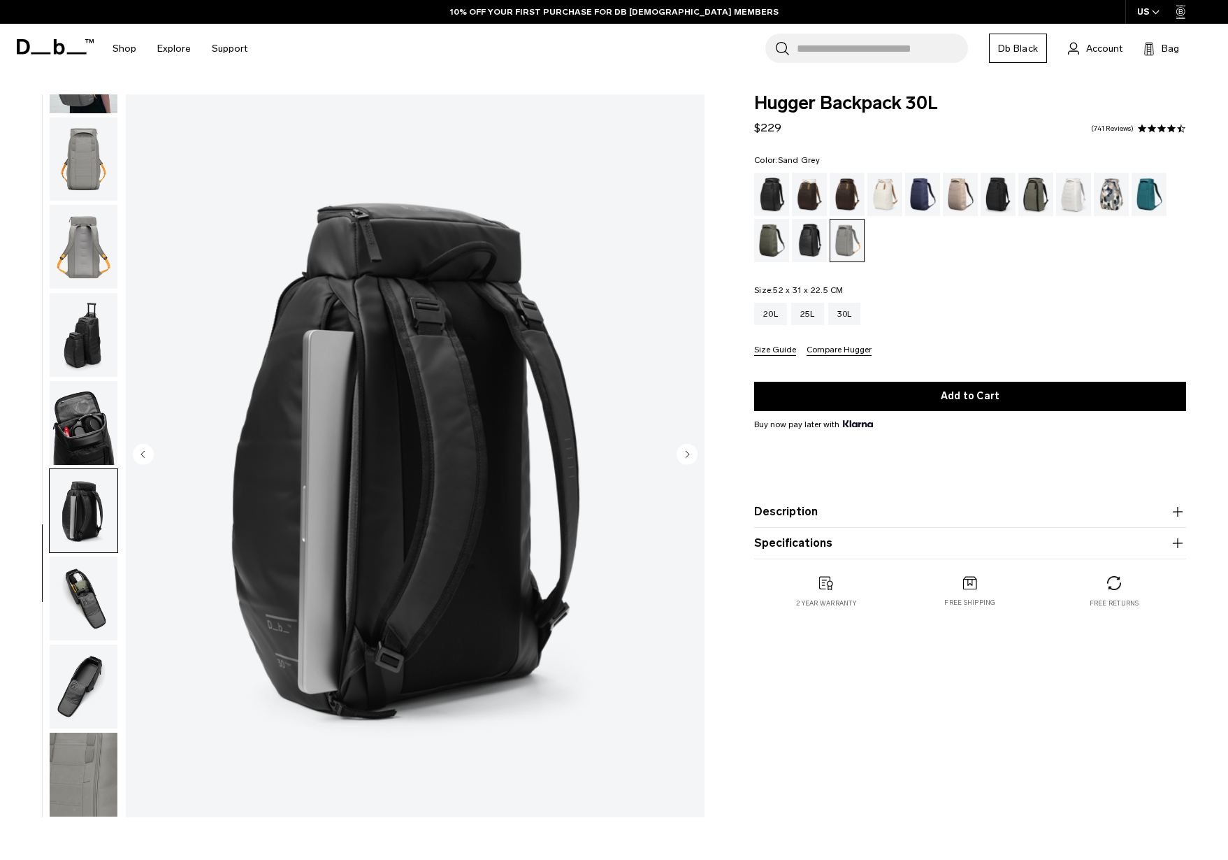
click at [93, 578] on img "button" at bounding box center [84, 598] width 68 height 84
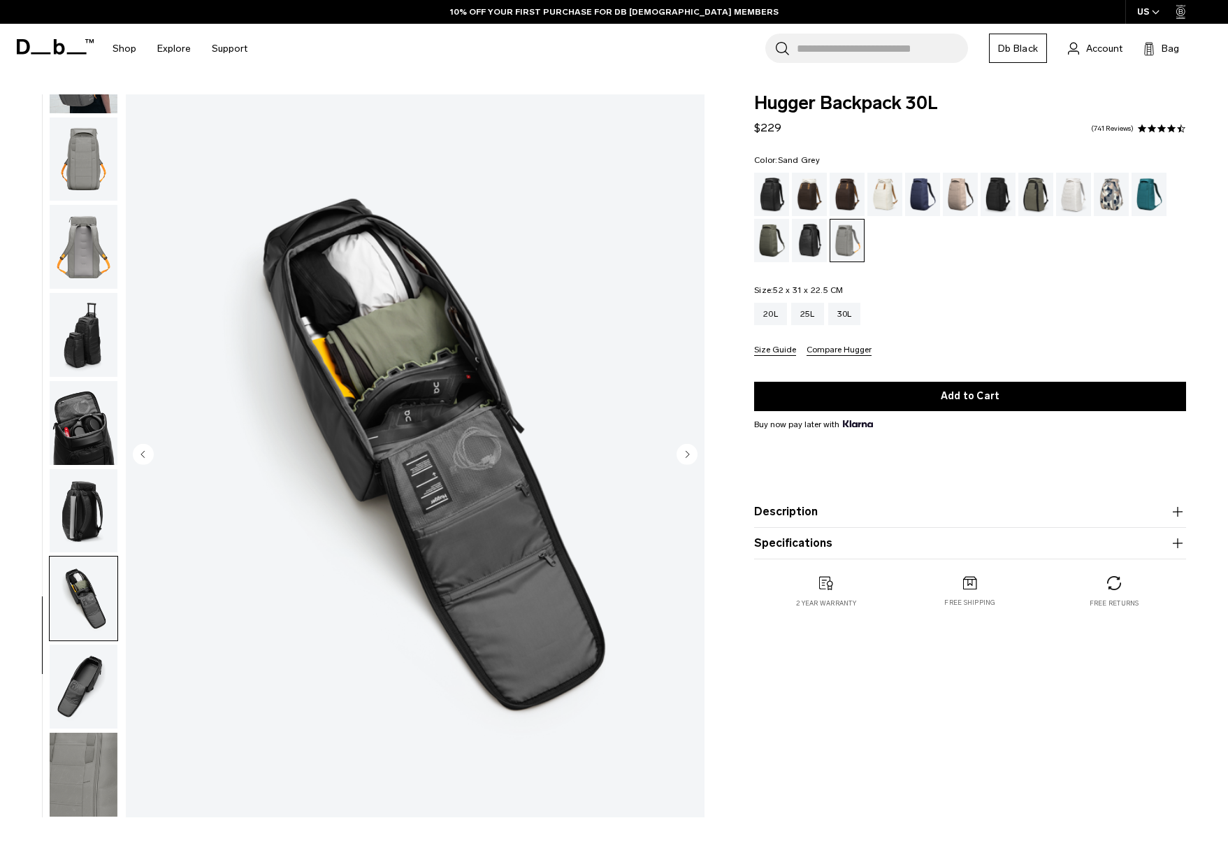
click at [66, 660] on img "button" at bounding box center [84, 687] width 68 height 84
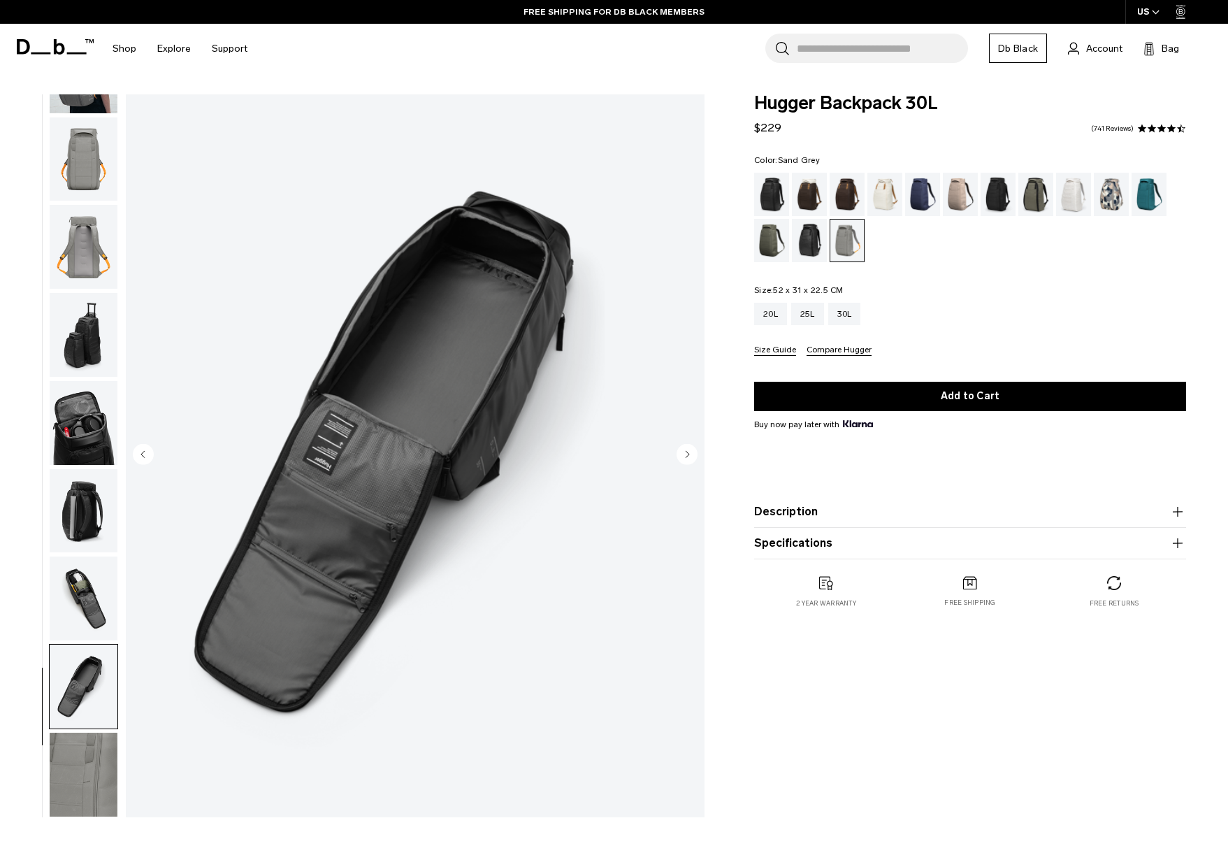
click at [38, 762] on div "09 / 10" at bounding box center [356, 459] width 712 height 730
click at [86, 773] on img "button" at bounding box center [84, 775] width 68 height 84
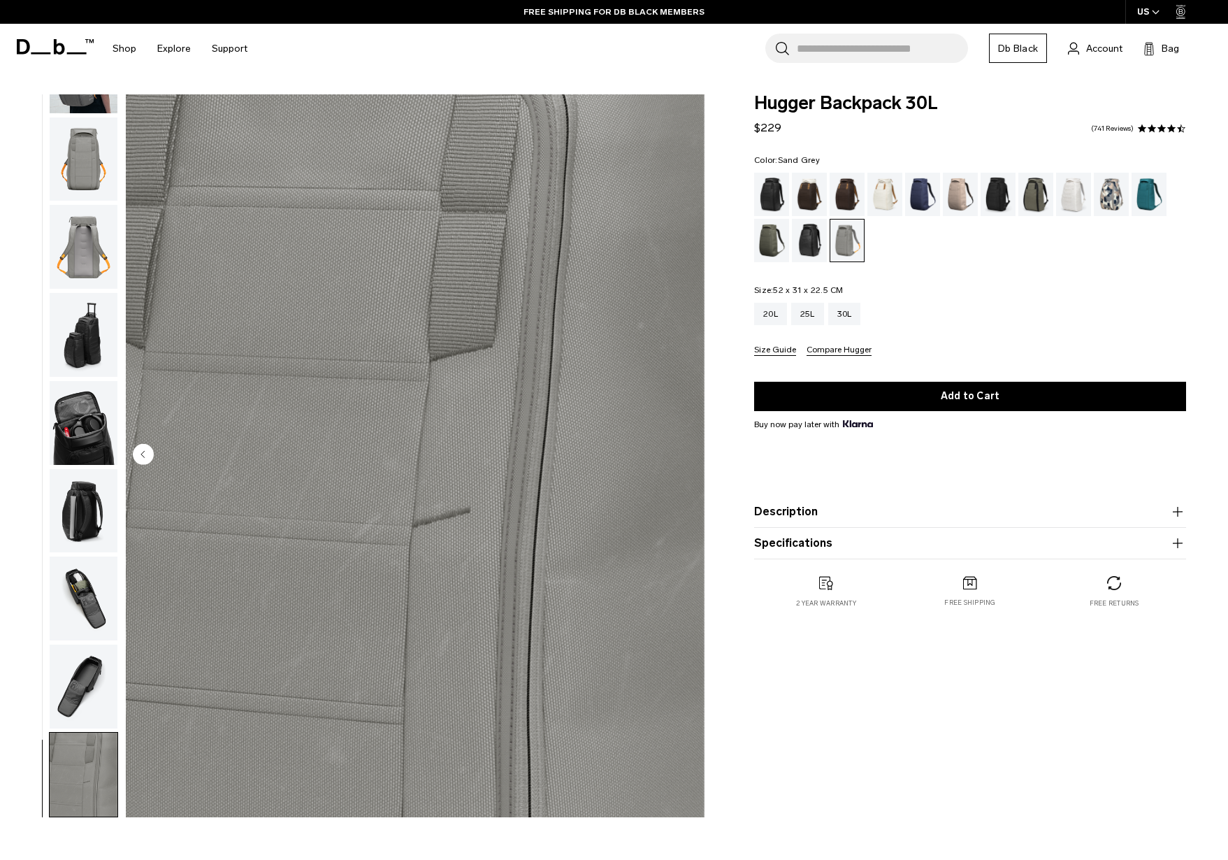
click at [87, 289] on button "button" at bounding box center [83, 246] width 69 height 85
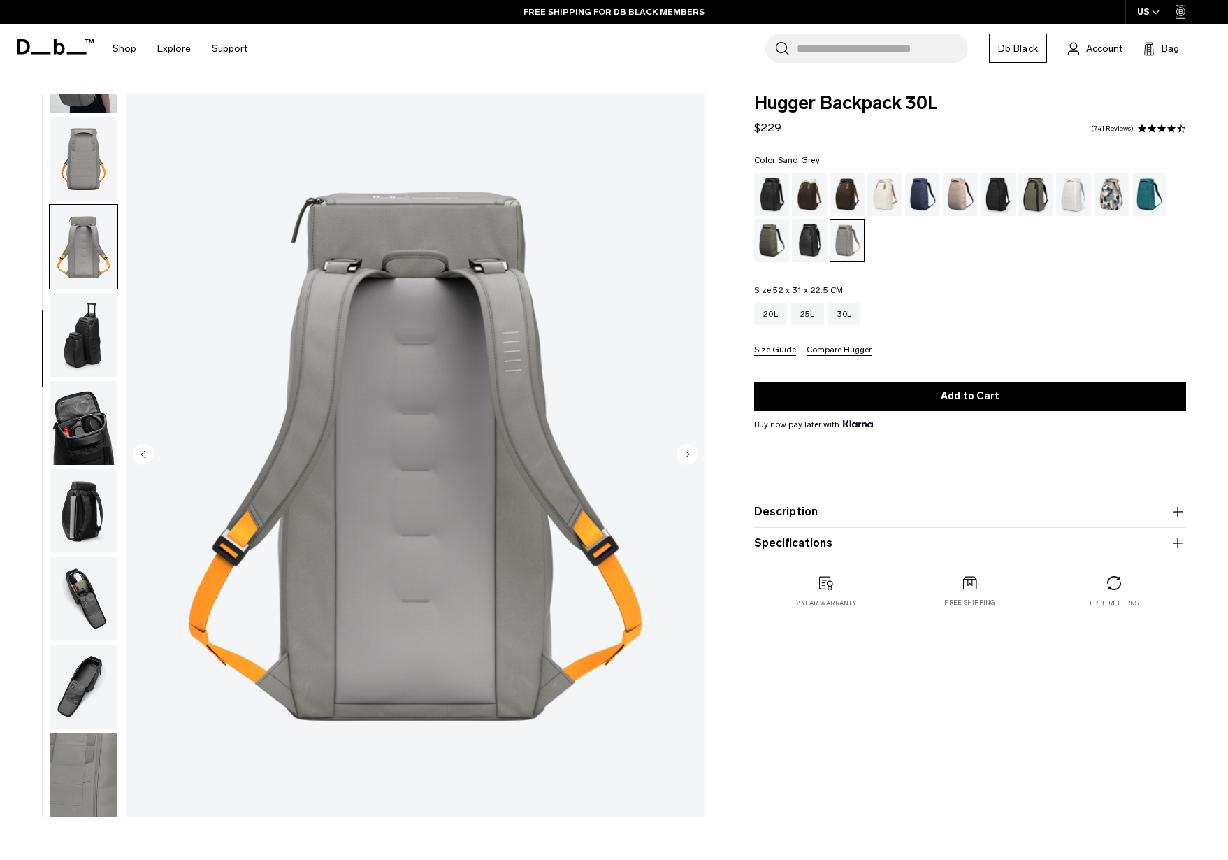
click at [76, 257] on img "button" at bounding box center [84, 247] width 68 height 84
click at [87, 184] on img "button" at bounding box center [84, 159] width 68 height 84
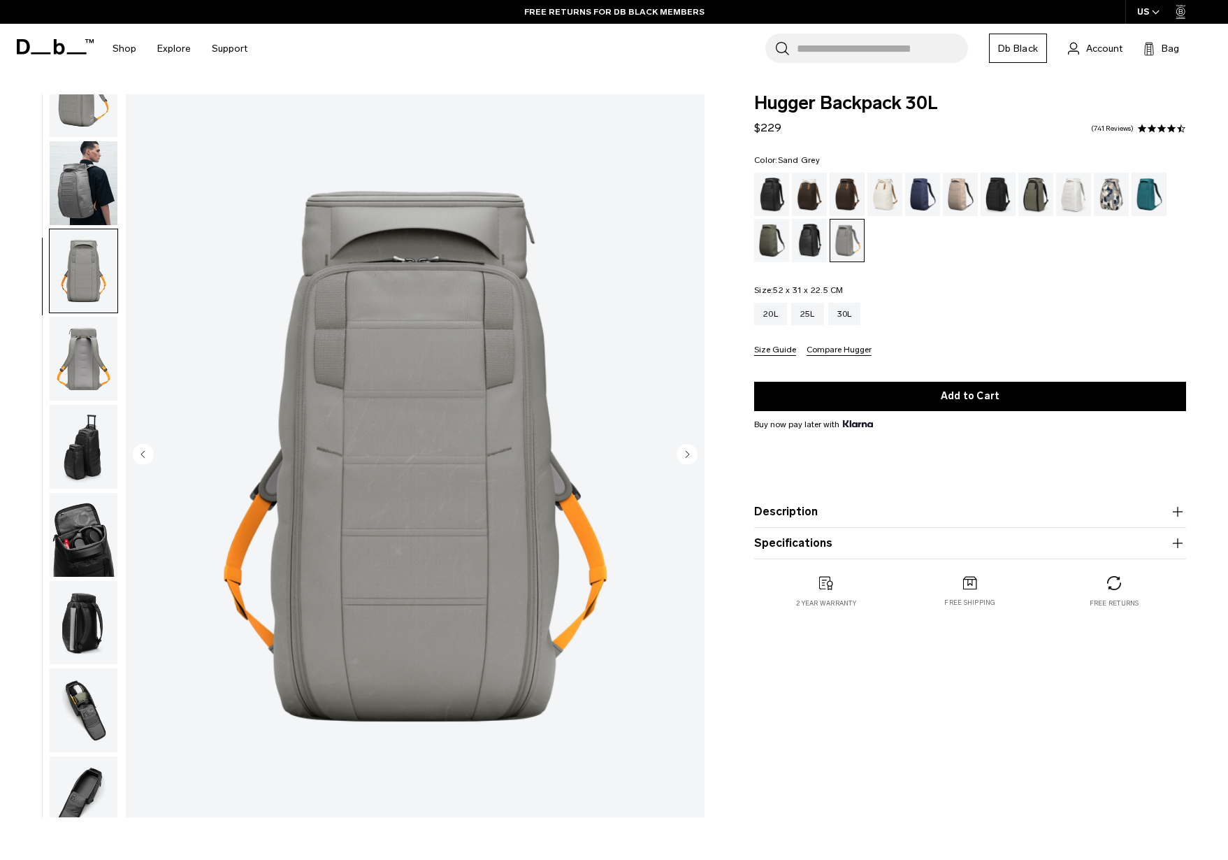
scroll to position [0, 0]
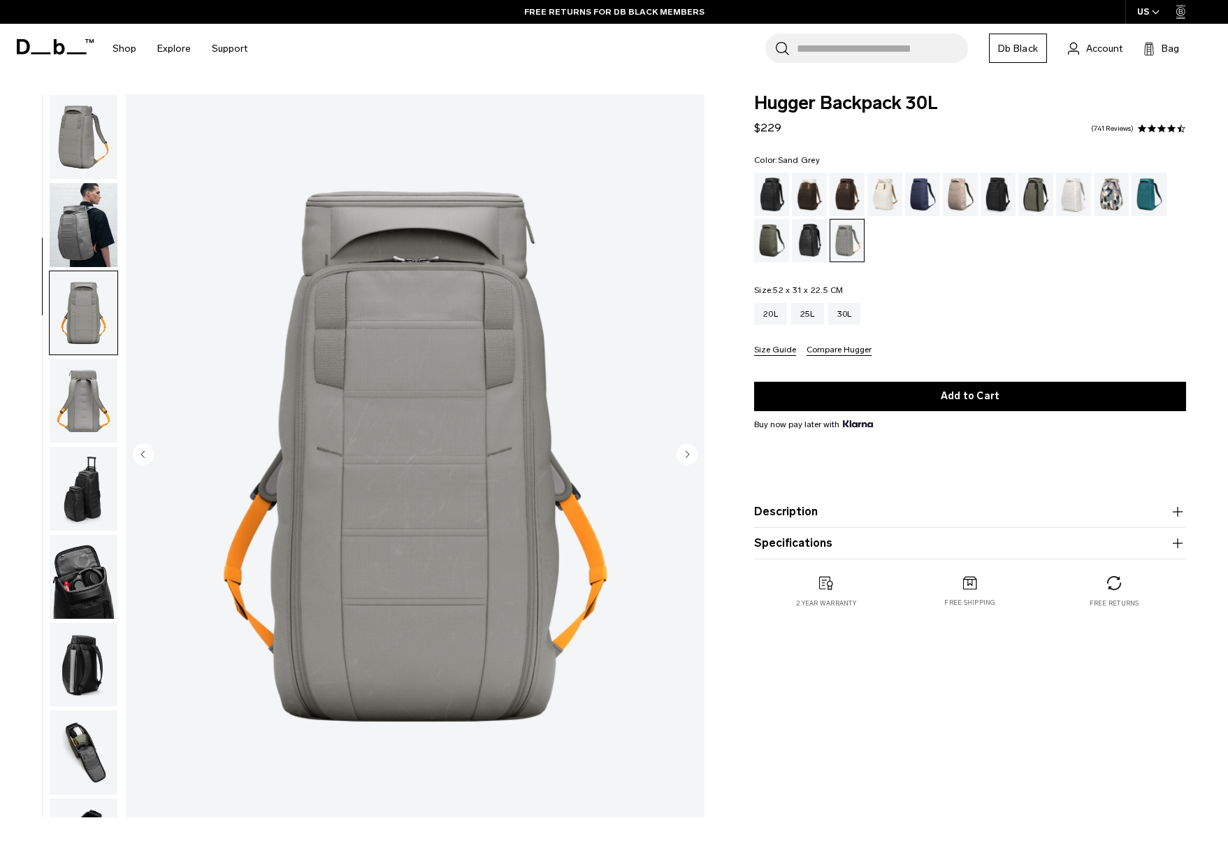
drag, startPoint x: 93, startPoint y: 122, endPoint x: 104, endPoint y: 233, distance: 111.0
click at [93, 122] on img "button" at bounding box center [84, 137] width 68 height 84
